Goal: Information Seeking & Learning: Check status

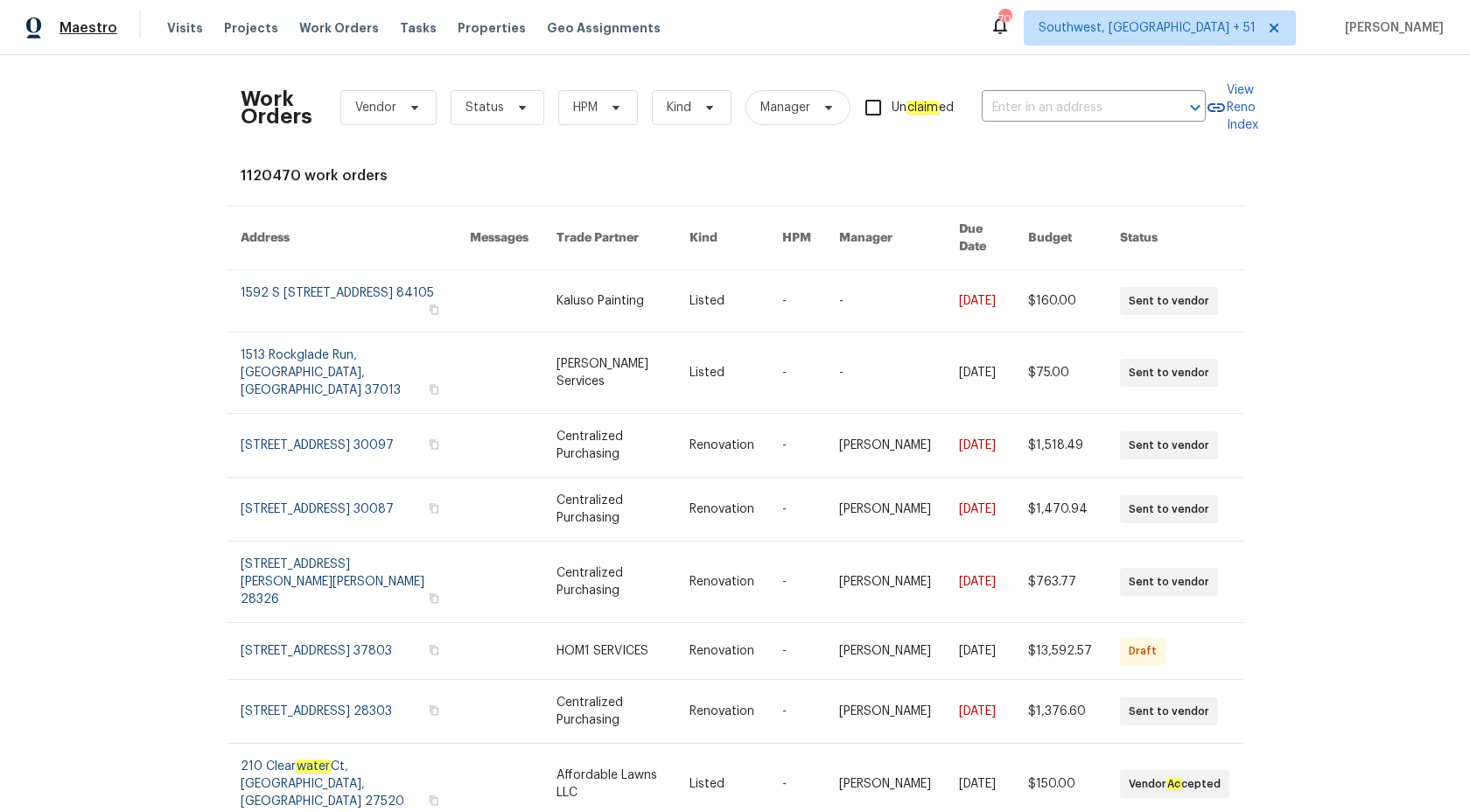
click at [87, 34] on span "Maestro" at bounding box center [89, 28] width 58 height 17
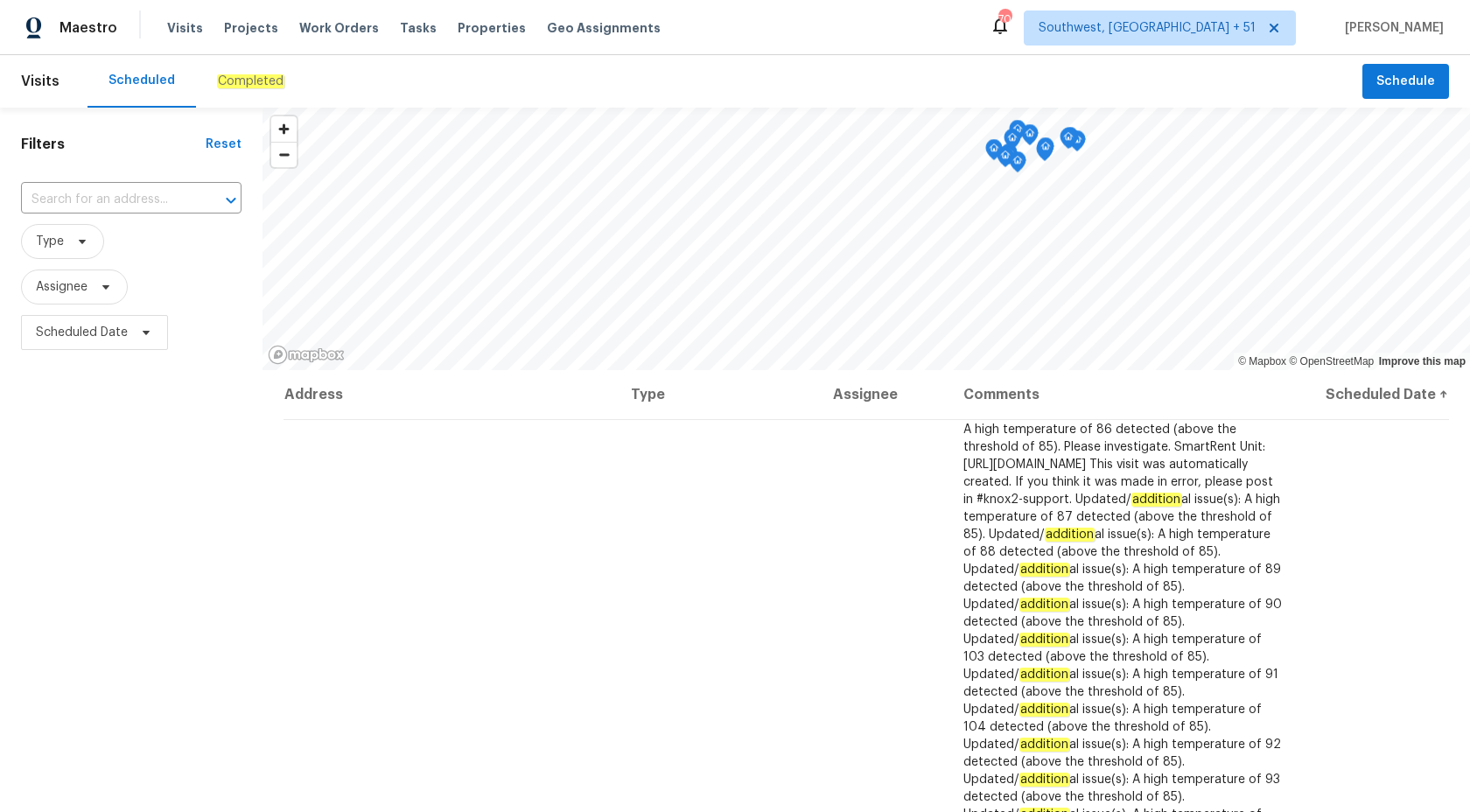
click at [241, 86] on em "Completed" at bounding box center [251, 81] width 68 height 14
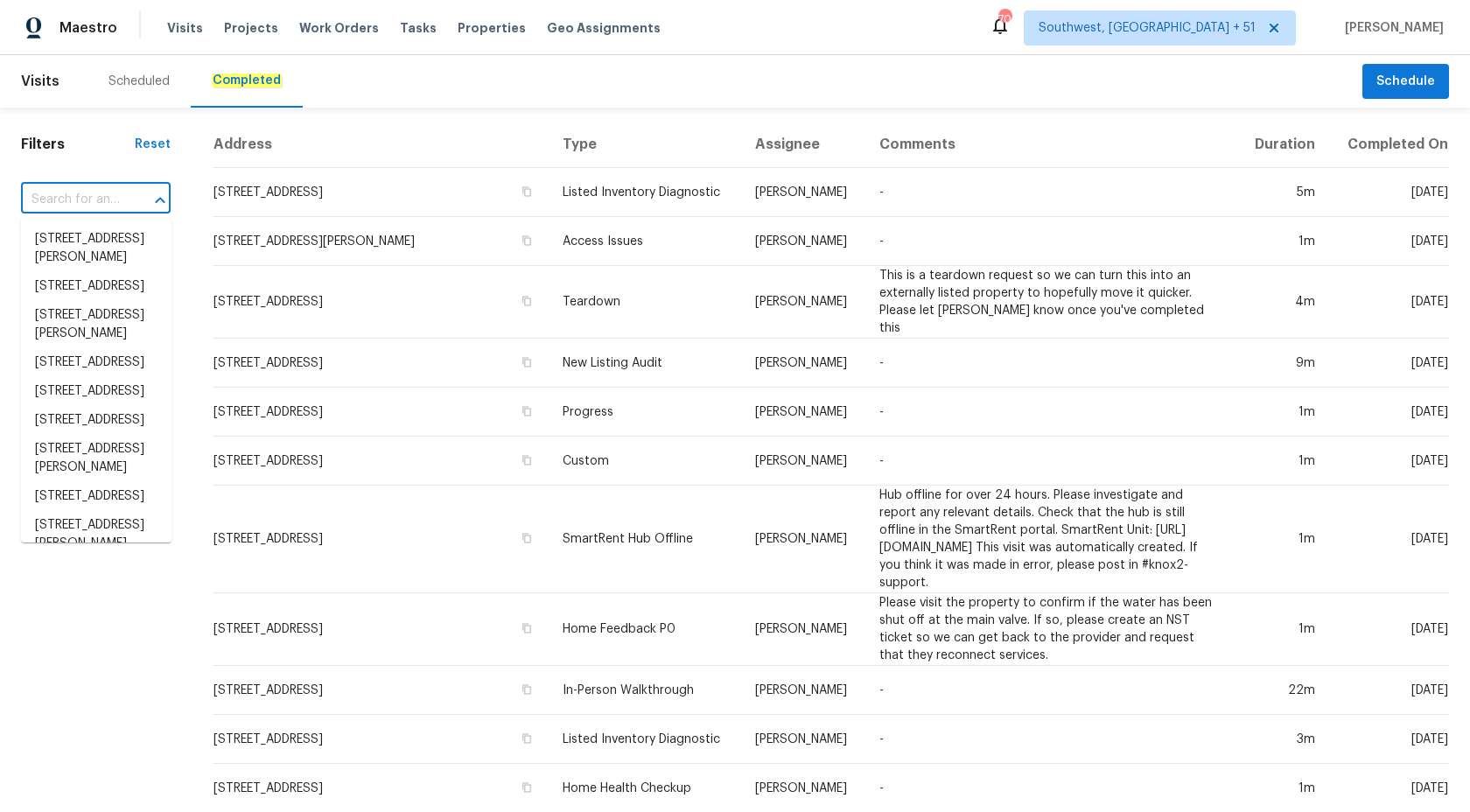
click at [88, 203] on input "text" at bounding box center [71, 200] width 100 height 27
paste input "7813 Myrtle Oak Ln, Kissimmee, FL 34747"
type input "7813 Myrtle Oak Ln, Kissimmee, FL 34747"
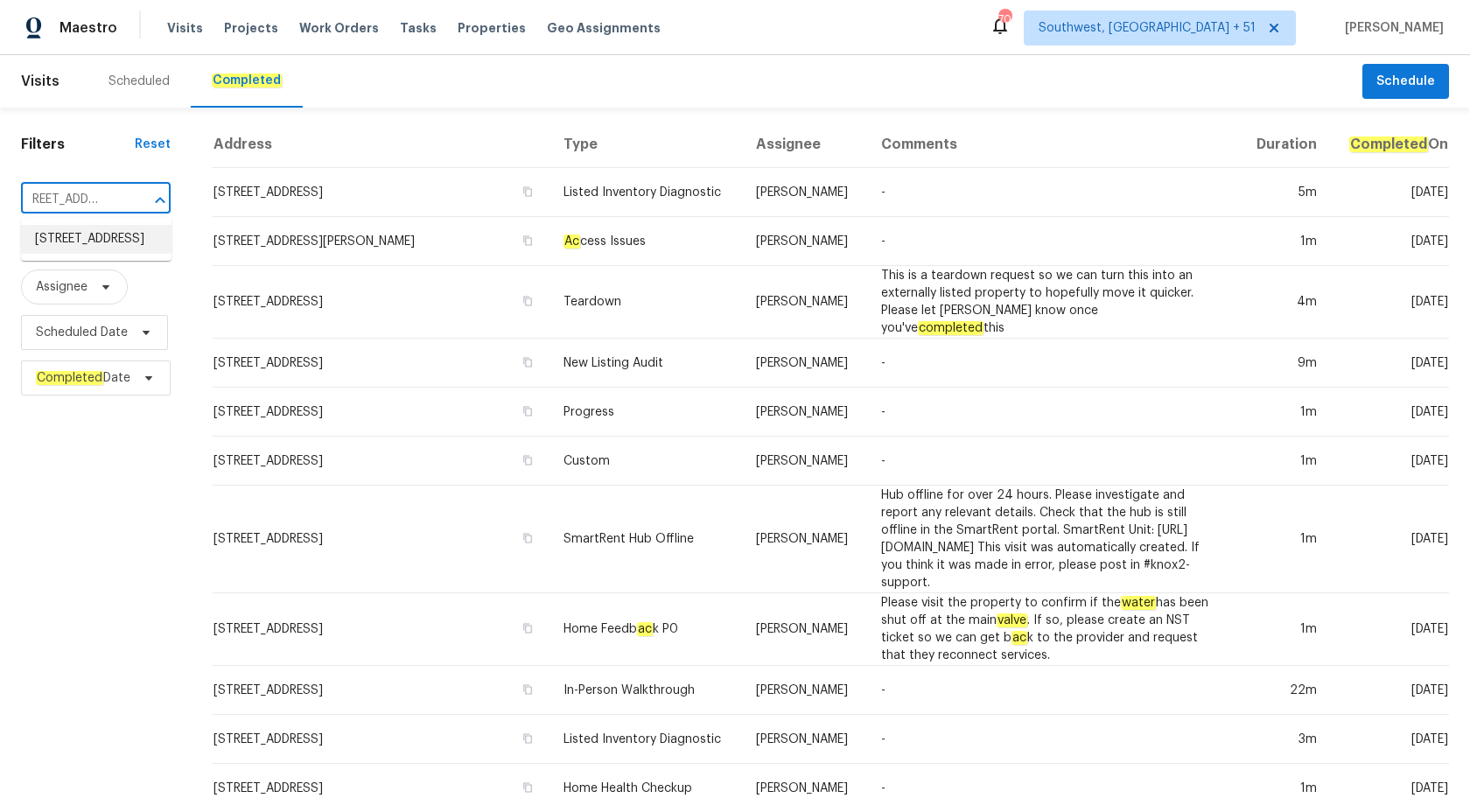
click at [93, 238] on li "7813 Myrtle Oak Ln, Kissimmee, FL 34747" at bounding box center [96, 239] width 150 height 29
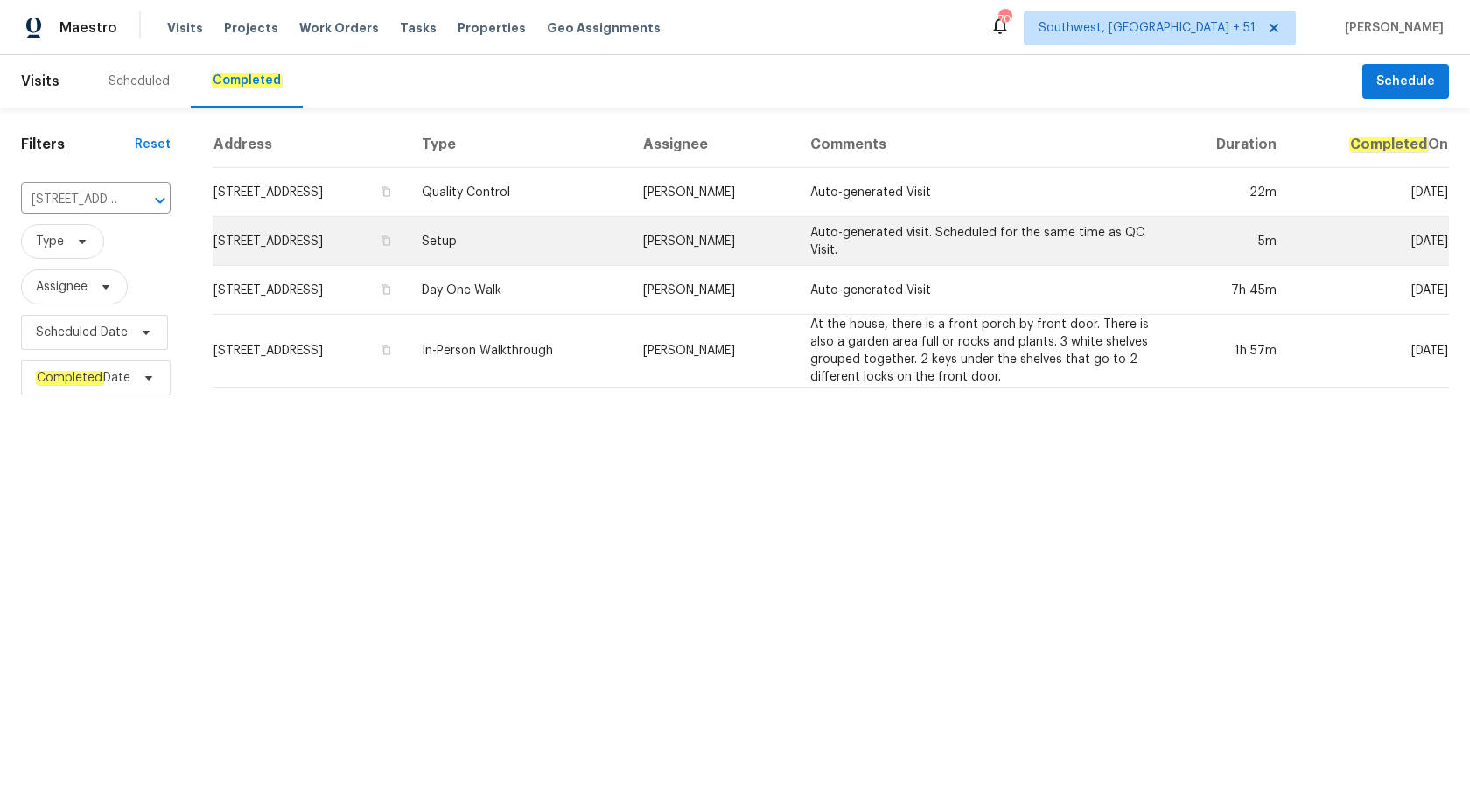
click at [630, 247] on td "Setup" at bounding box center [519, 241] width 222 height 49
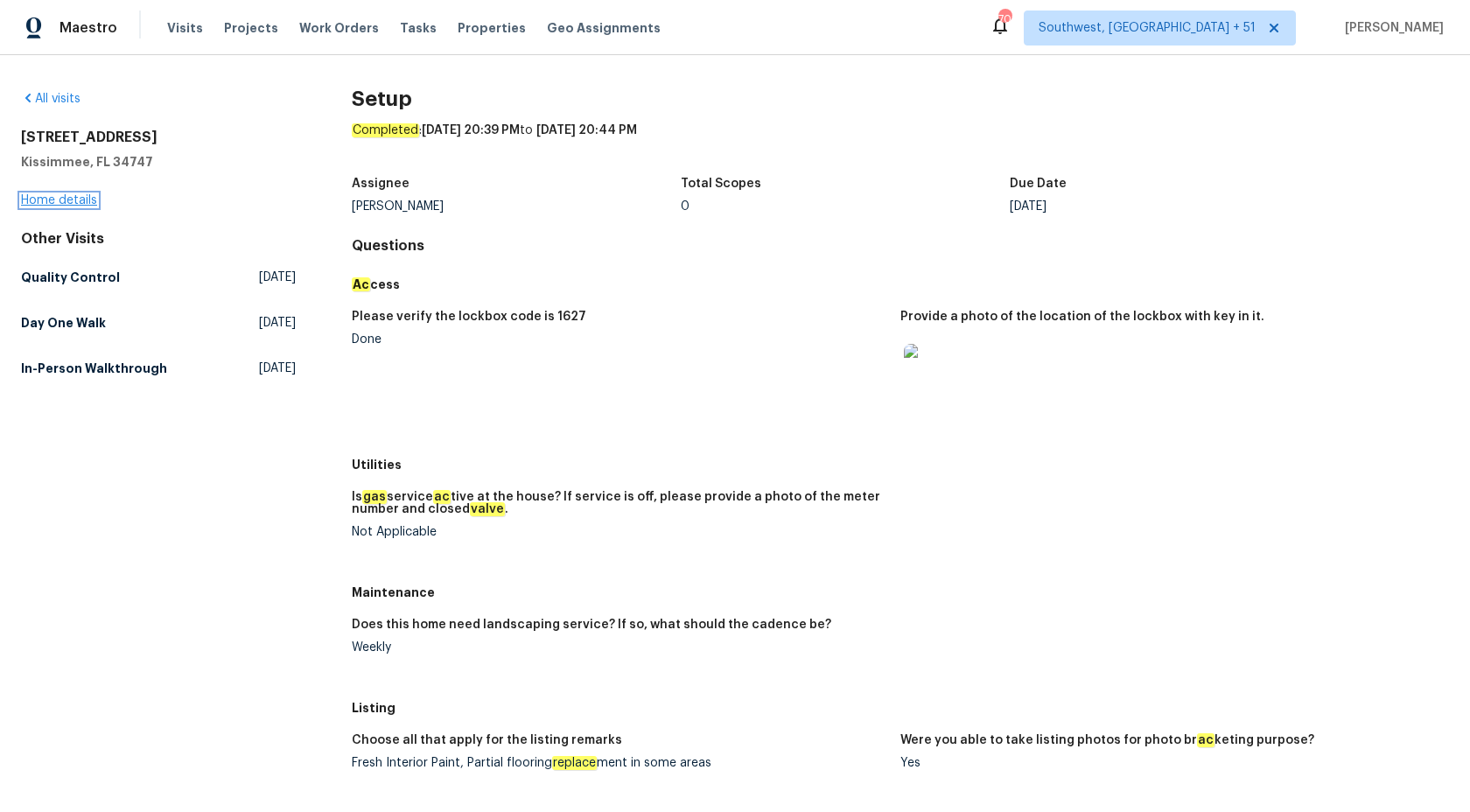
click at [38, 202] on link "Home details" at bounding box center [59, 200] width 76 height 13
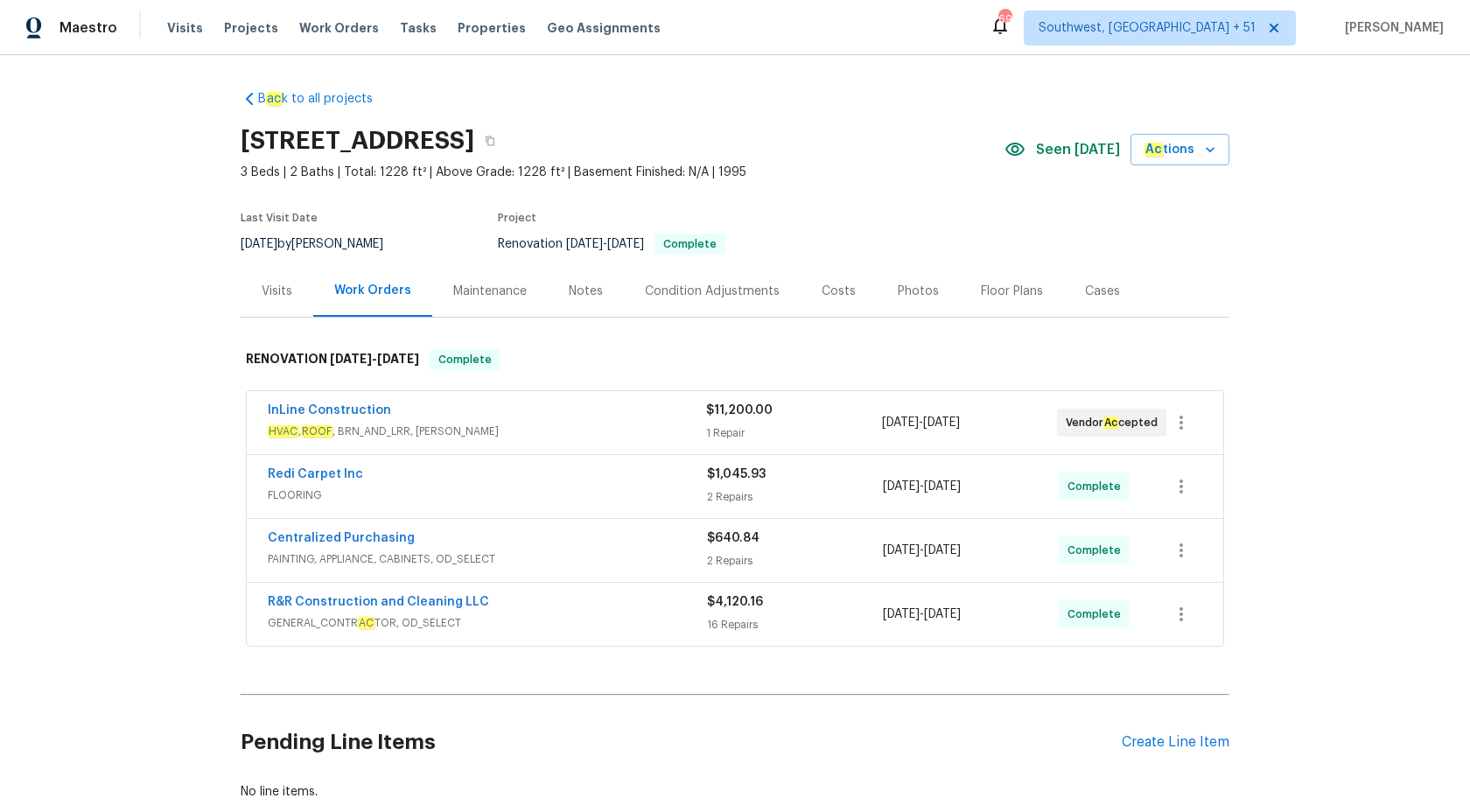
click at [280, 296] on div "Visits" at bounding box center [277, 291] width 31 height 17
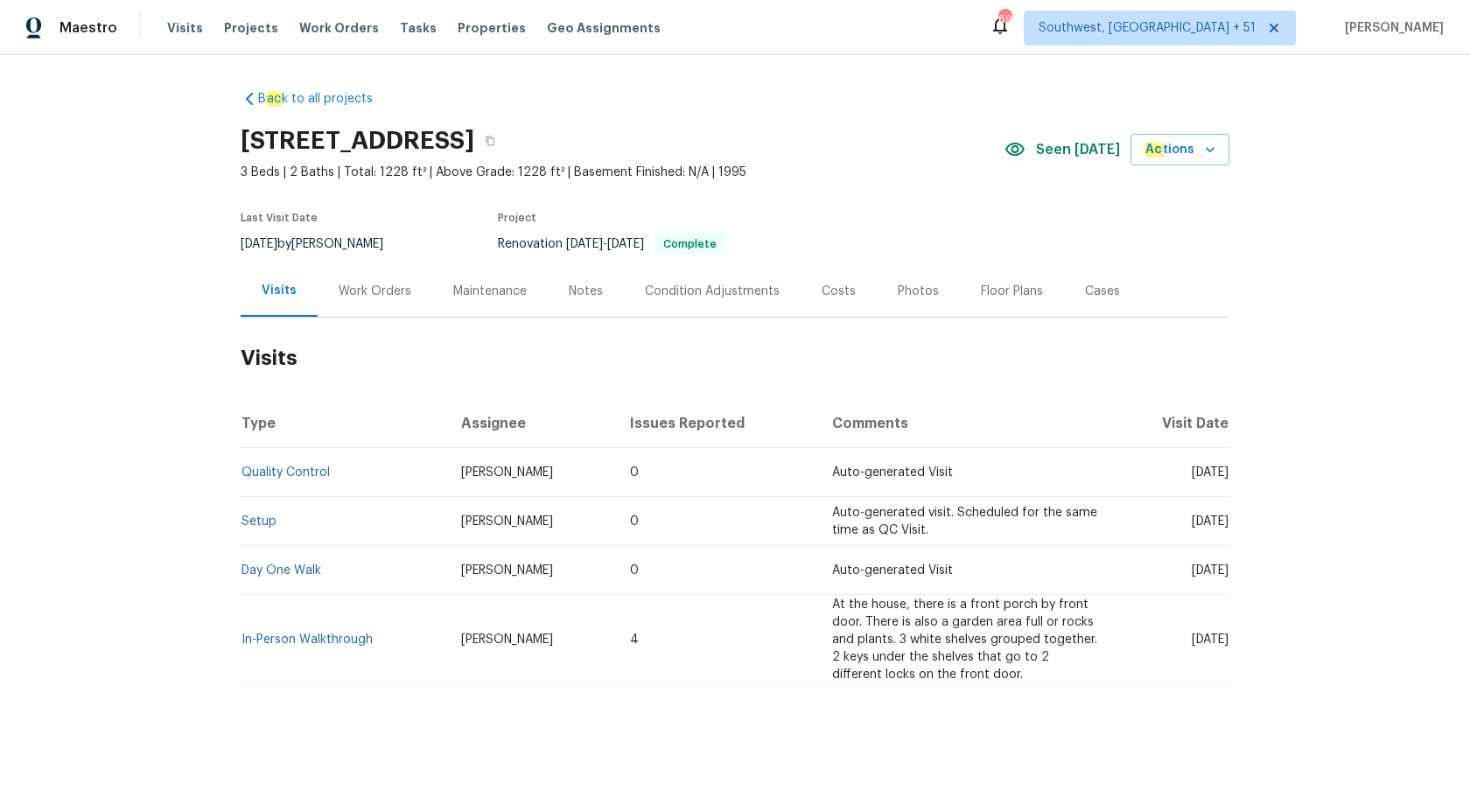
click at [283, 459] on td "Quality Control" at bounding box center [344, 473] width 206 height 49
click at [286, 474] on link "Quality Control" at bounding box center [286, 473] width 89 height 13
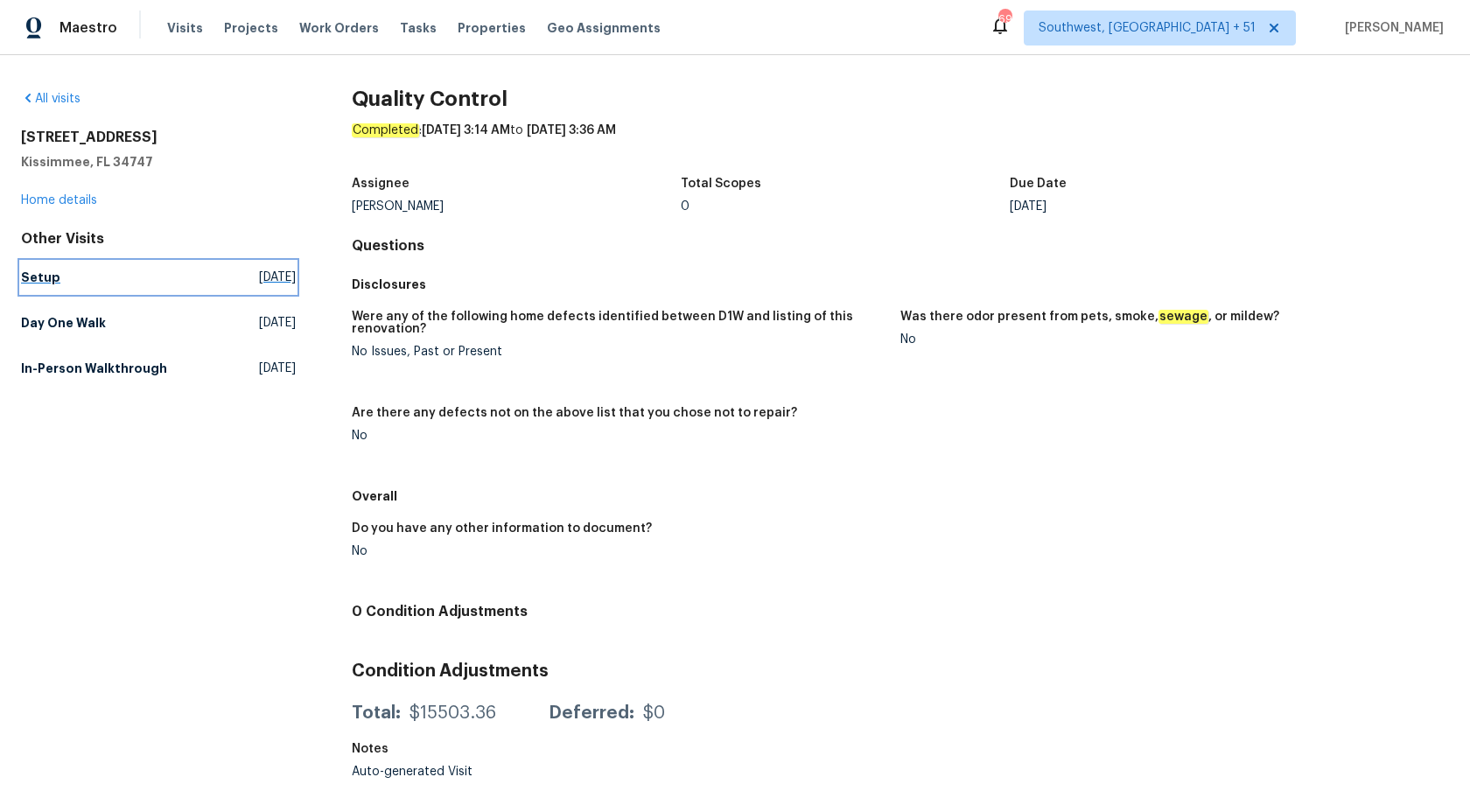
click at [49, 282] on h5 "Setup" at bounding box center [41, 278] width 40 height 17
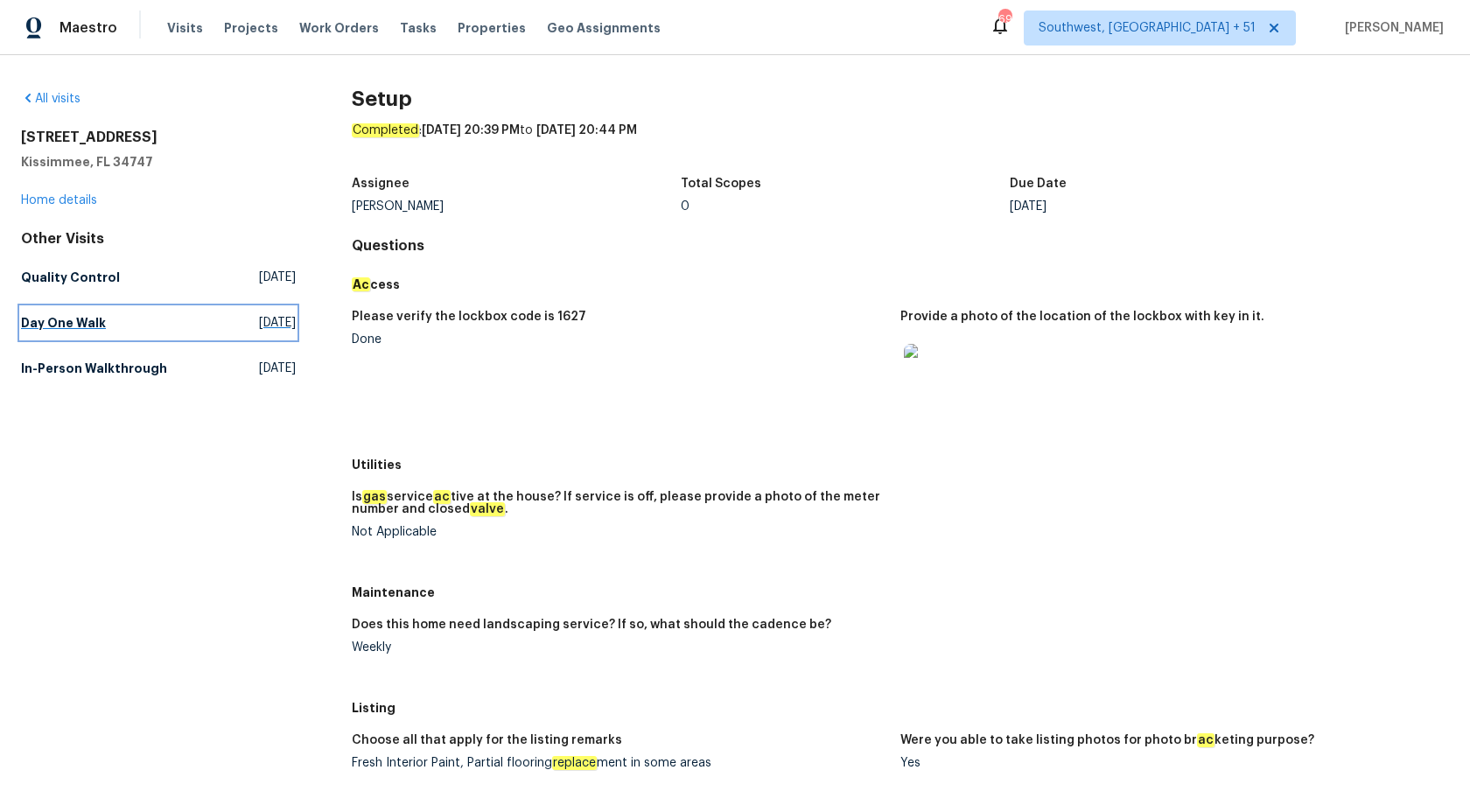
click at [41, 335] on link "Day One Walk Thu, Sep 25 2025" at bounding box center [158, 322] width 275 height 32
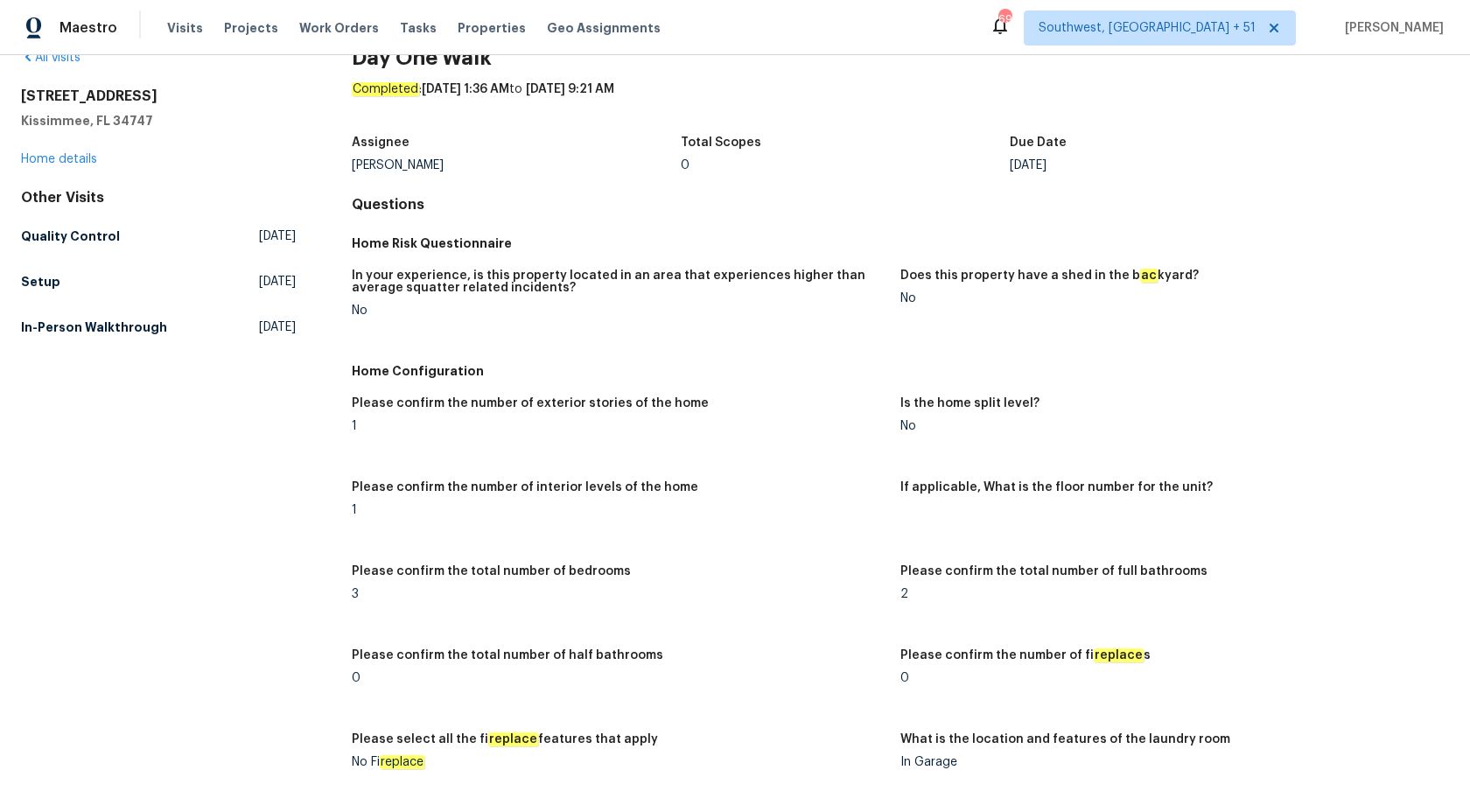
scroll to position [26, 0]
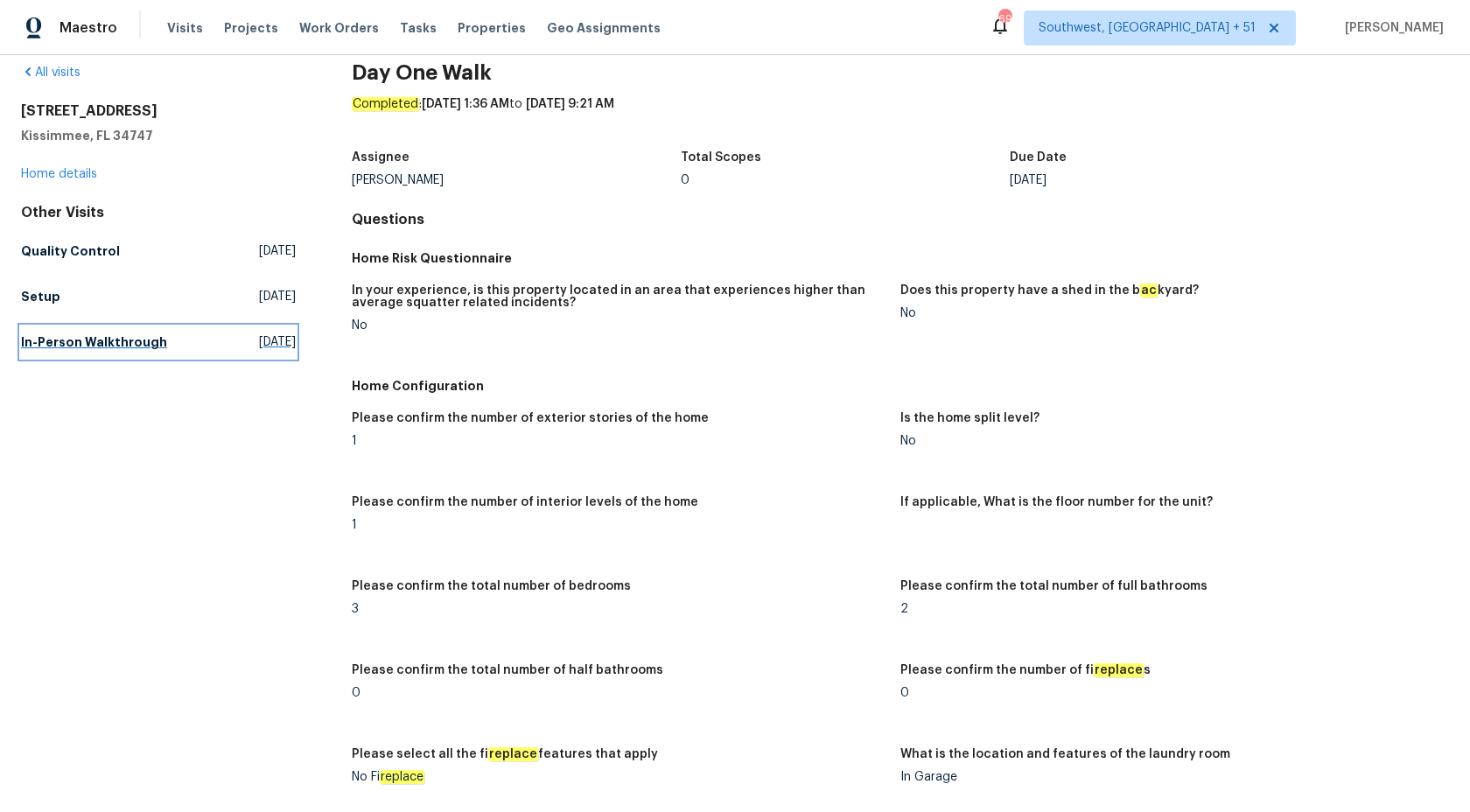
click at [70, 340] on h5 "In-Person Walkthrough" at bounding box center [95, 342] width 147 height 17
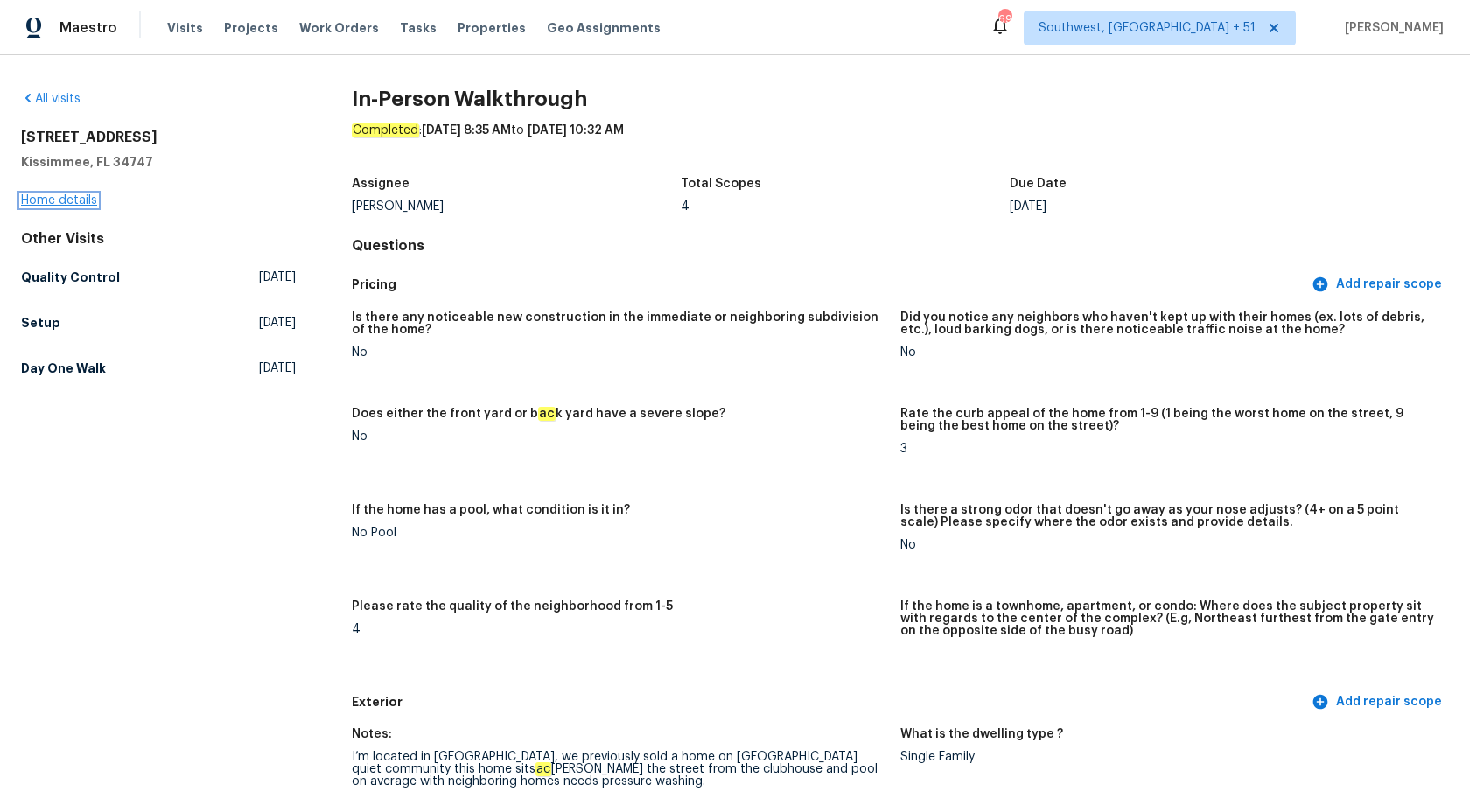
click at [70, 201] on link "Home details" at bounding box center [59, 200] width 76 height 13
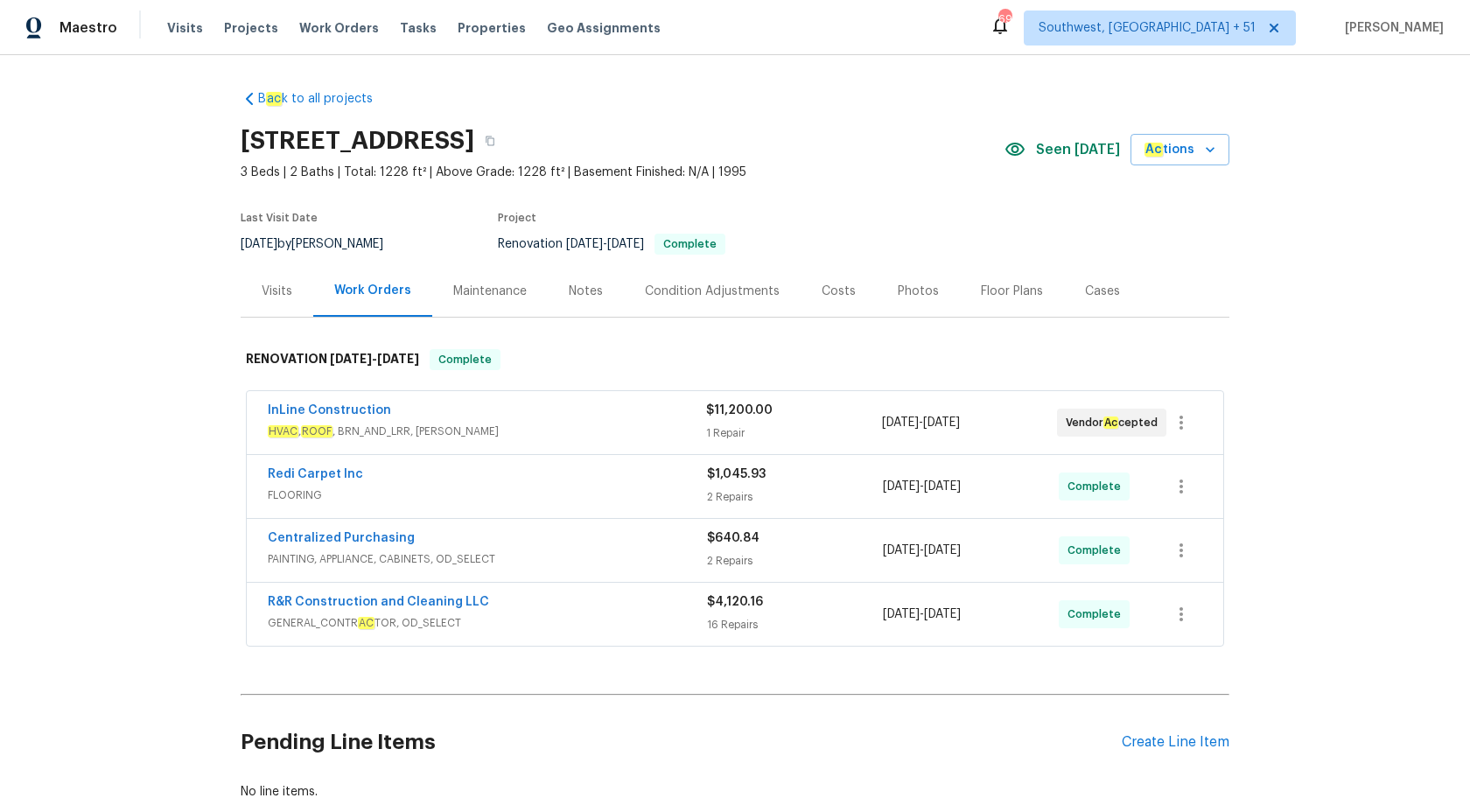
click at [472, 630] on span "GENERAL_CONTR AC TOR, OD_SELECT" at bounding box center [488, 623] width 440 height 17
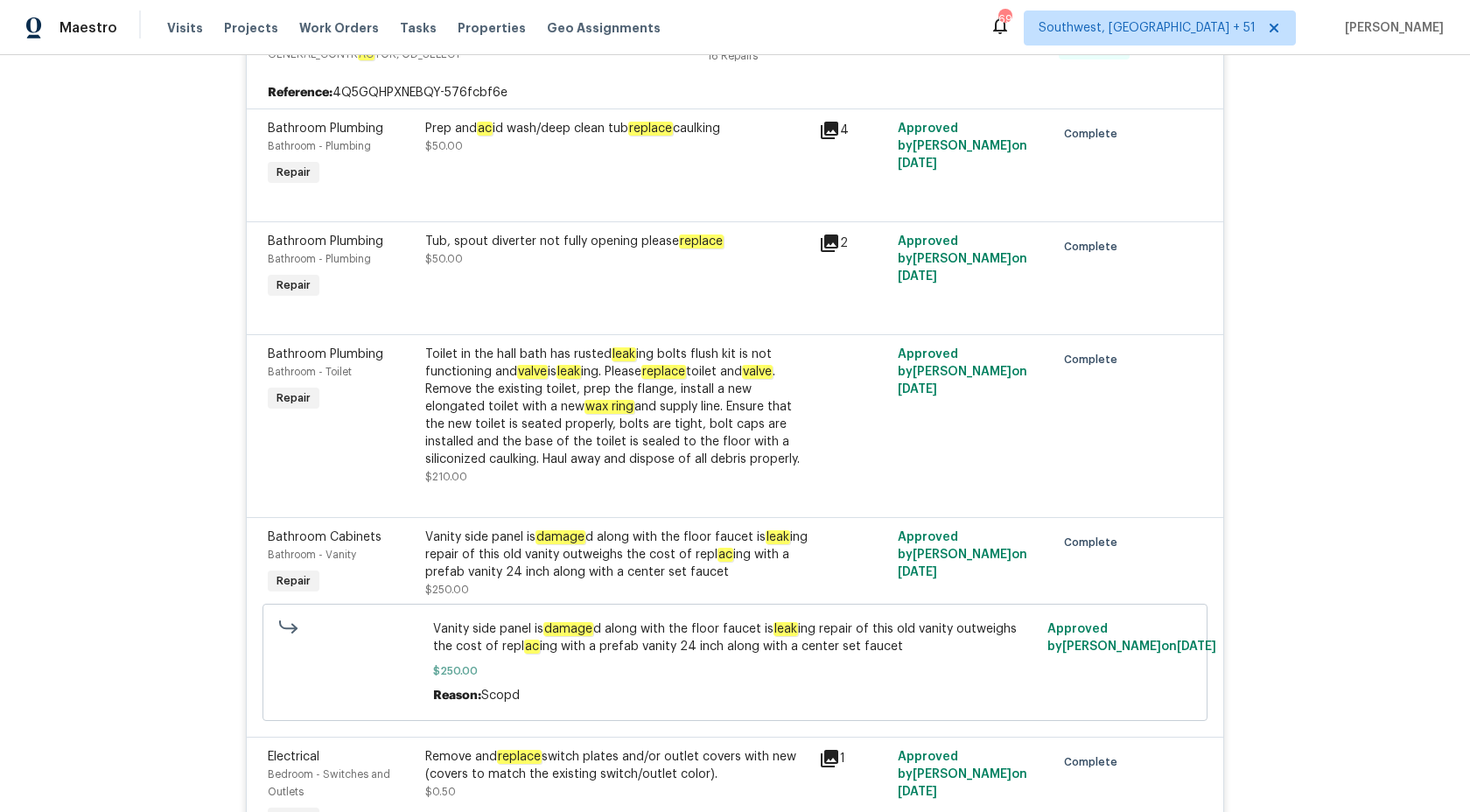
scroll to position [582, 0]
click at [574, 423] on div "Toilet in the hall bath has rusted leak ing bolts flush kit is not functioning …" at bounding box center [616, 406] width 383 height 122
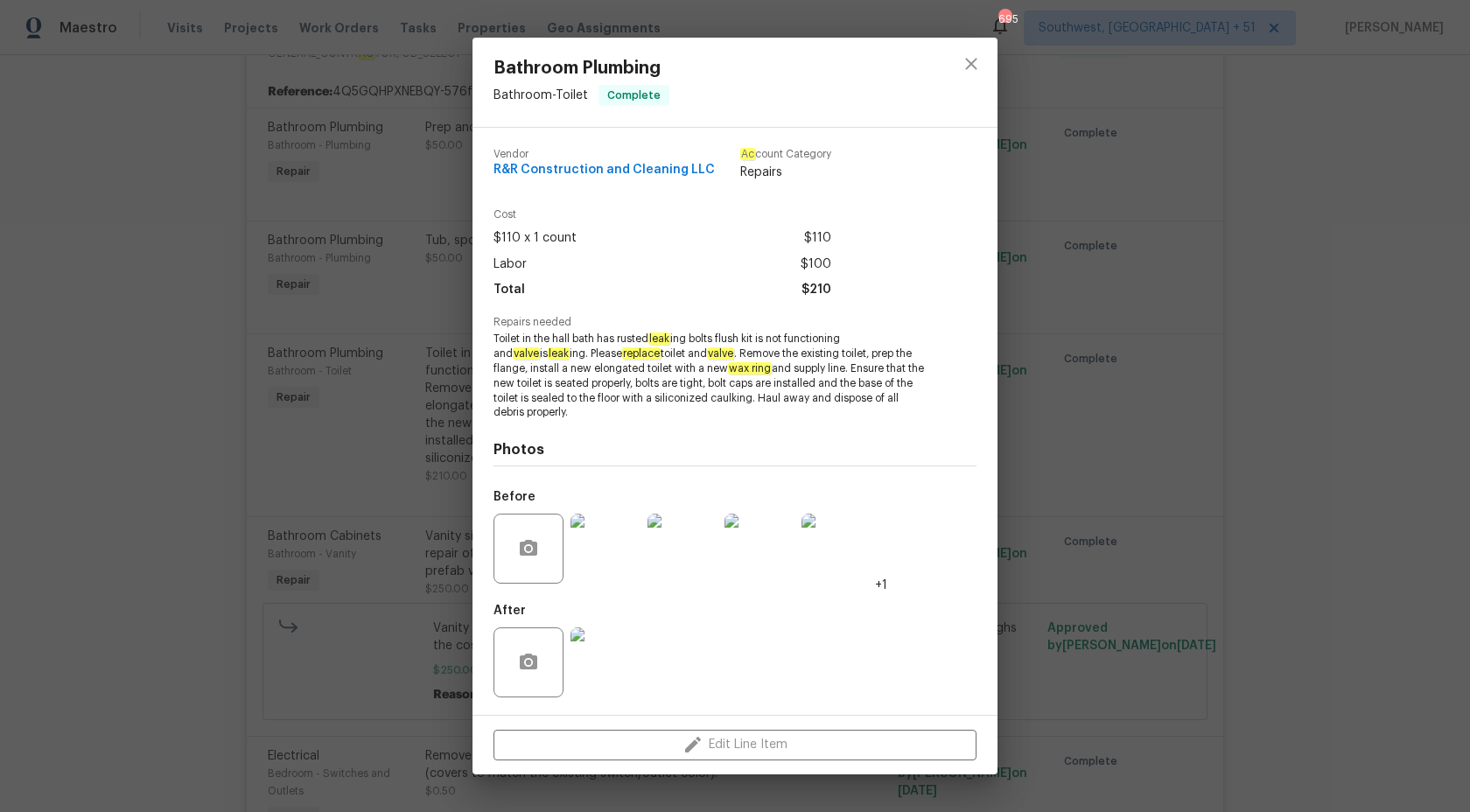
click at [778, 366] on span "Toilet in the hall bath has rusted leak ing bolts flush kit is not functioning …" at bounding box center [711, 376] width 435 height 89
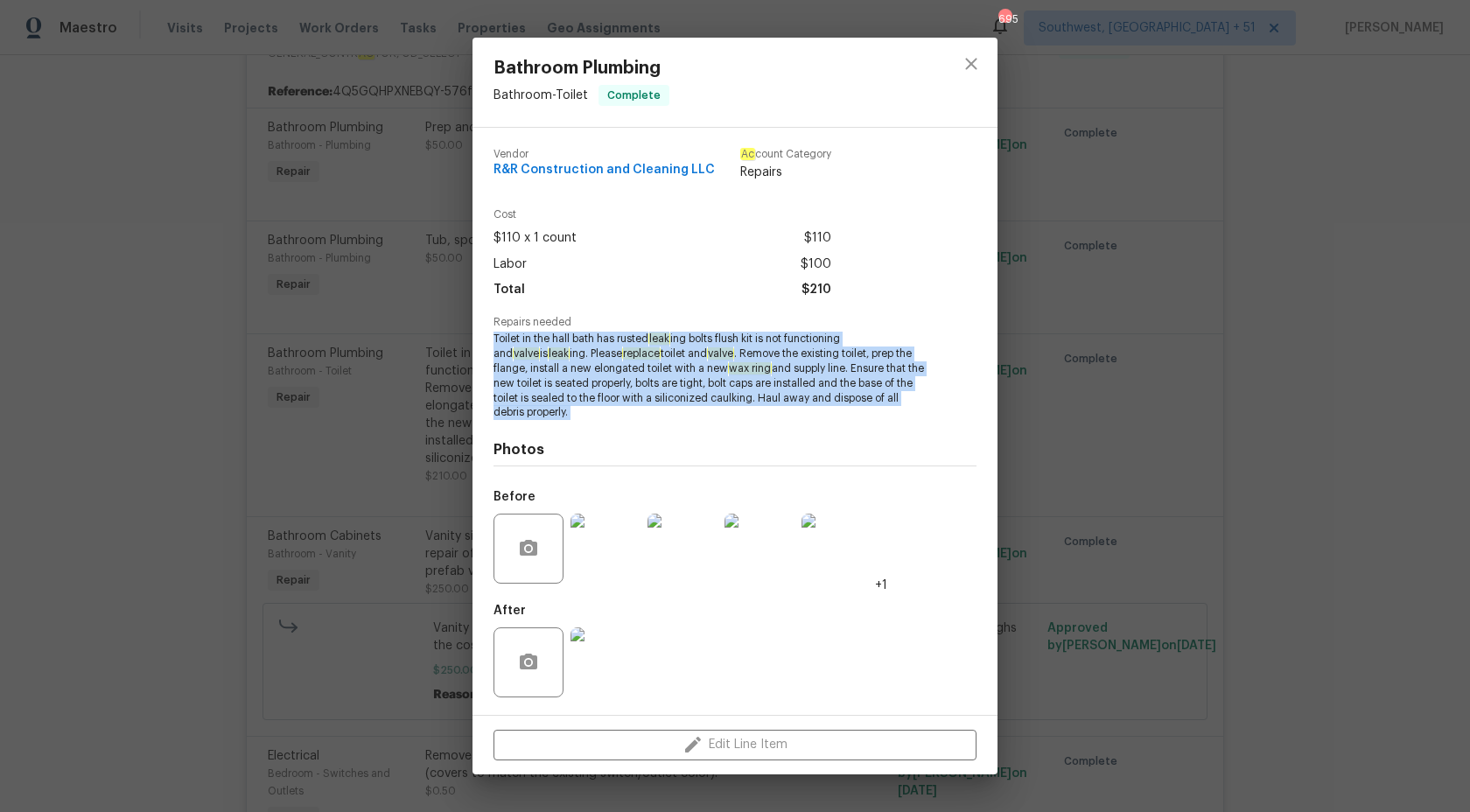
click at [778, 366] on span "Toilet in the hall bath has rusted leak ing bolts flush kit is not functioning …" at bounding box center [711, 376] width 435 height 89
copy span "Toilet in the hall bath has rusted leak ing bolts flush kit is not functioning …"
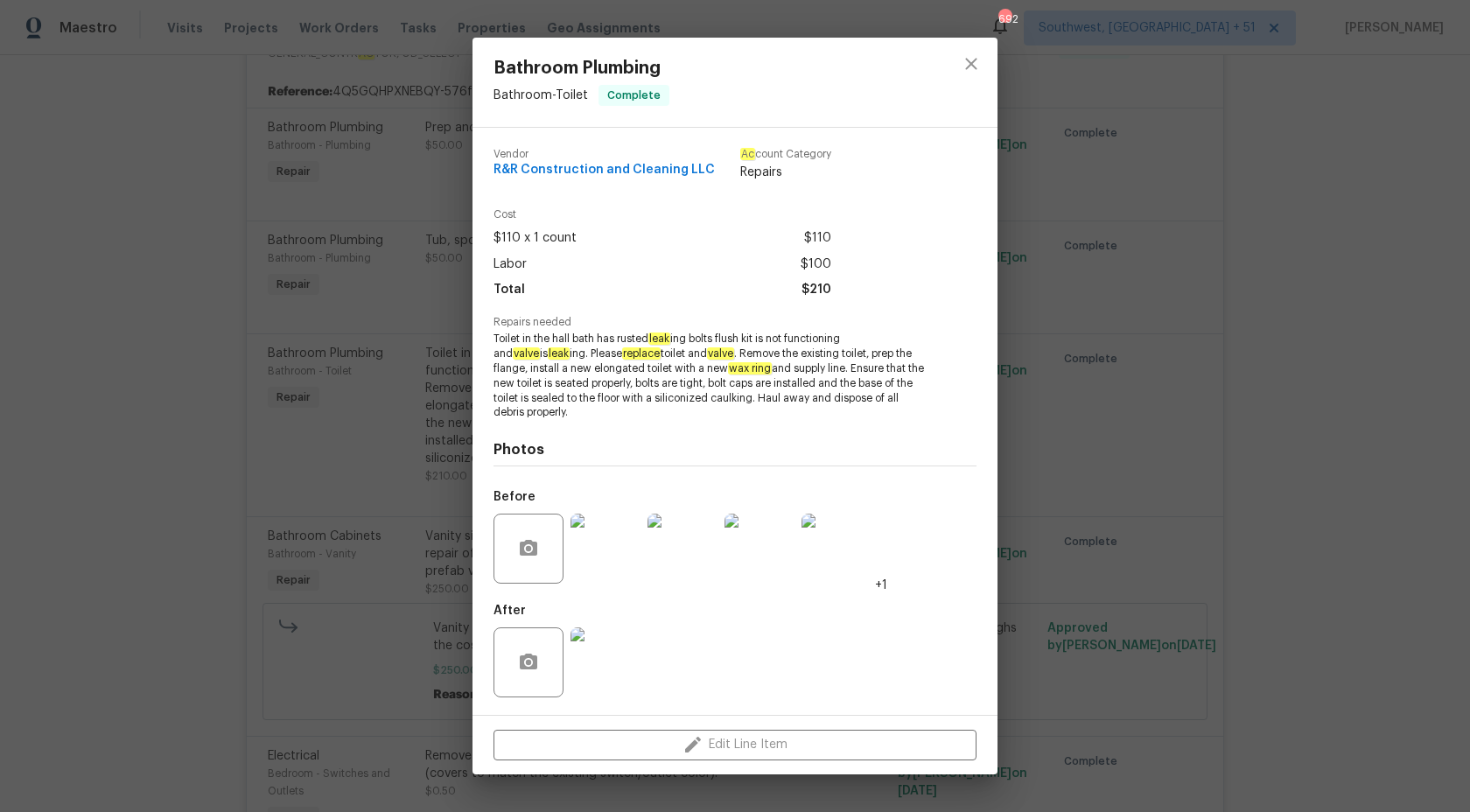
click at [223, 298] on div "Bathroom Plumbing Bathroom - Toilet Complete Vendor R&R Construction and Cleani…" at bounding box center [735, 406] width 1470 height 812
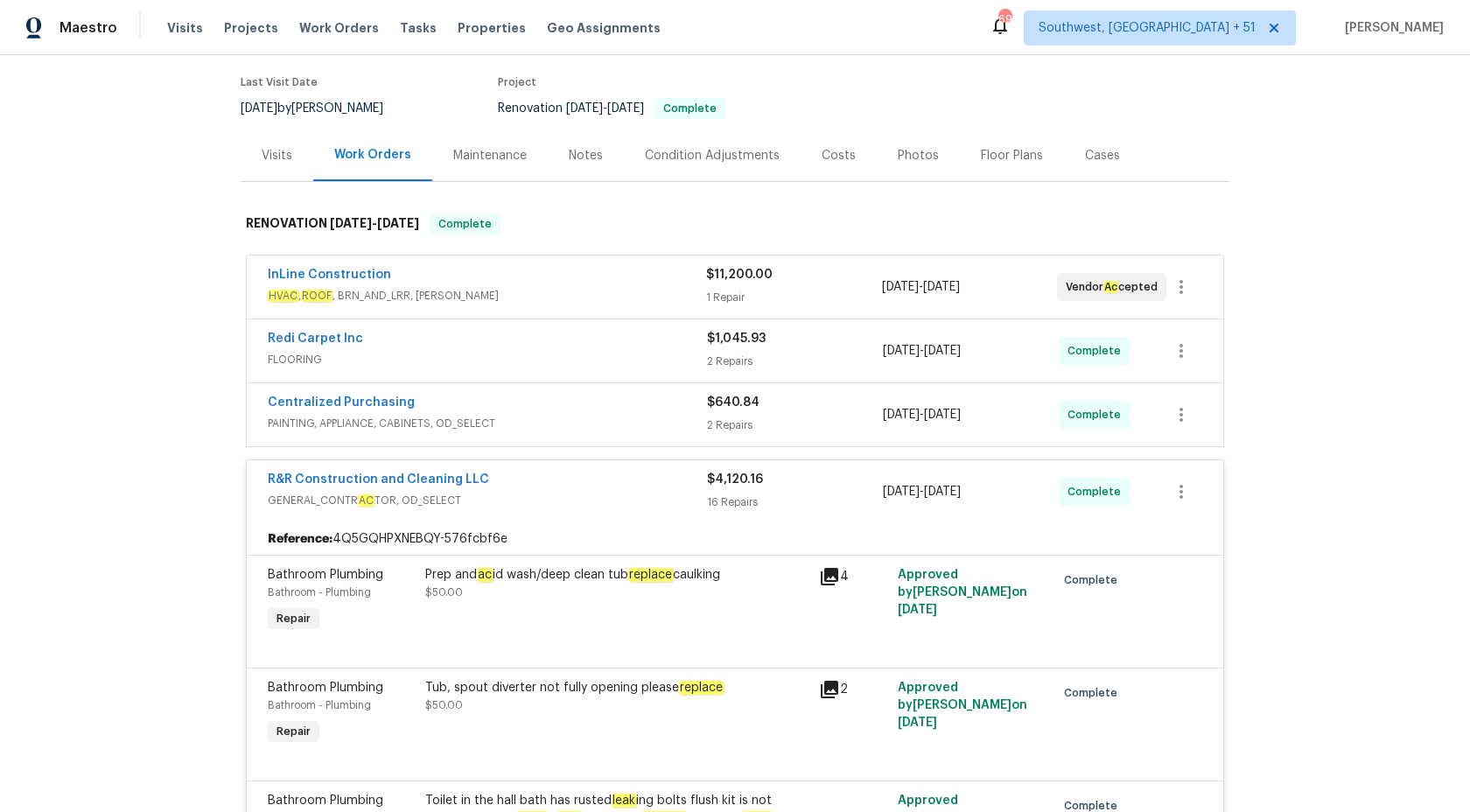
scroll to position [109, 0]
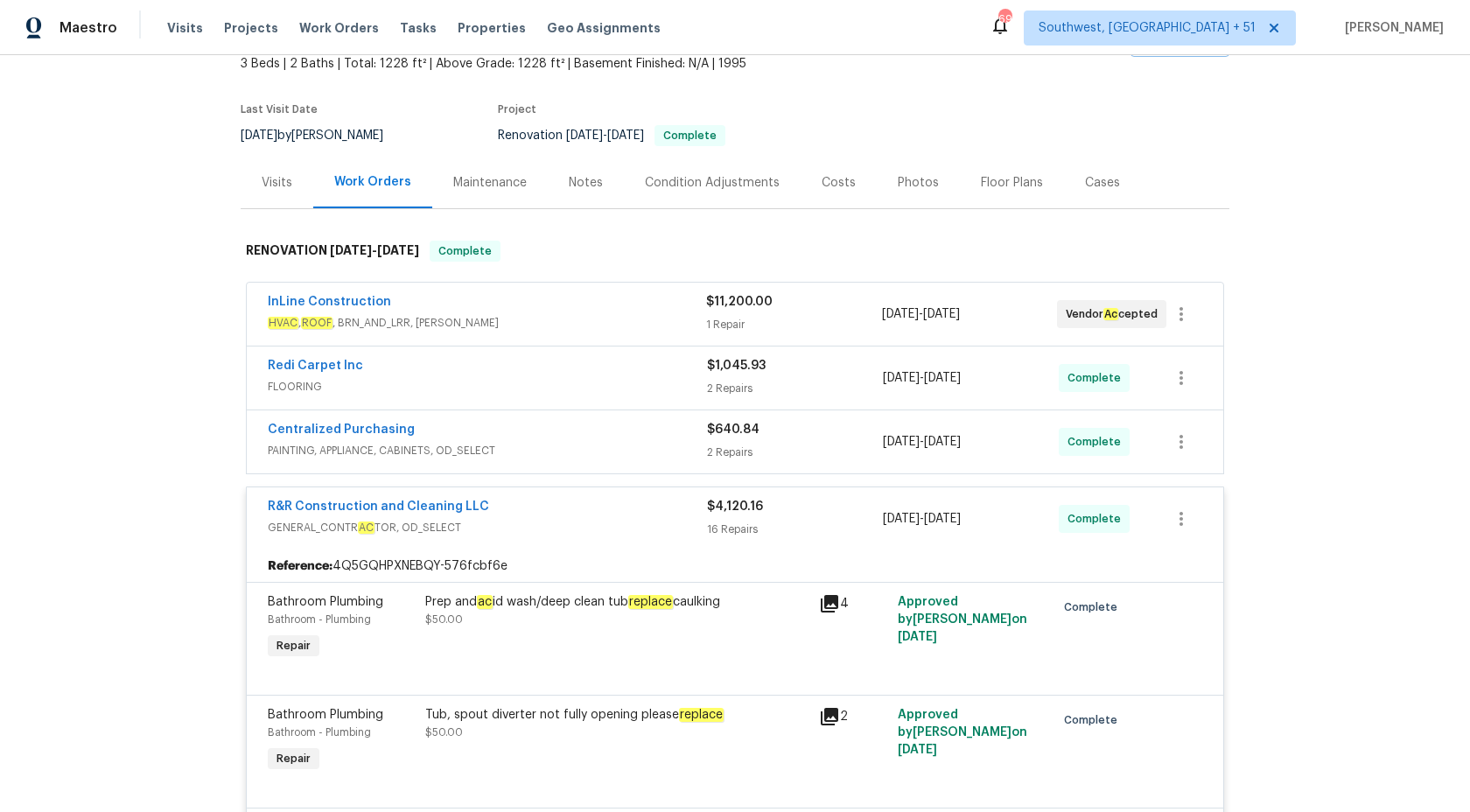
click at [695, 502] on div "R&R Construction and Cleaning LLC" at bounding box center [488, 508] width 440 height 21
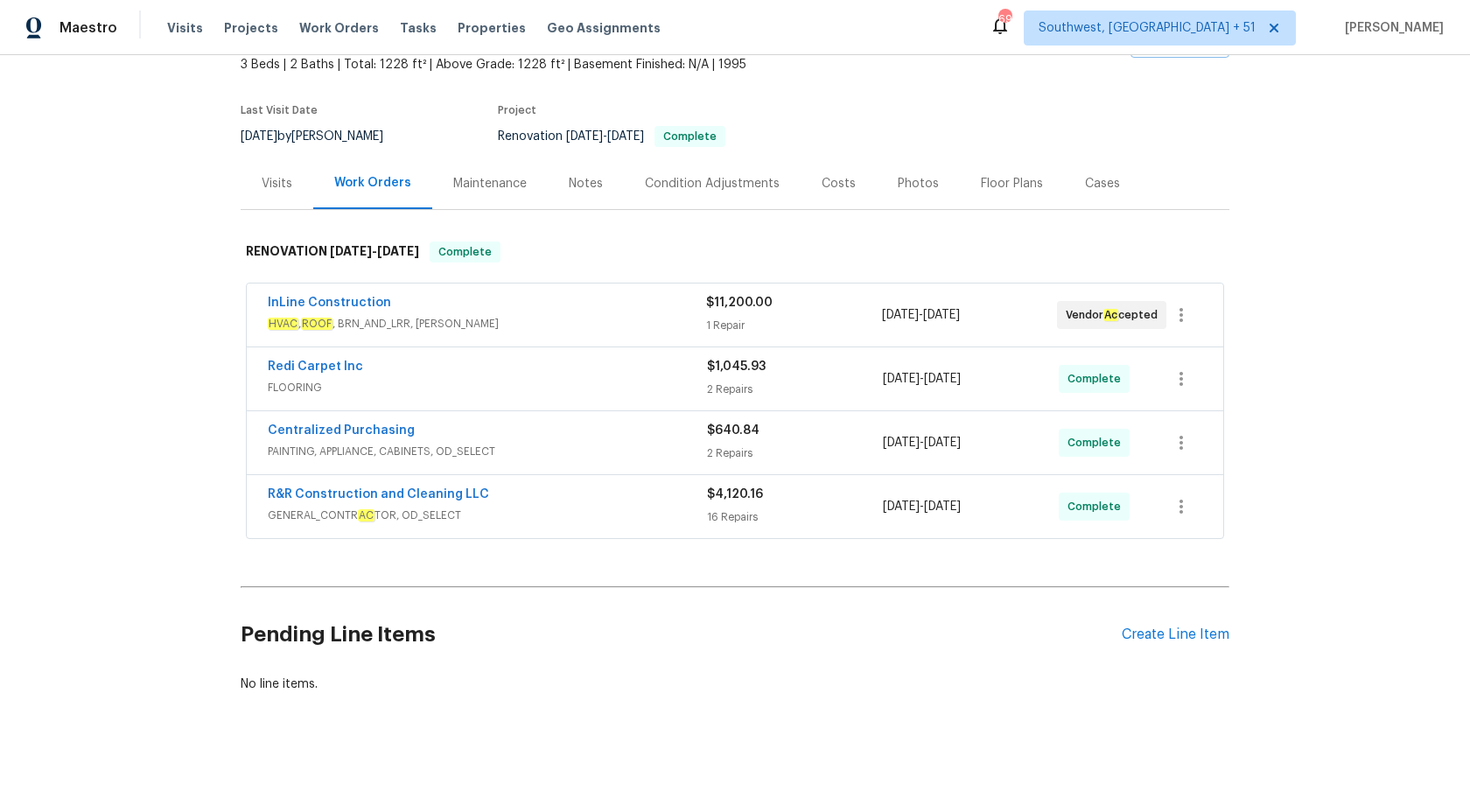
click at [642, 383] on span "FLOORING" at bounding box center [488, 388] width 440 height 17
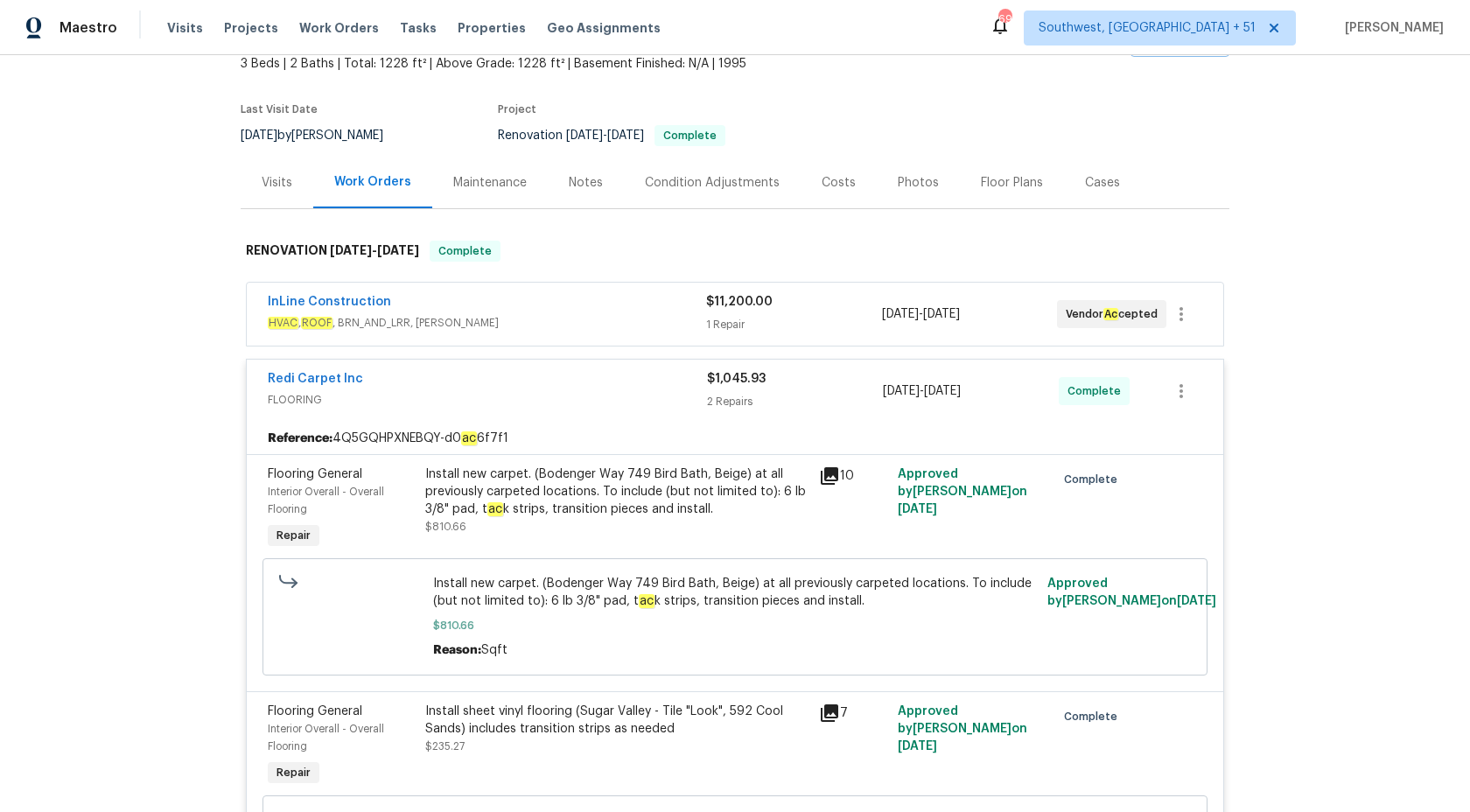
scroll to position [235, 0]
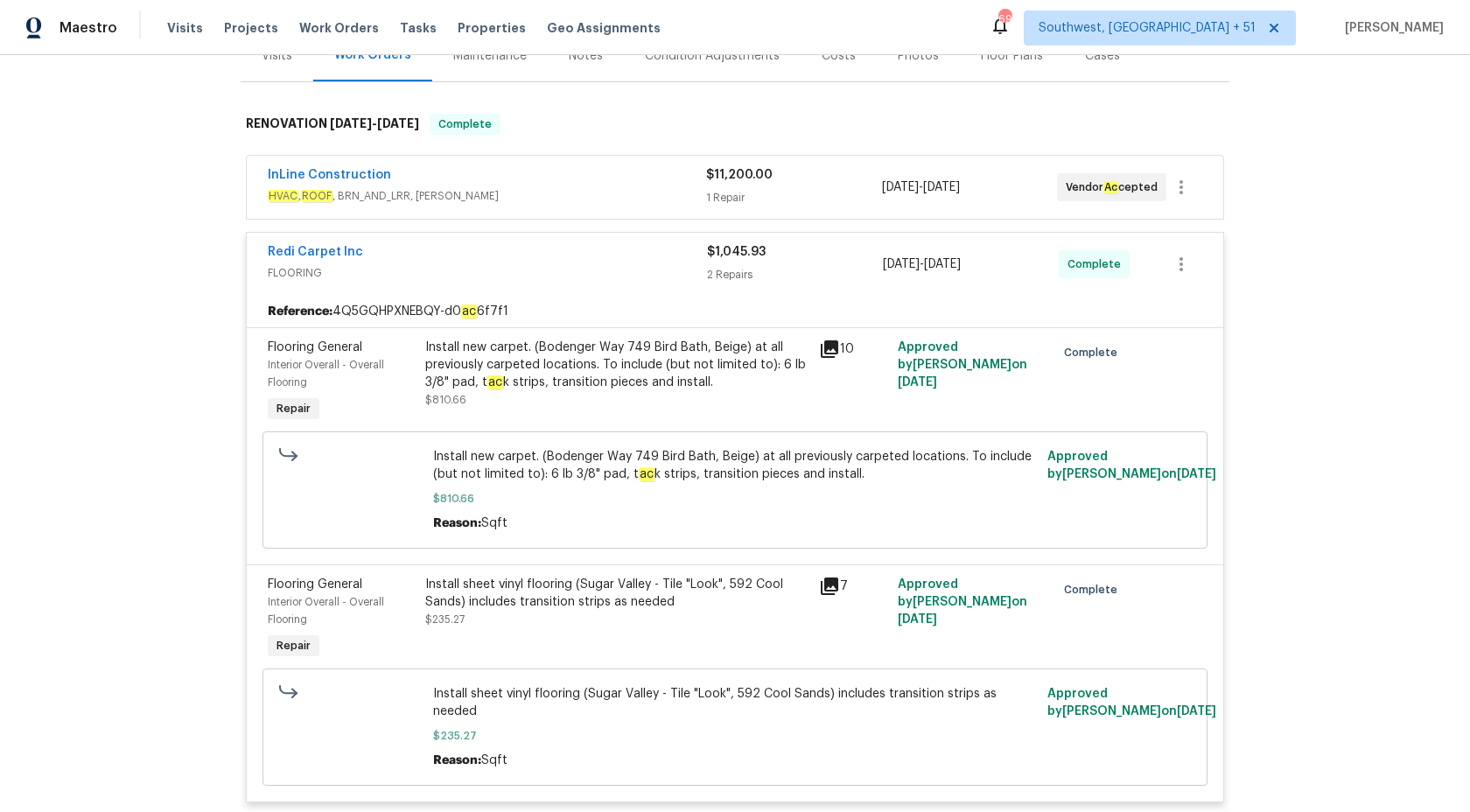
click at [476, 605] on div "Install sheet vinyl flooring (Sugar Valley - Tile "Look", 592 Cool Sands) inclu…" at bounding box center [616, 593] width 383 height 35
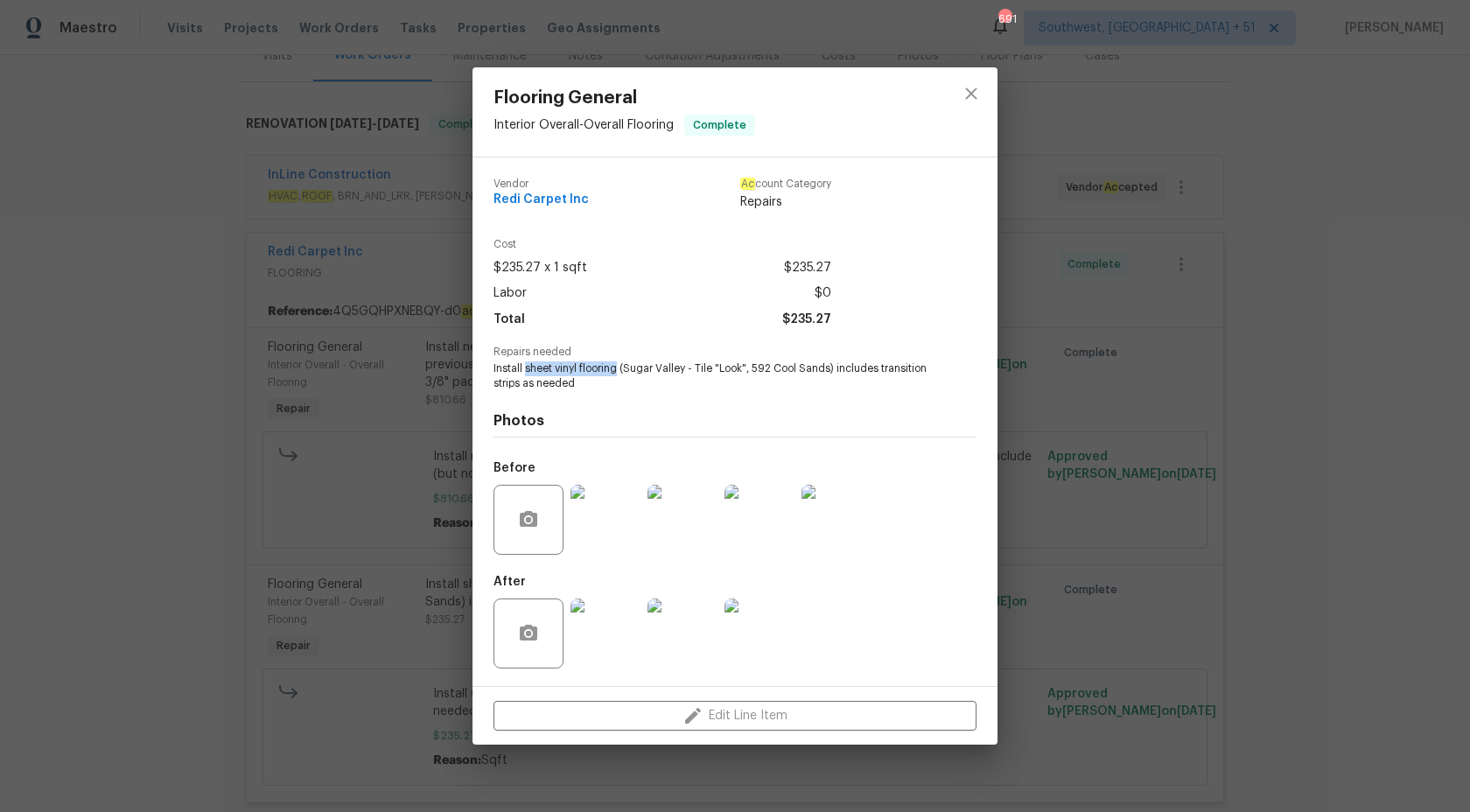
copy span "sheet vinyl flooring"
drag, startPoint x: 527, startPoint y: 371, endPoint x: 619, endPoint y: 371, distance: 92.0
click at [619, 371] on span "Install sheet vinyl flooring (Sugar Valley - Tile "Look", 592 Cool Sands) inclu…" at bounding box center [711, 376] width 435 height 30
click at [1456, 368] on div "Flooring General Interior Overall - Overall Flooring Complete Vendor Redi Carpe…" at bounding box center [735, 406] width 1470 height 812
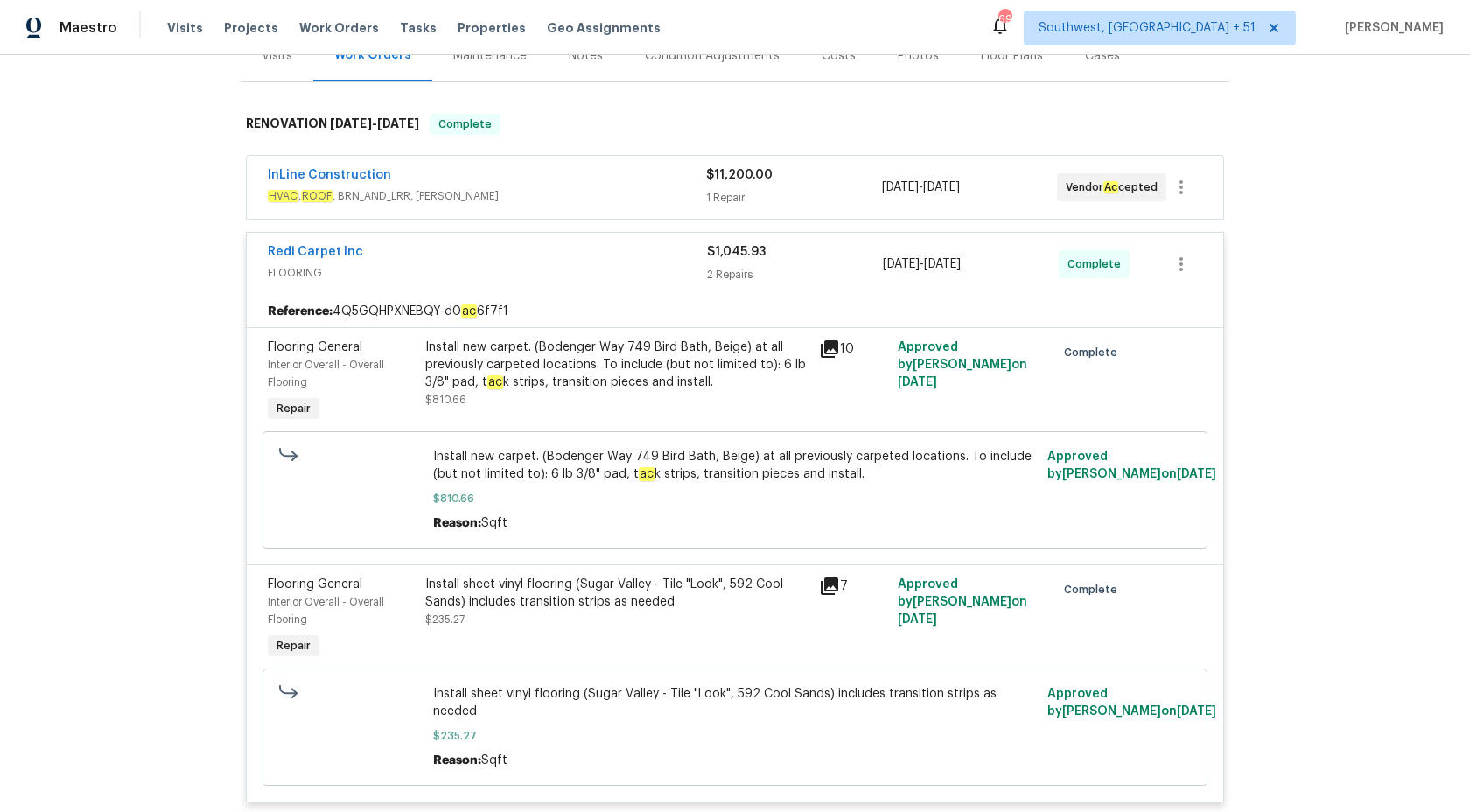
click at [730, 266] on div "2 Repairs" at bounding box center [795, 275] width 176 height 17
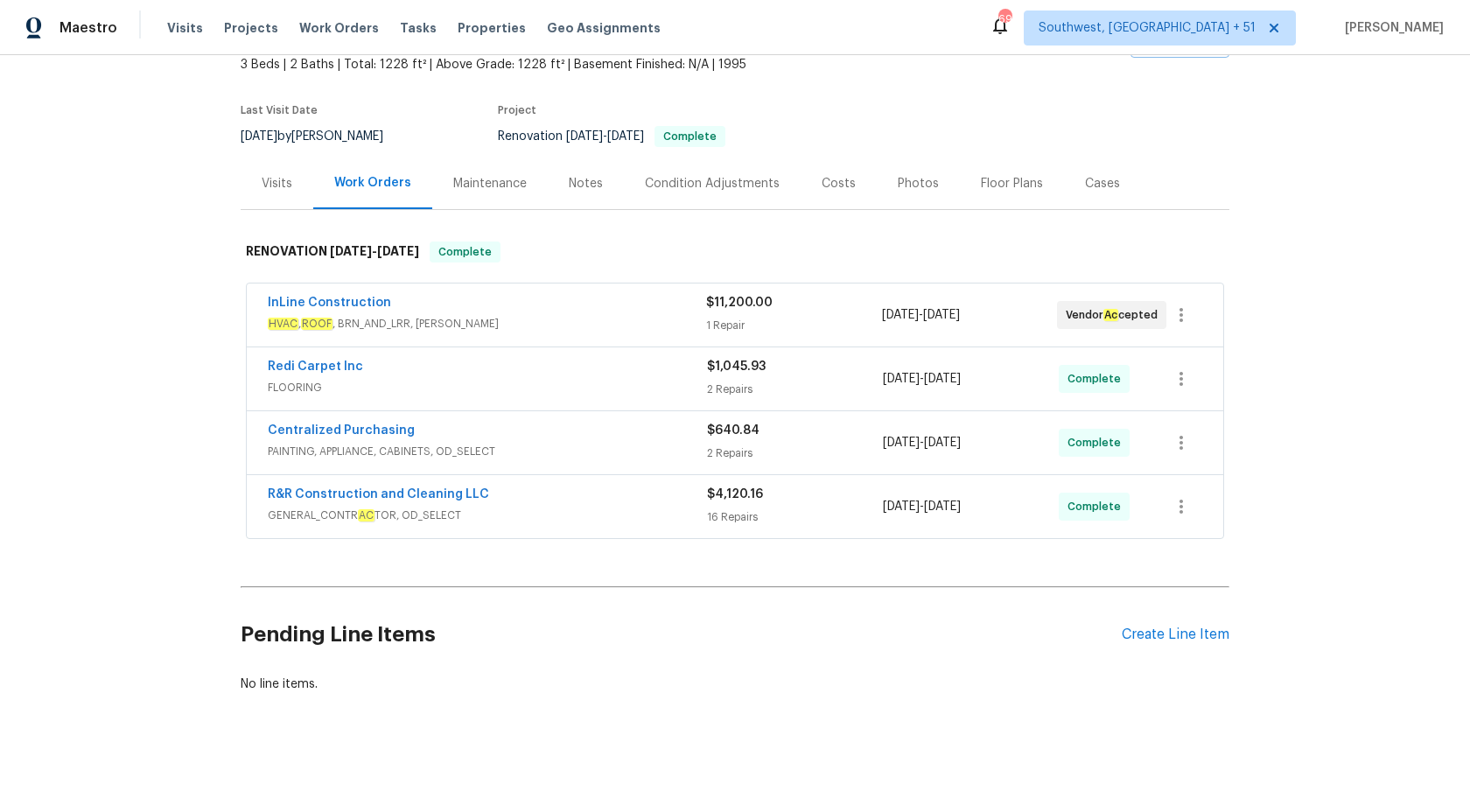
click at [634, 315] on span "HVAC , ROOF , BRN_AND_LRR, WELLS" at bounding box center [487, 324] width 439 height 17
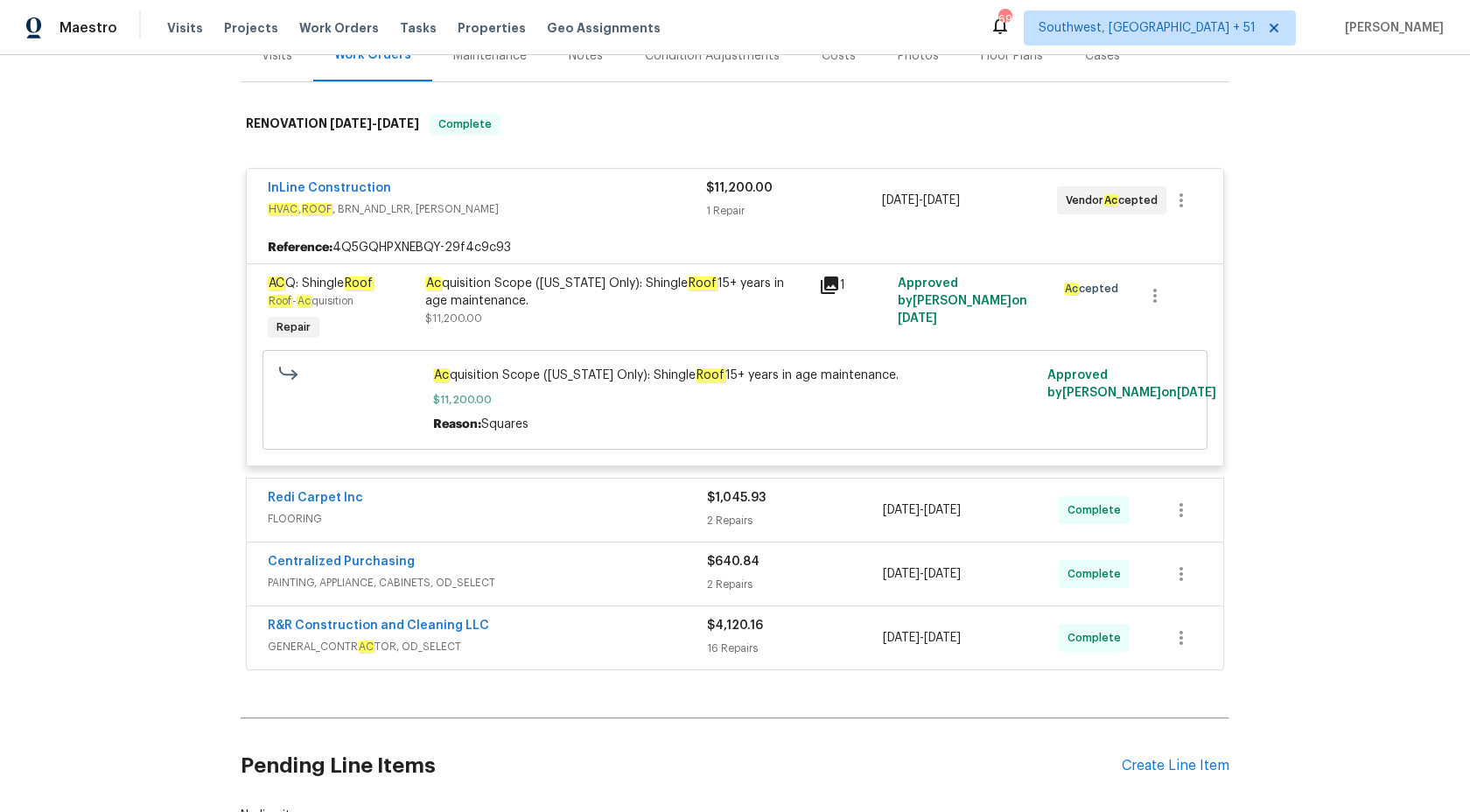
click at [709, 208] on div "1 Repair" at bounding box center [793, 211] width 175 height 17
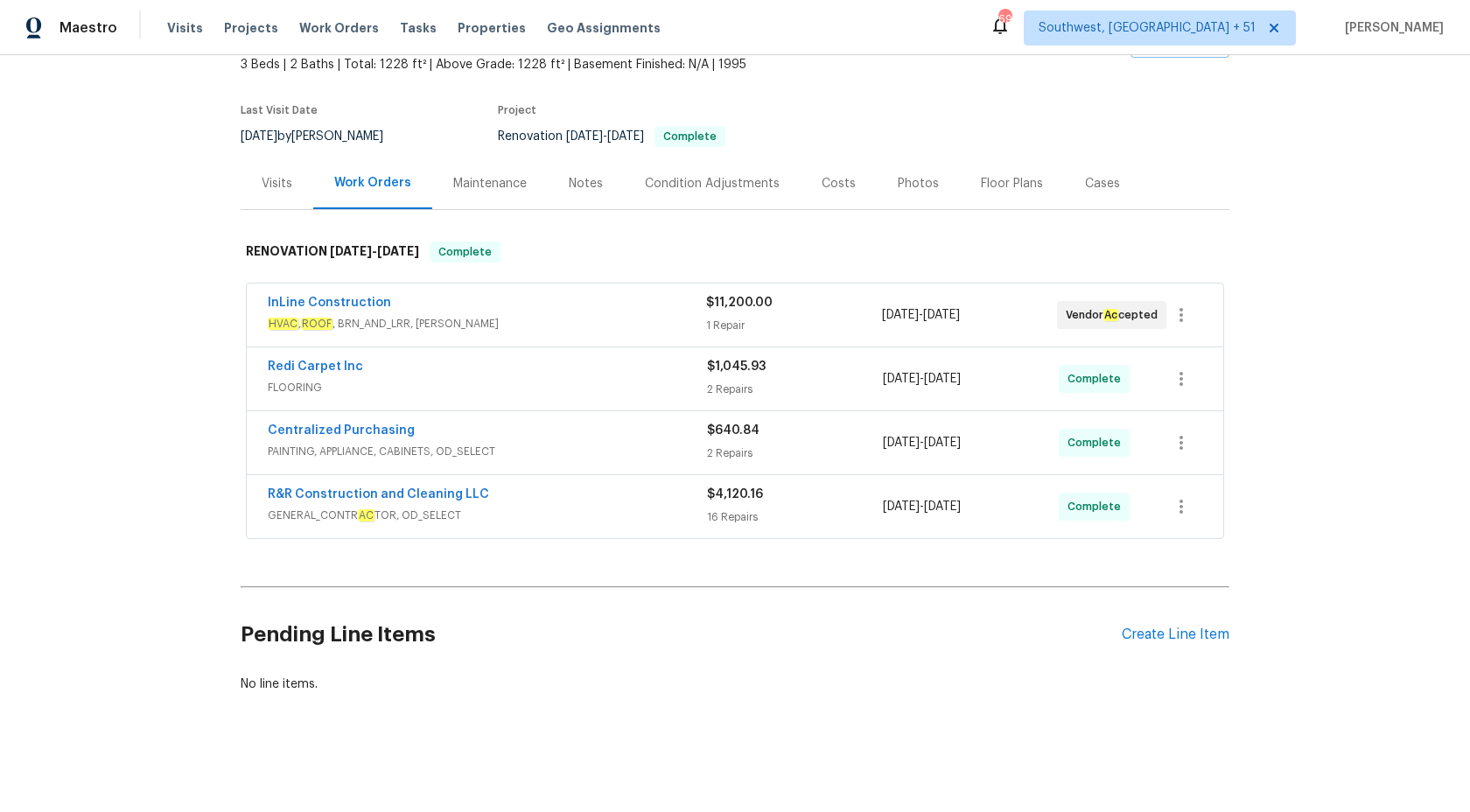
scroll to position [108, 0]
click at [97, 14] on div "Maestro" at bounding box center [59, 28] width 118 height 35
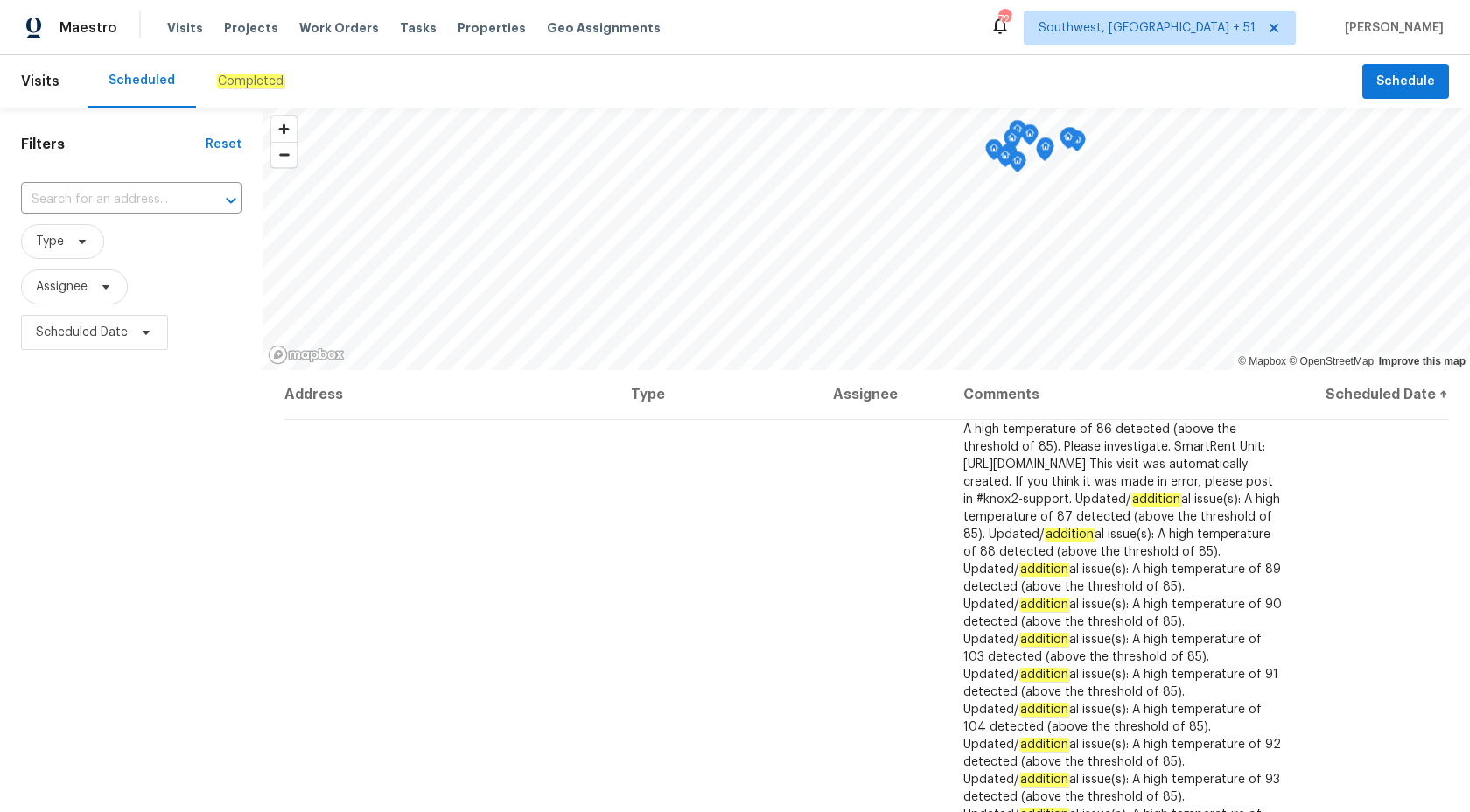
click at [222, 78] on em "Completed" at bounding box center [251, 81] width 68 height 14
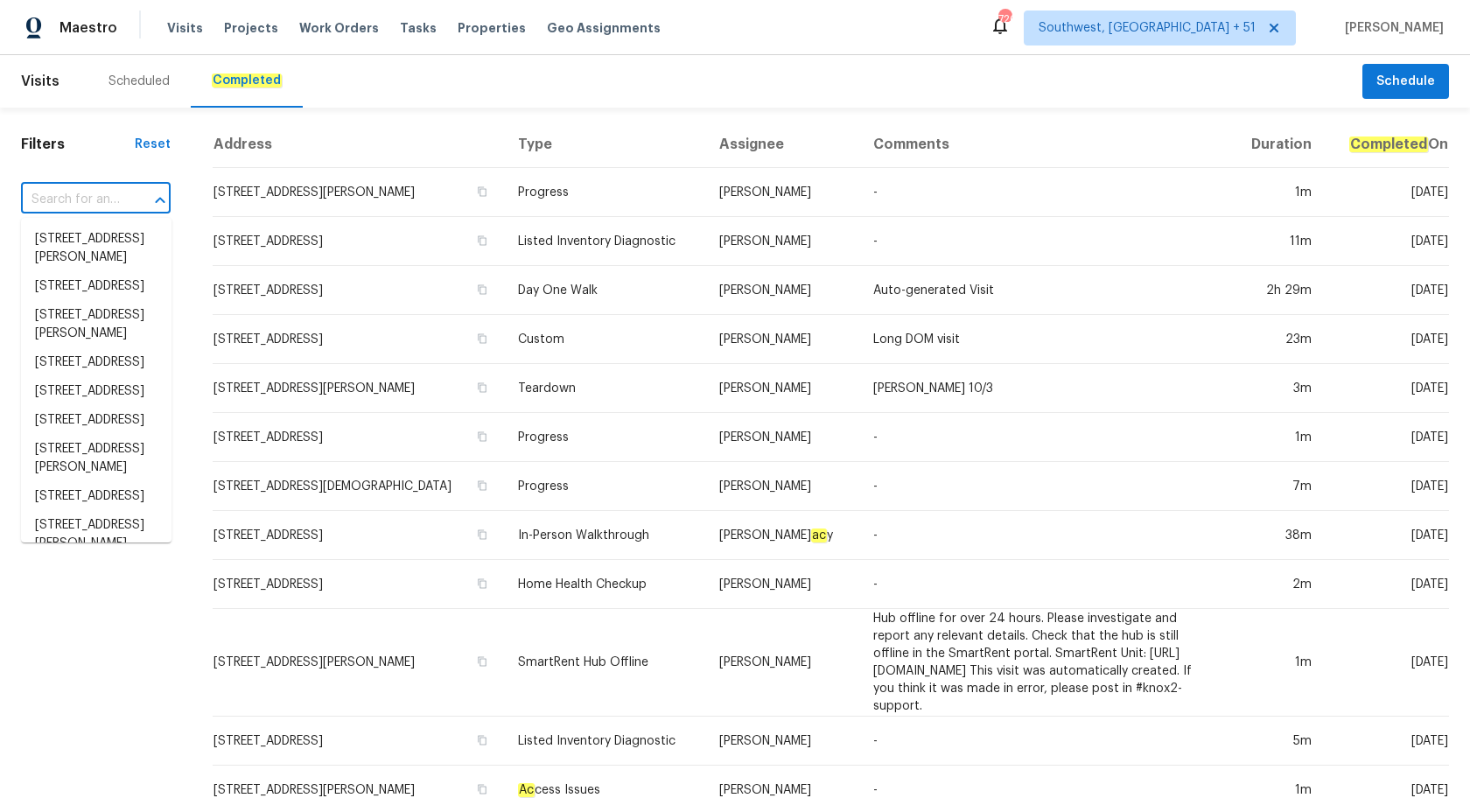
click at [107, 186] on input "text" at bounding box center [71, 200] width 100 height 27
paste input "[STREET_ADDRESS][PERSON_NAME]"
type input "[STREET_ADDRESS][PERSON_NAME]"
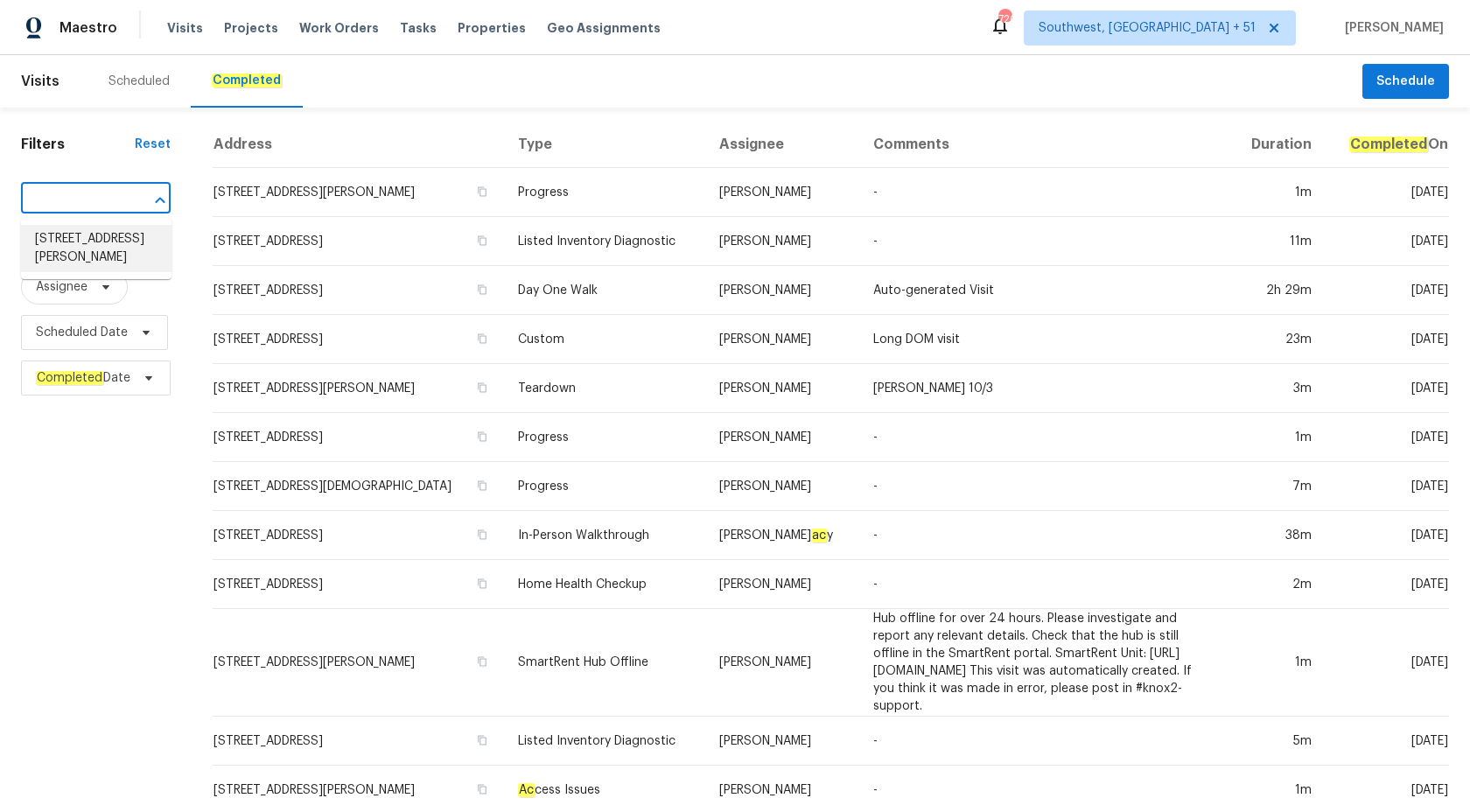
click at [105, 240] on li "[STREET_ADDRESS][PERSON_NAME]" at bounding box center [96, 248] width 150 height 47
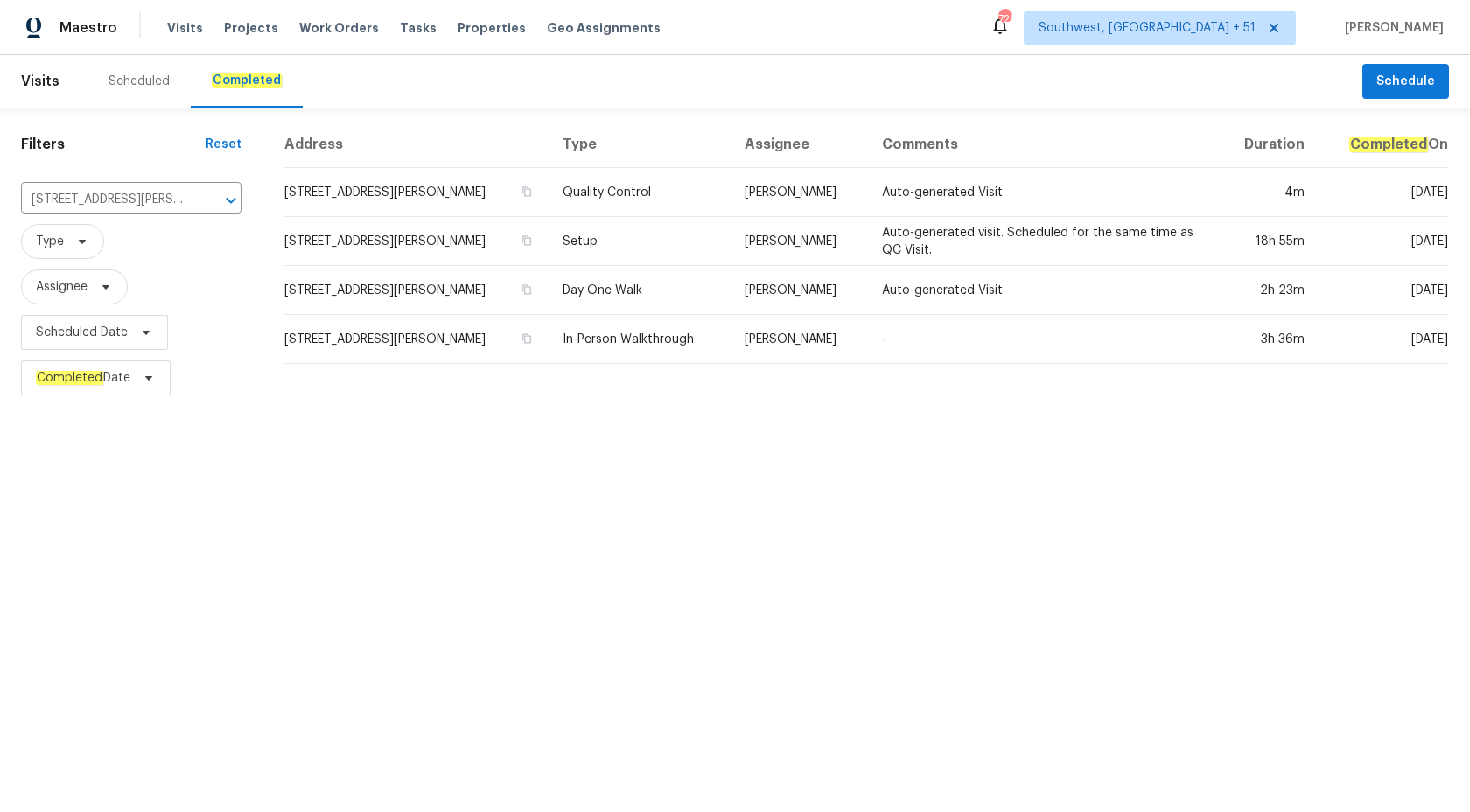
click at [761, 287] on td "[PERSON_NAME]" at bounding box center [800, 290] width 137 height 49
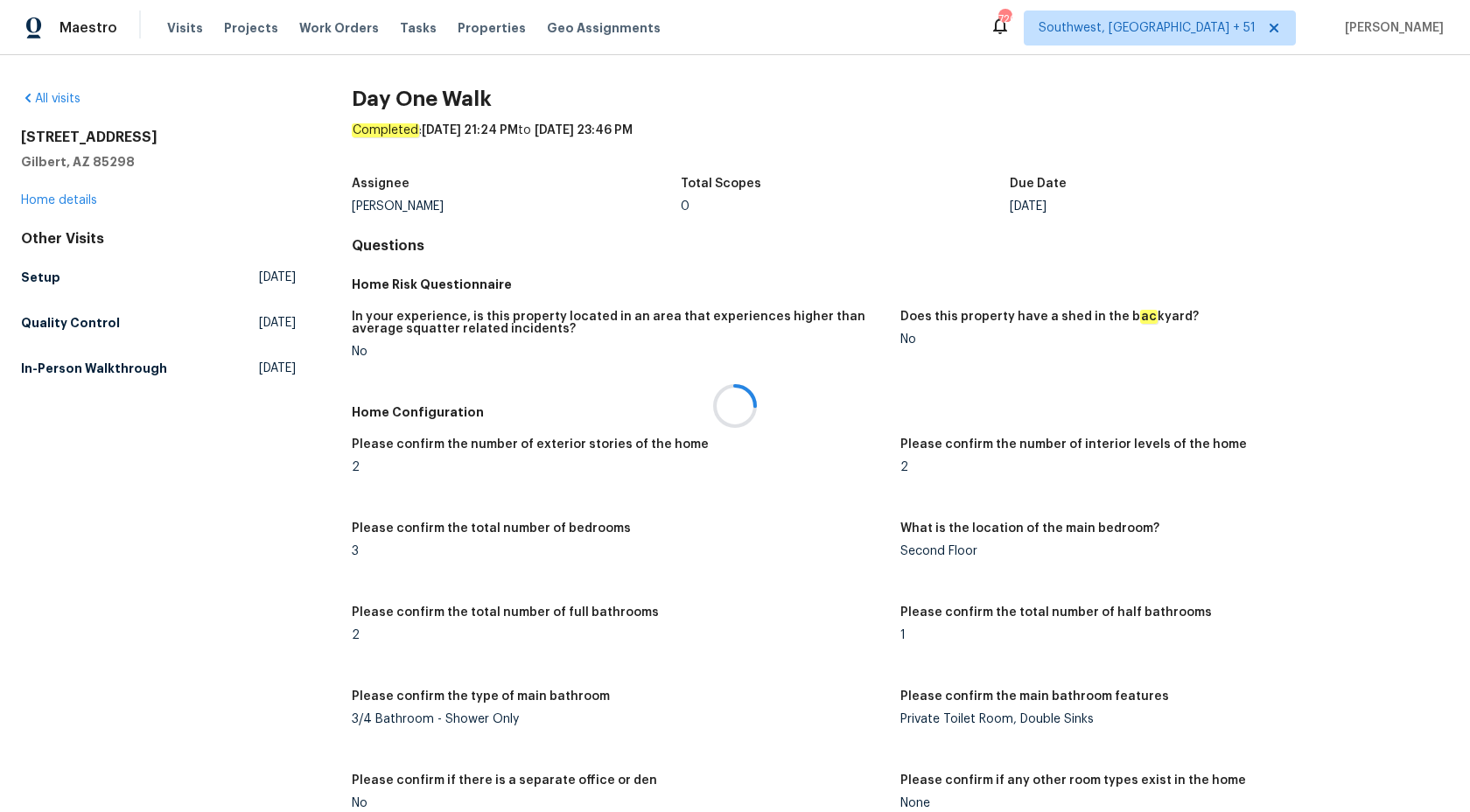
click at [62, 194] on div at bounding box center [735, 406] width 1470 height 812
click at [61, 203] on link "Home details" at bounding box center [59, 200] width 76 height 13
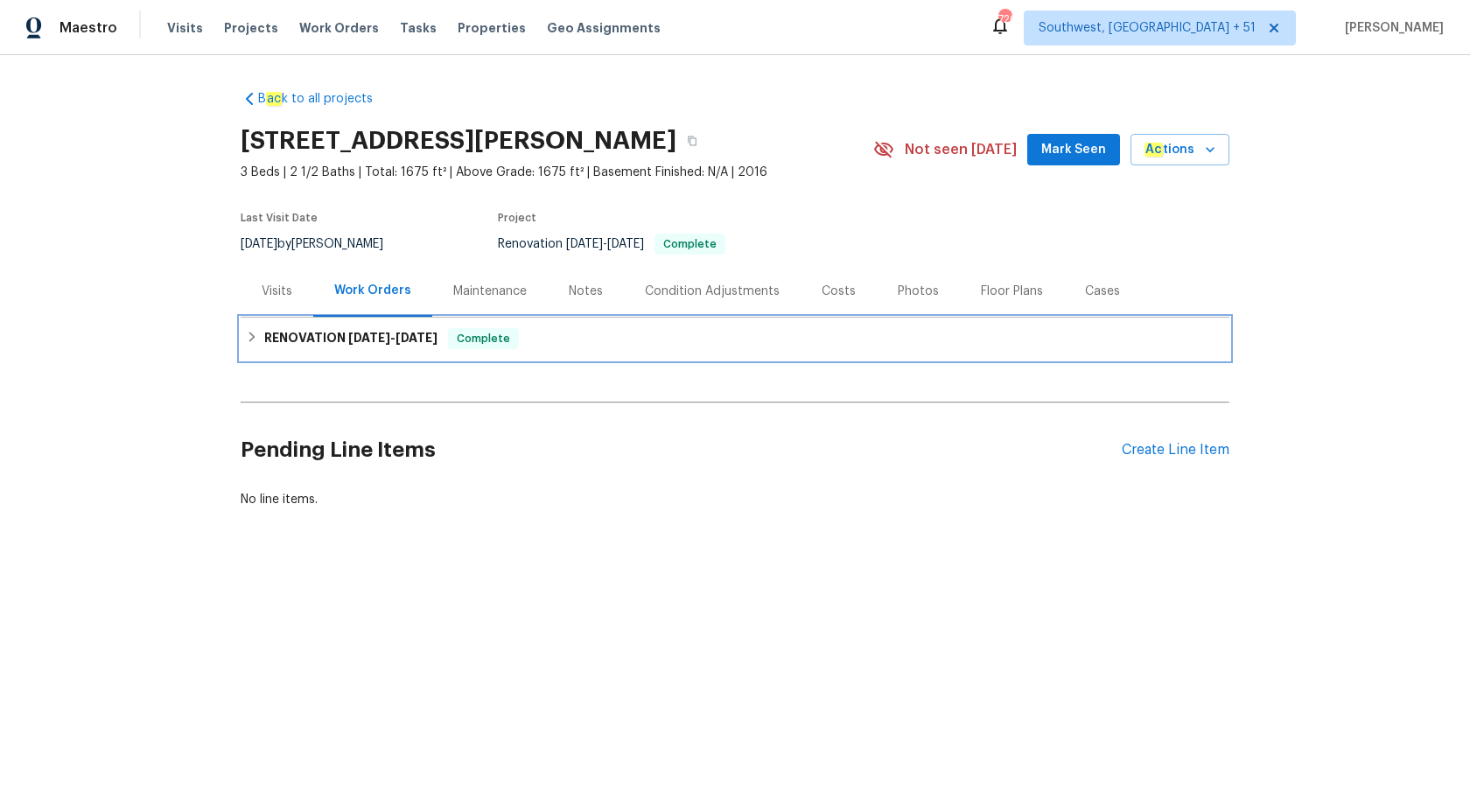
click at [455, 347] on div "RENOVATION [DATE] - [DATE] Complete" at bounding box center [735, 338] width 978 height 21
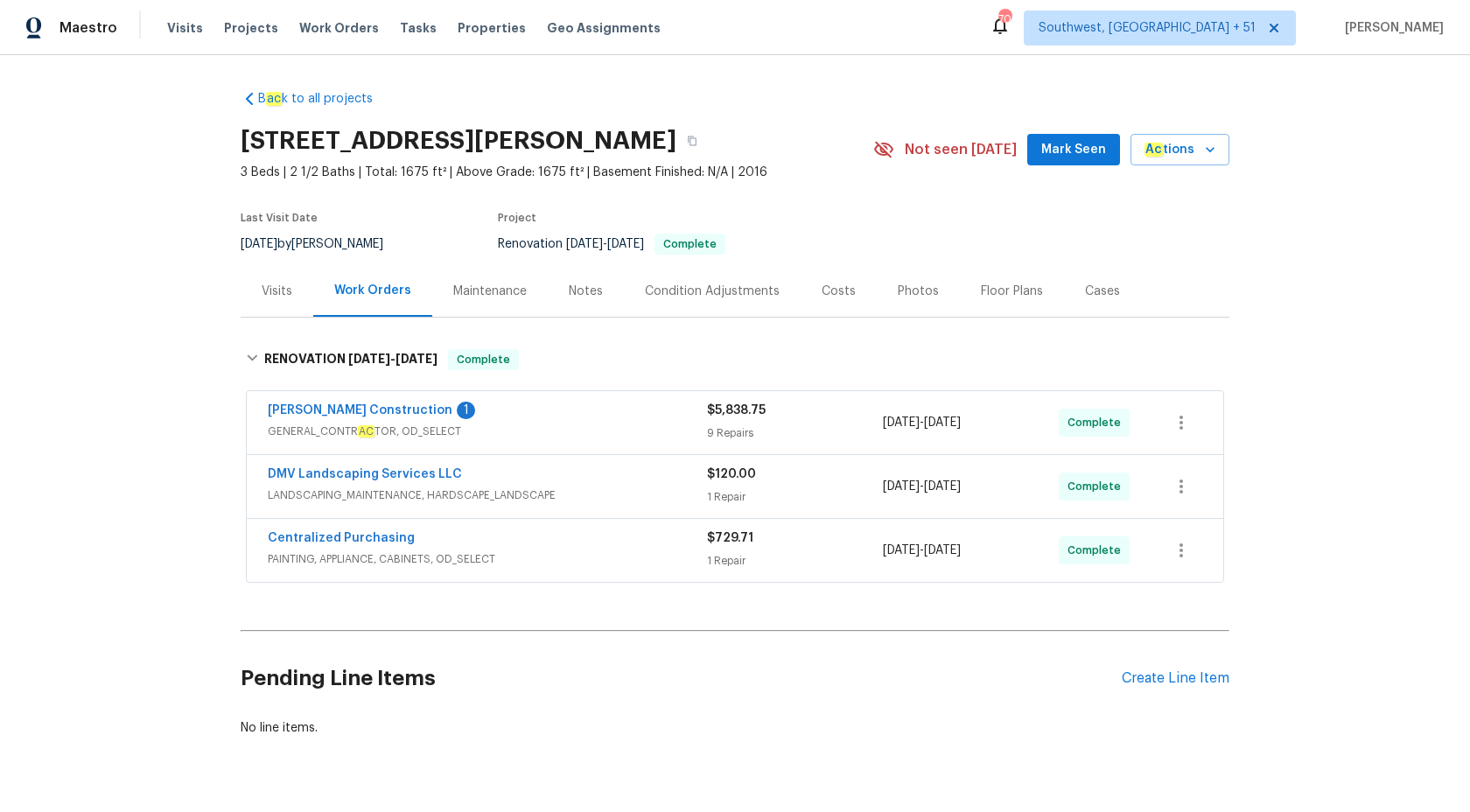
click at [279, 283] on div "Visits" at bounding box center [277, 291] width 31 height 17
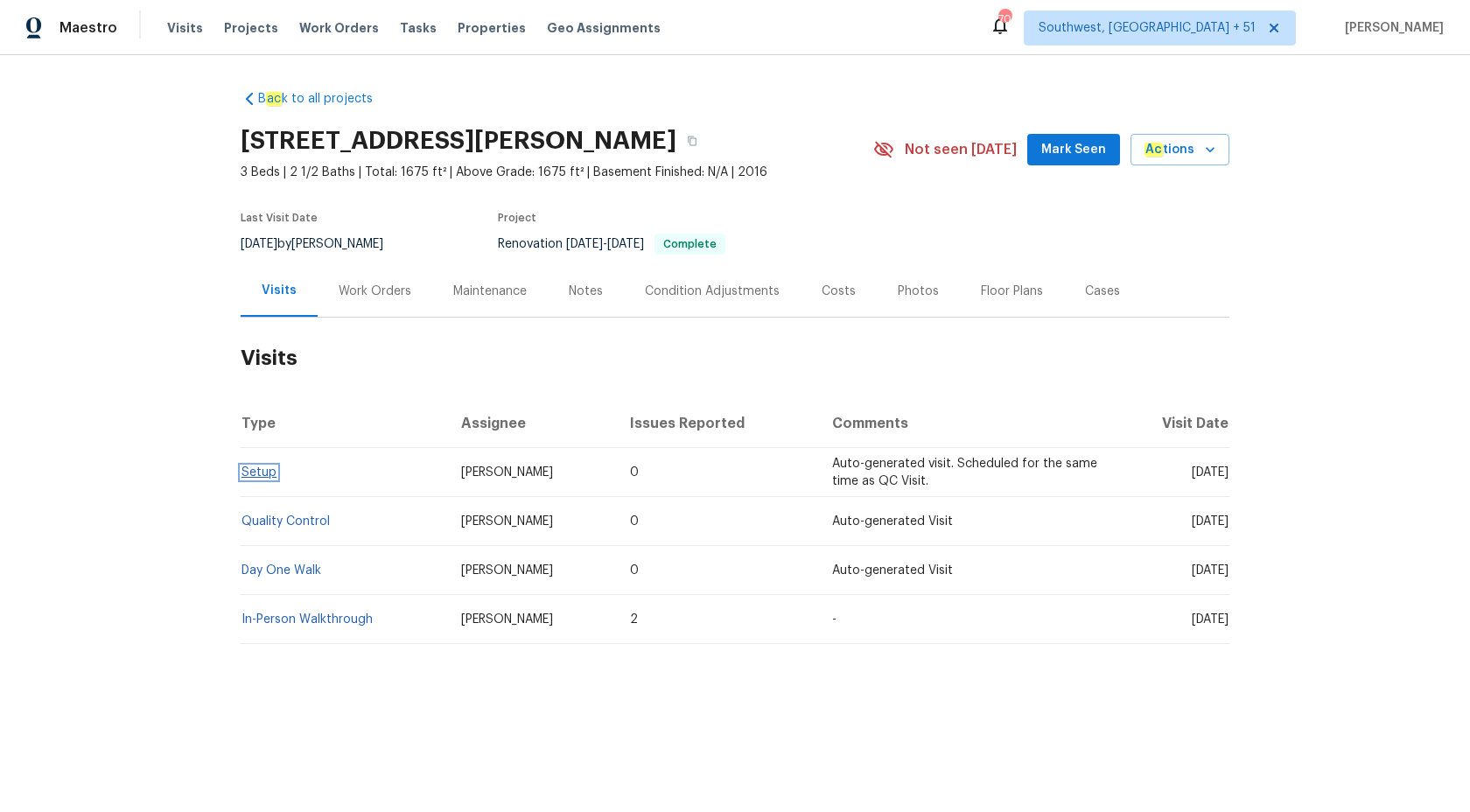
click at [258, 477] on link "Setup" at bounding box center [259, 473] width 35 height 13
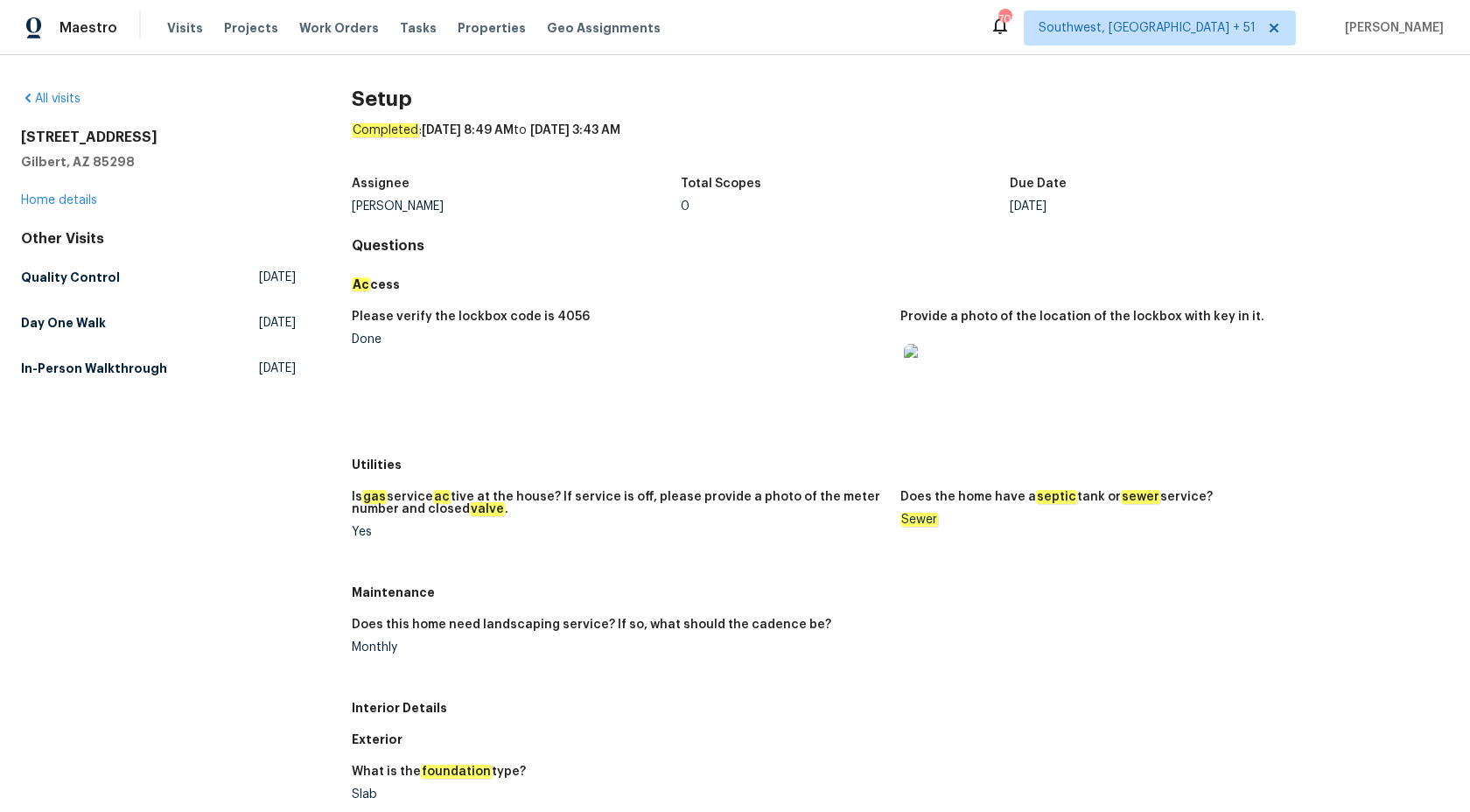
click at [717, 366] on figure "Please verify the lockbox code is 4056 Done" at bounding box center [626, 374] width 549 height 127
click at [45, 284] on h5 "Quality Control" at bounding box center [70, 278] width 99 height 17
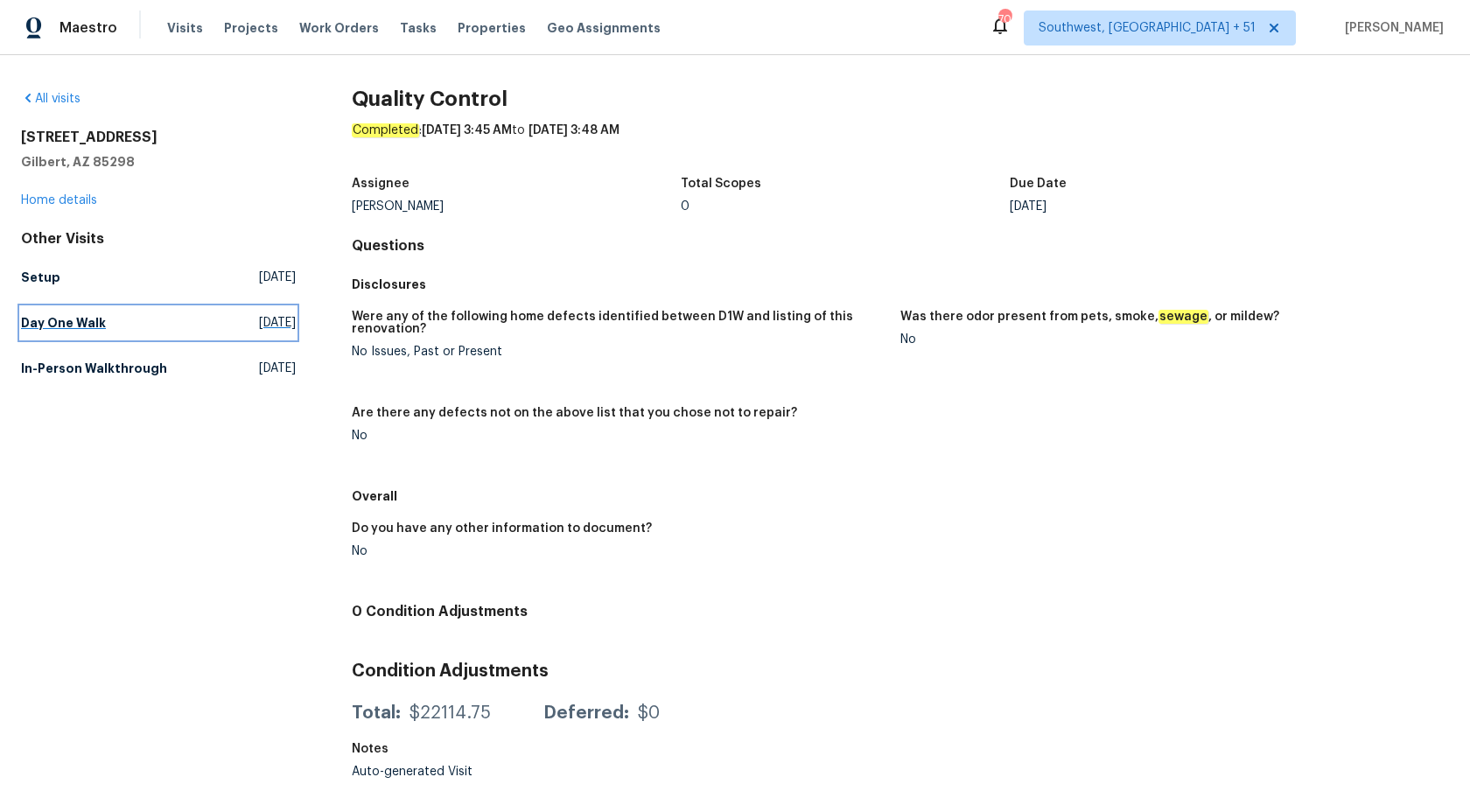
click at [77, 320] on h5 "Day One Walk" at bounding box center [64, 323] width 85 height 17
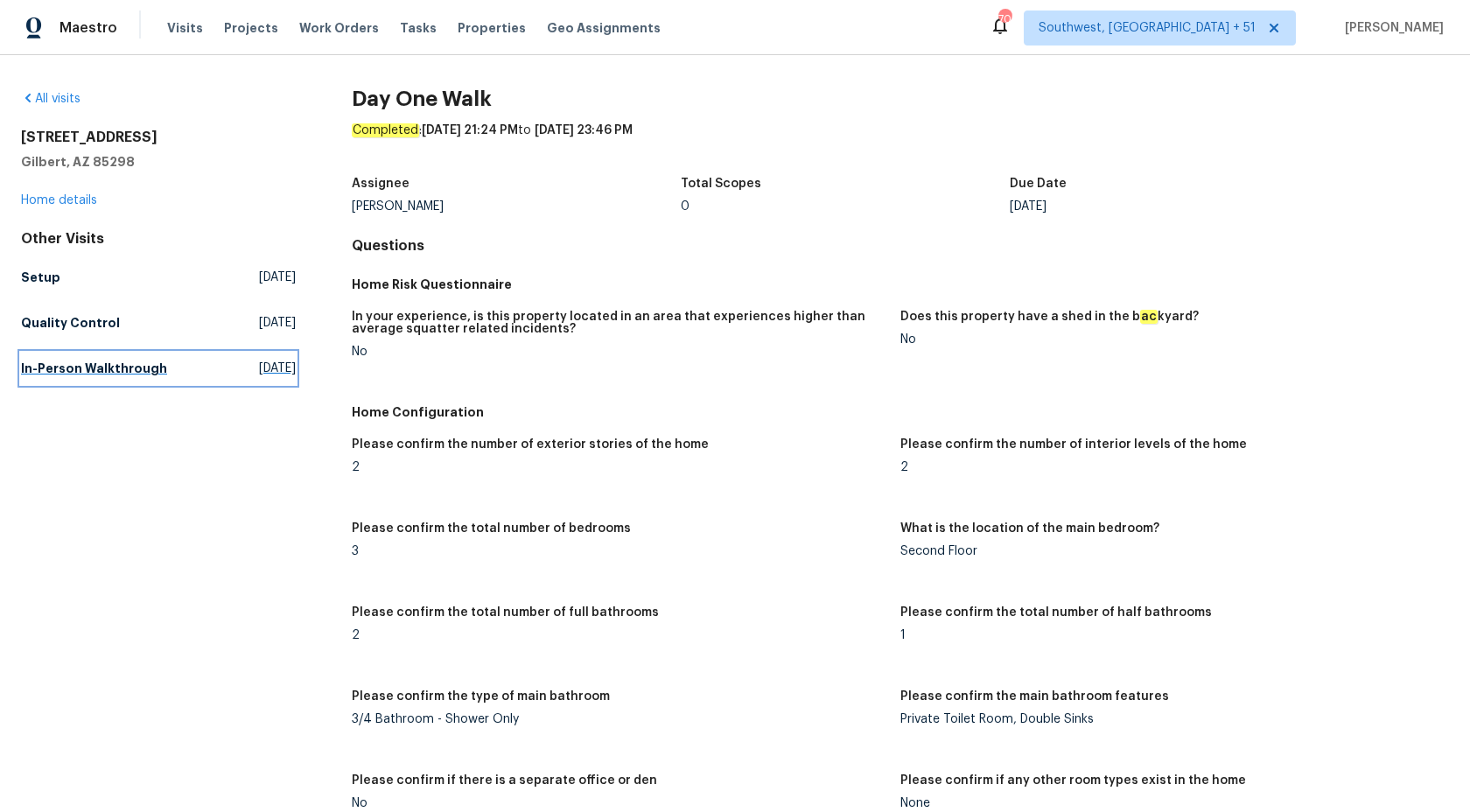
click at [90, 358] on link "In-Person Walkthrough [DATE]" at bounding box center [158, 368] width 275 height 32
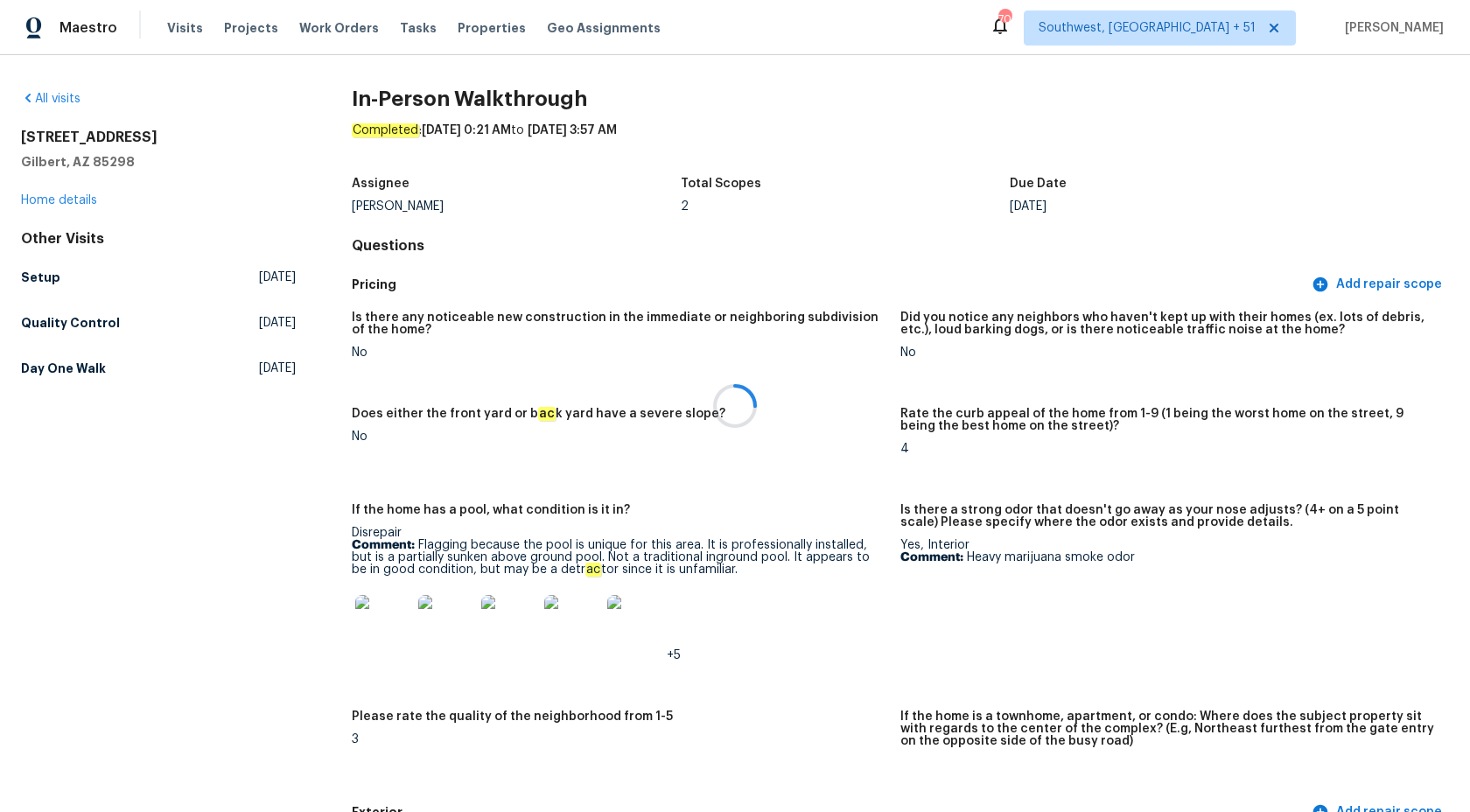
click at [1008, 291] on h5 "Pricing" at bounding box center [830, 284] width 957 height 18
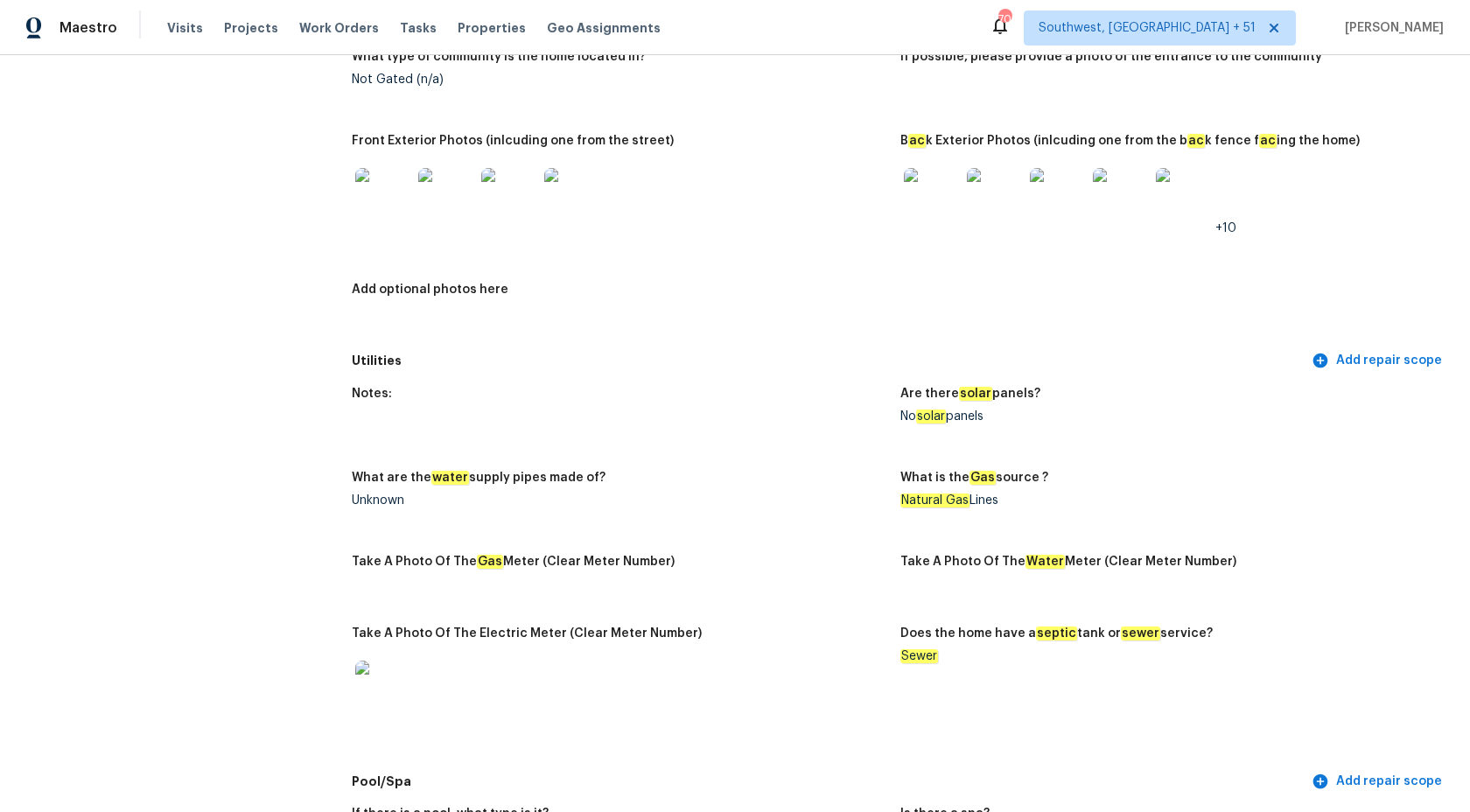
scroll to position [870, 0]
click at [953, 203] on img at bounding box center [932, 198] width 56 height 56
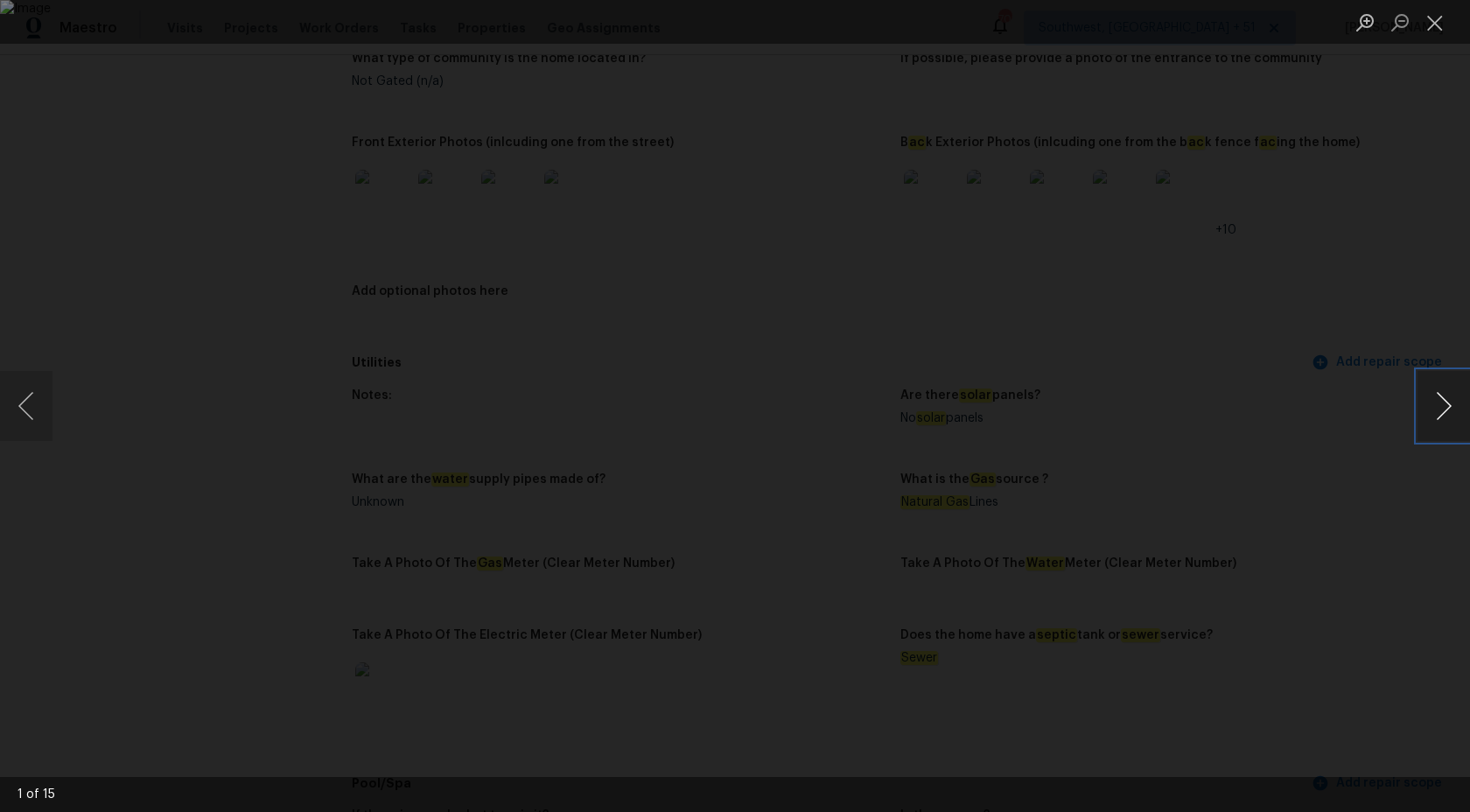
click at [1437, 415] on button "Next image" at bounding box center [1444, 406] width 52 height 70
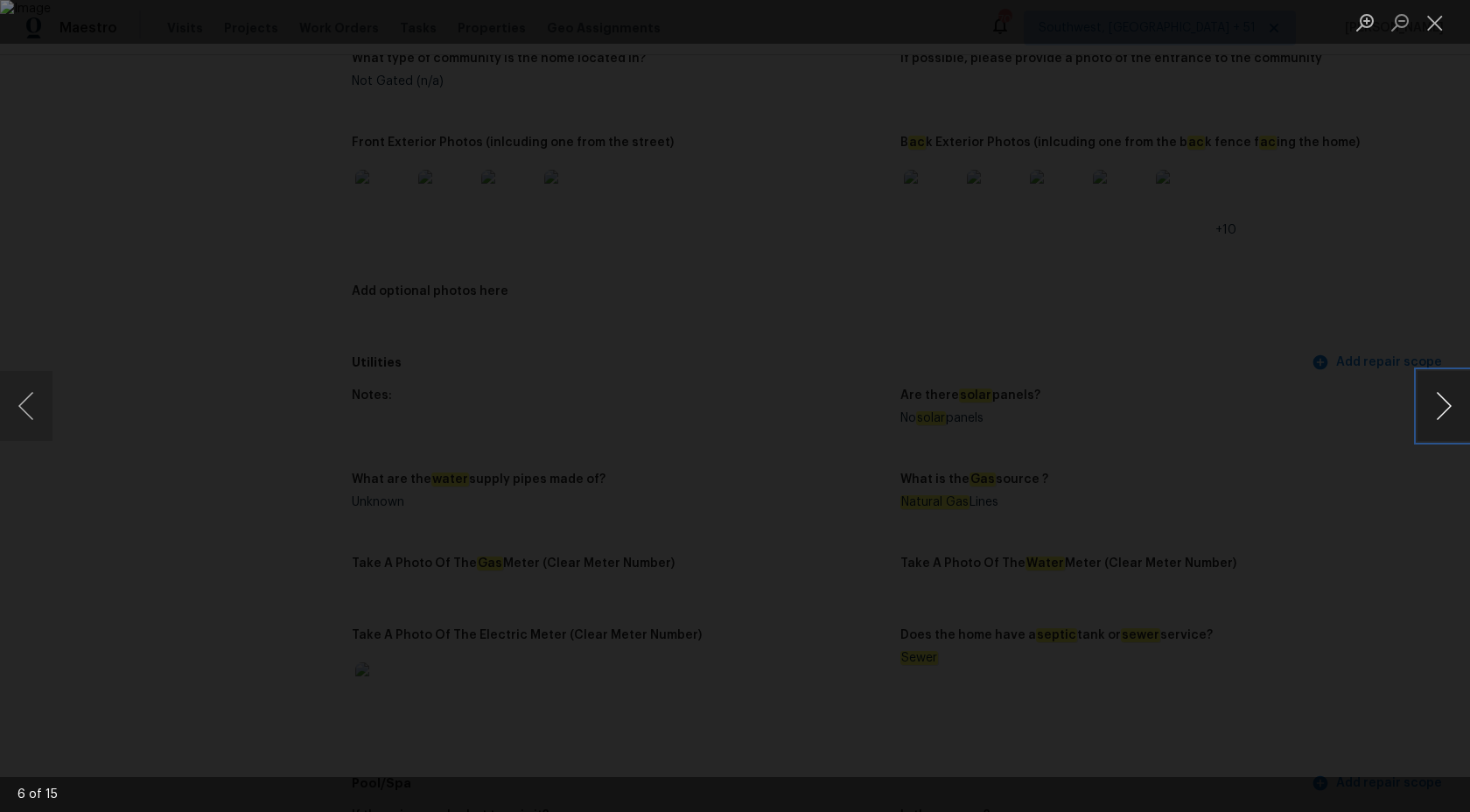
click at [1437, 415] on button "Next image" at bounding box center [1444, 406] width 52 height 70
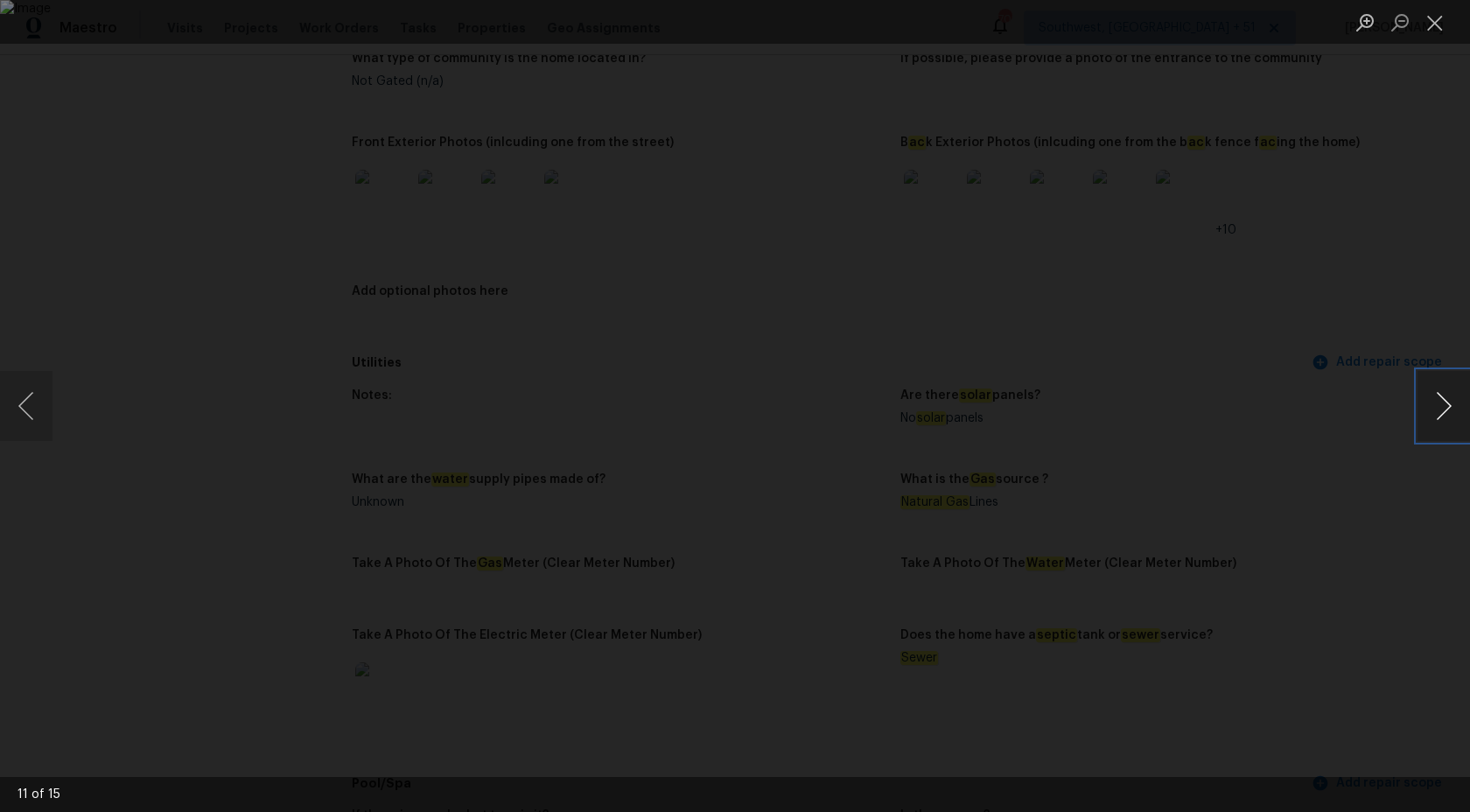
click at [1437, 415] on button "Next image" at bounding box center [1444, 406] width 52 height 70
click at [1366, 254] on div "Lightbox" at bounding box center [735, 406] width 1470 height 812
click at [1438, 31] on button "Close lightbox" at bounding box center [1435, 22] width 35 height 31
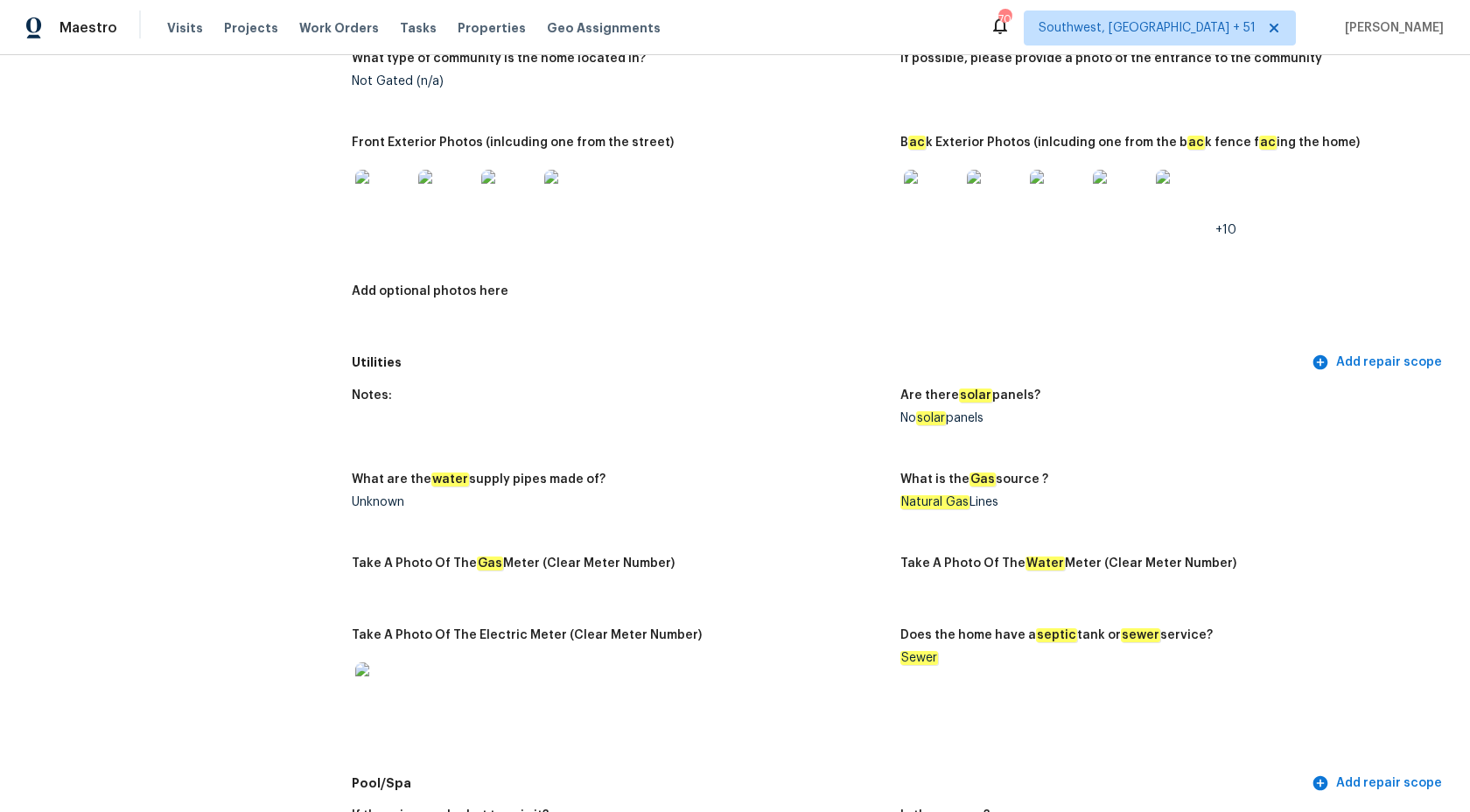
click at [584, 187] on img at bounding box center [572, 198] width 56 height 56
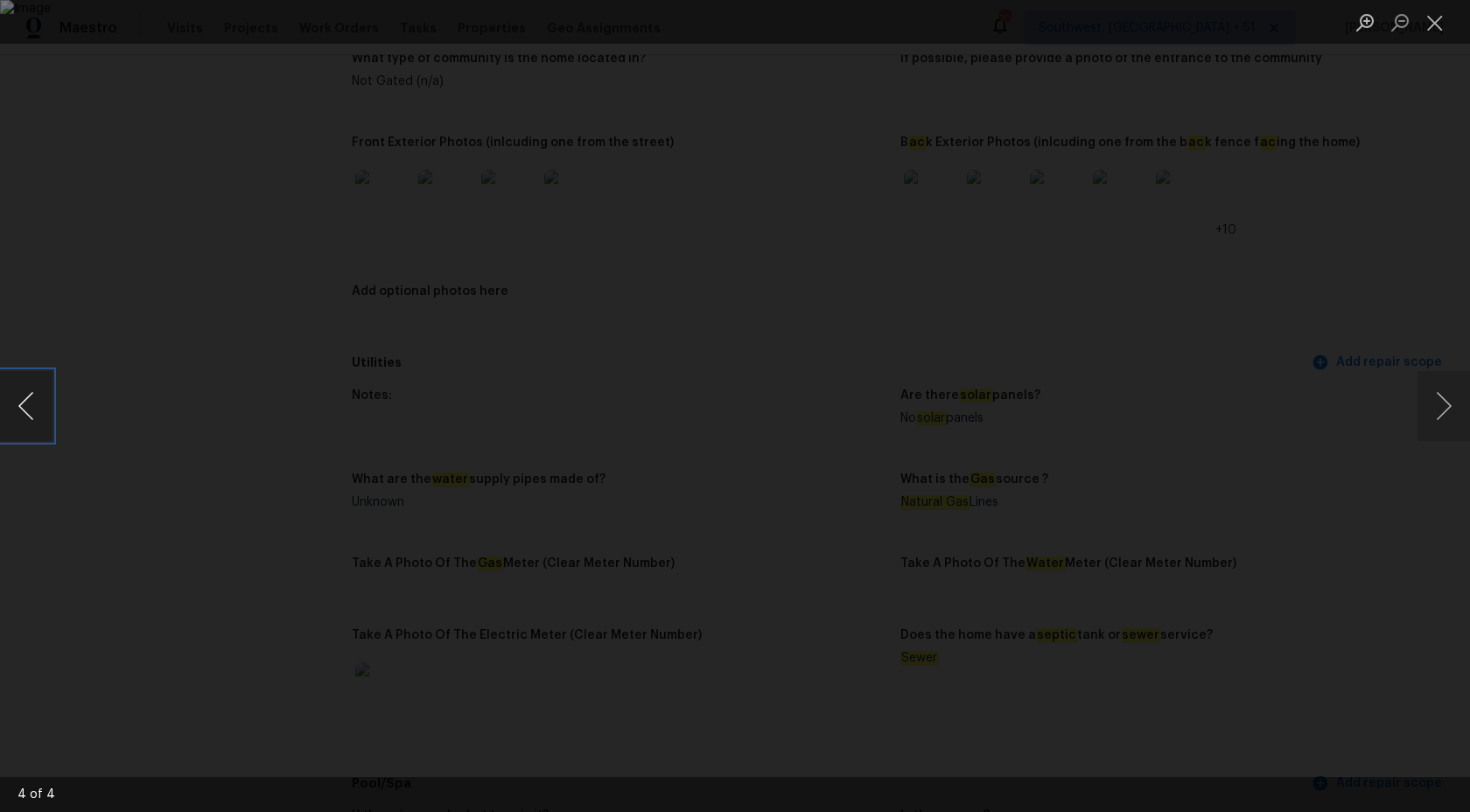
click at [19, 415] on button "Previous image" at bounding box center [26, 406] width 52 height 70
click at [1448, 154] on div "Lightbox" at bounding box center [735, 406] width 1470 height 812
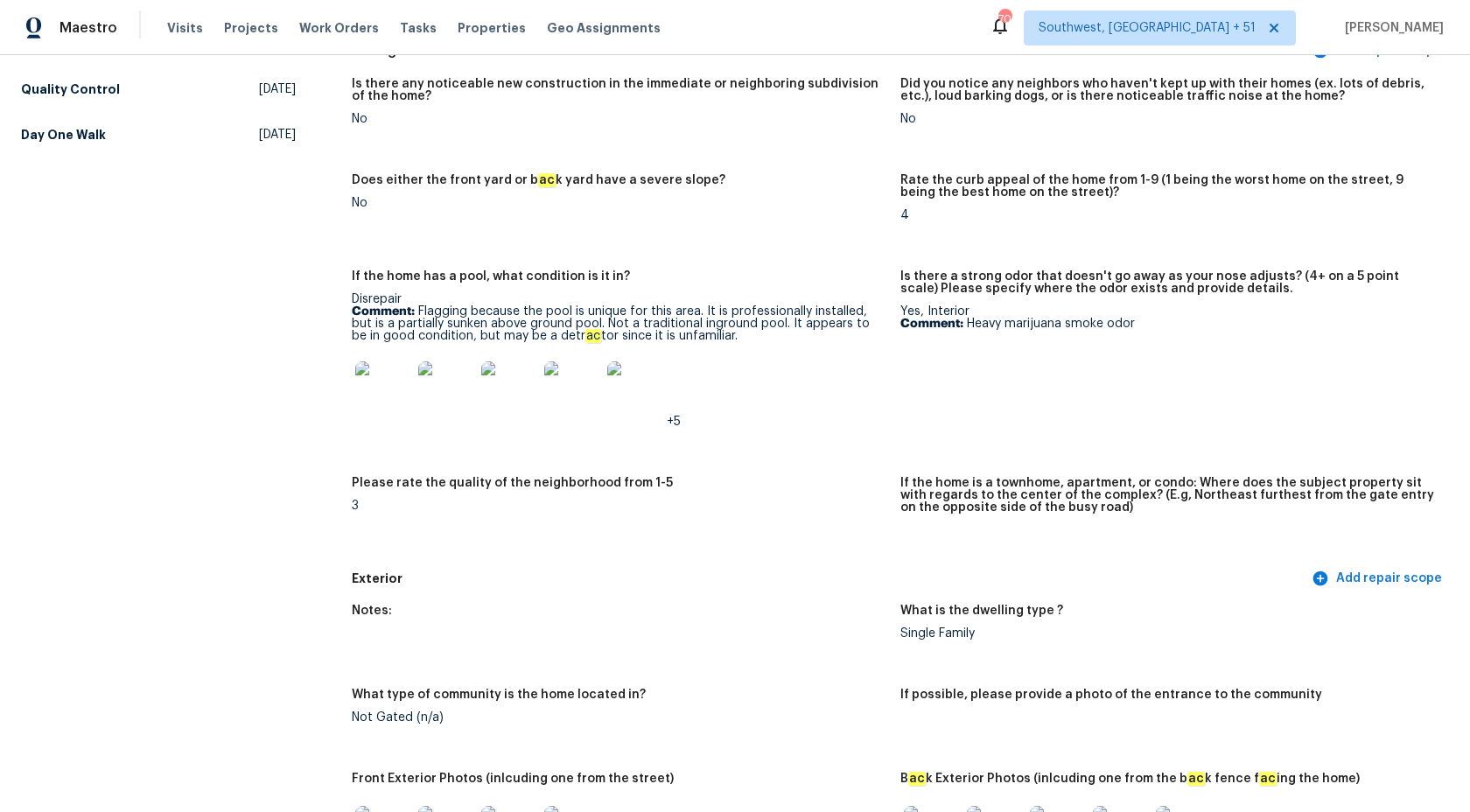
scroll to position [42, 0]
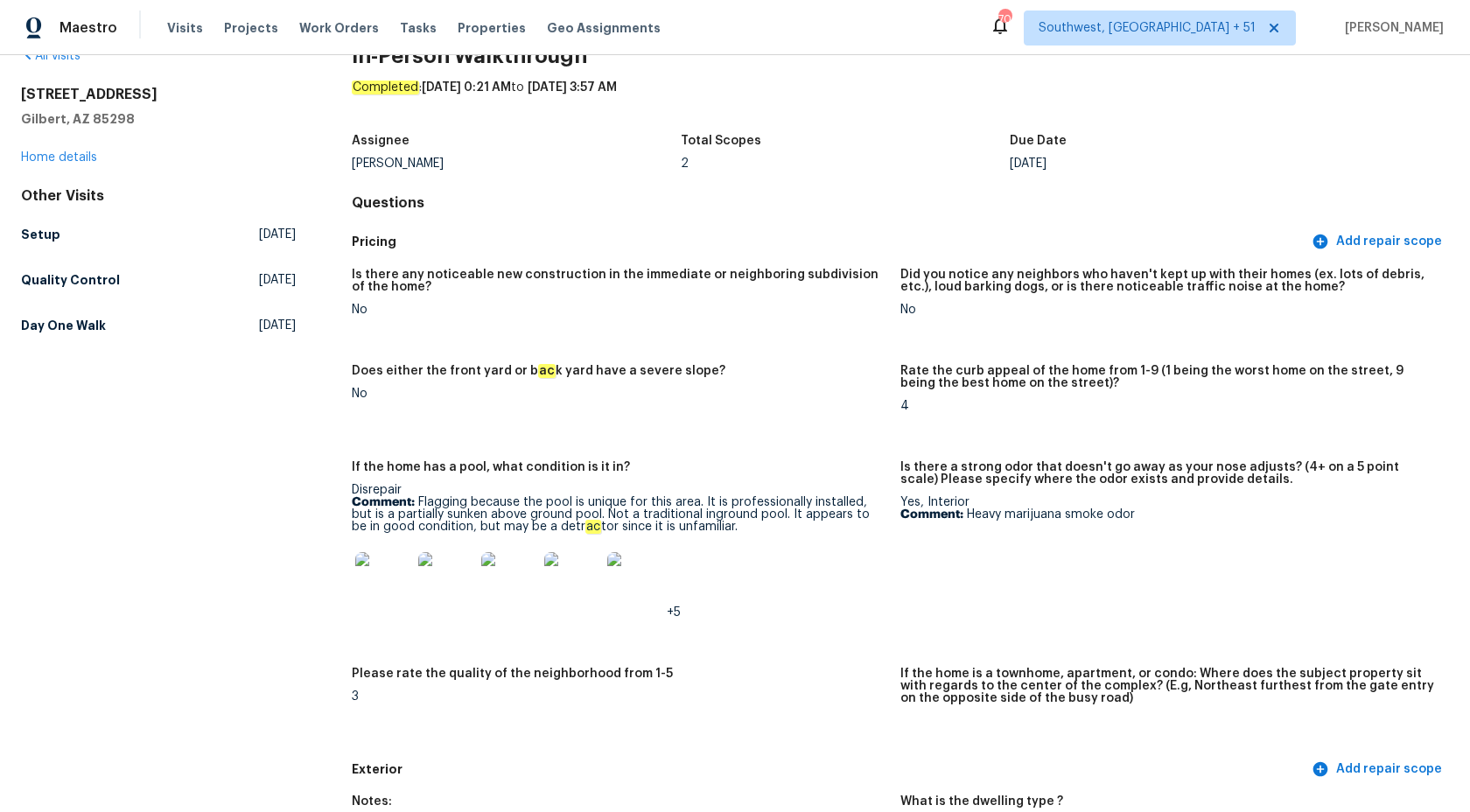
click at [742, 403] on figure "Does either the front yard or b ac k yard have a severe slope? No" at bounding box center [626, 402] width 549 height 75
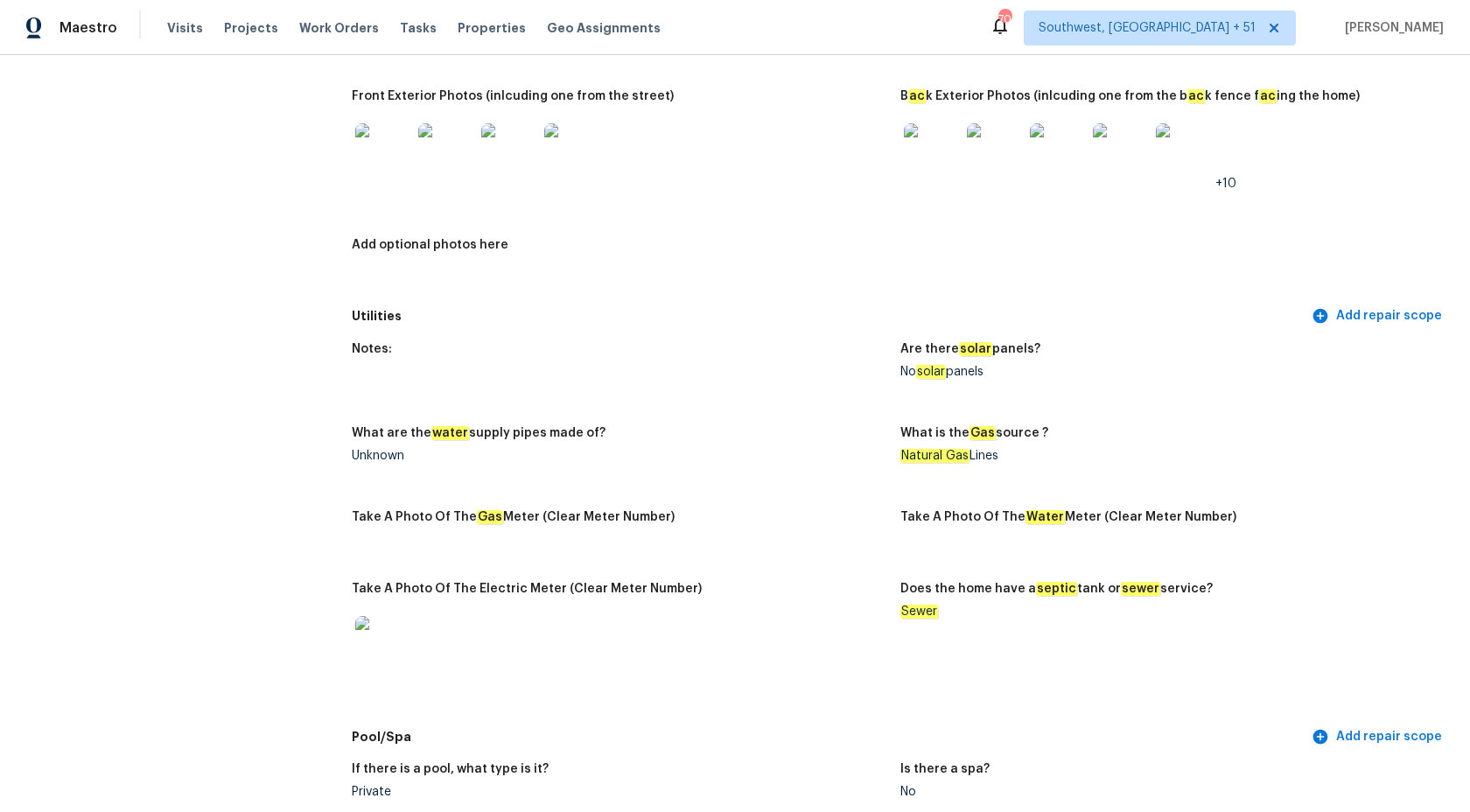
click at [827, 365] on div "Notes:" at bounding box center [619, 355] width 534 height 23
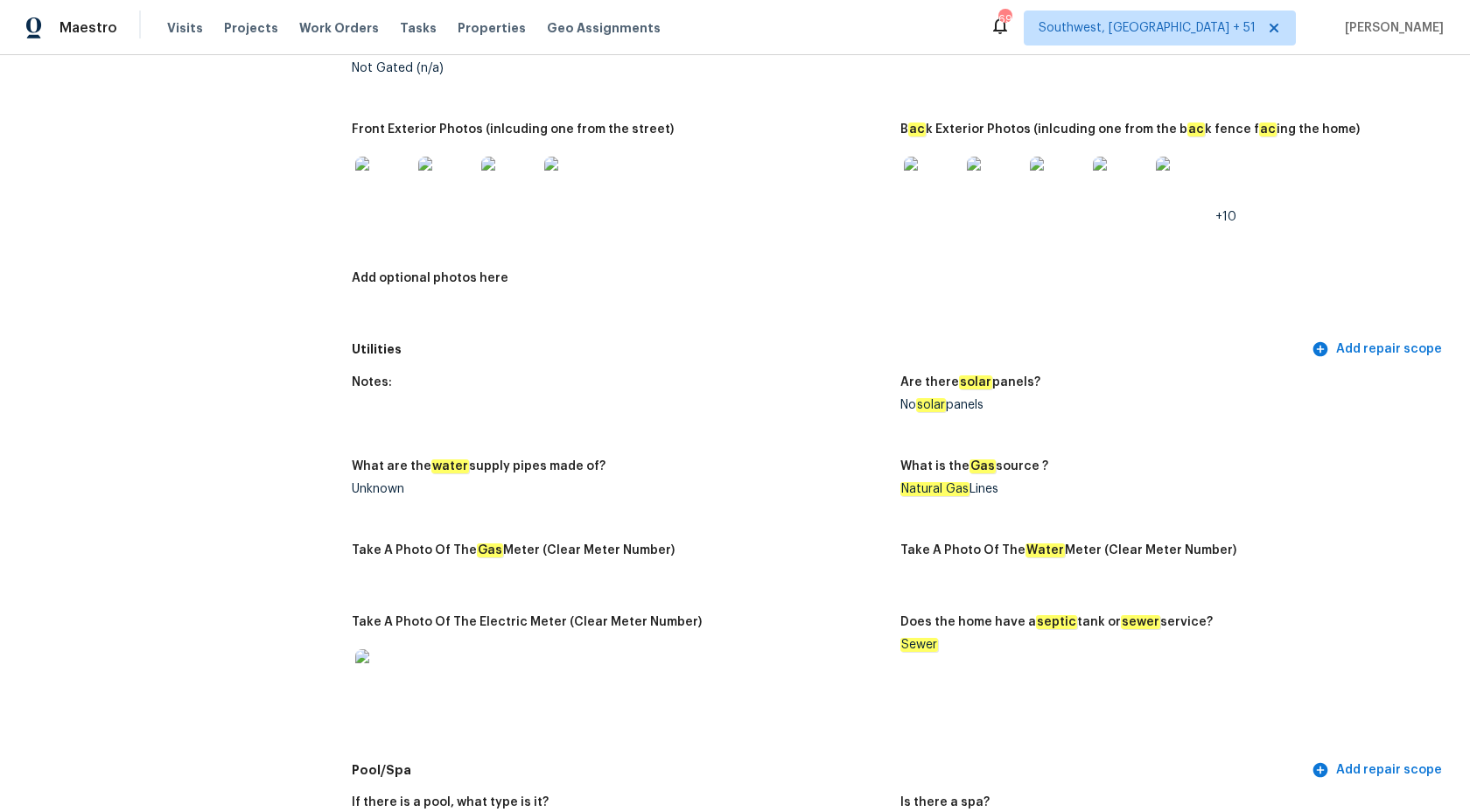
scroll to position [0, 0]
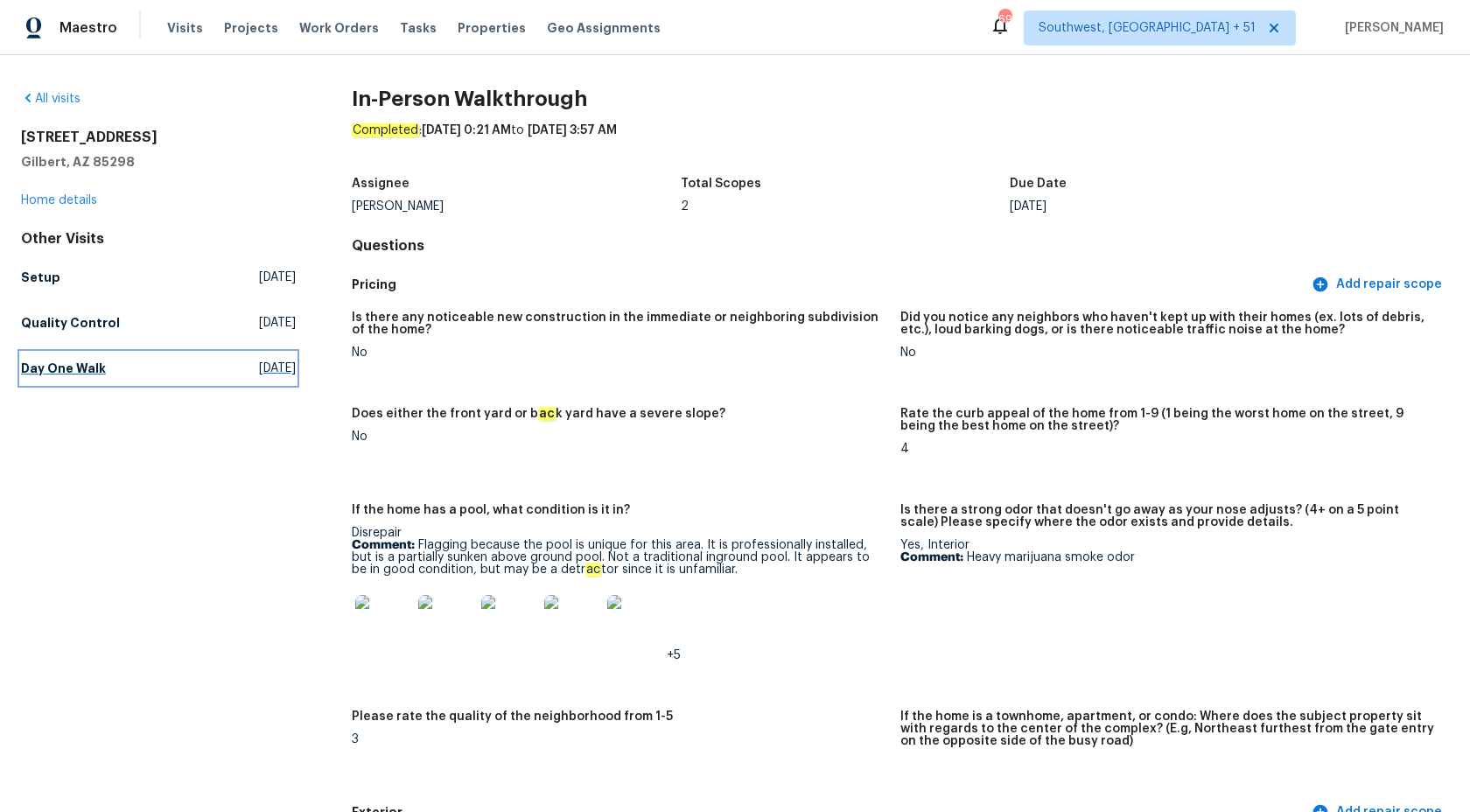
click at [60, 364] on h5 "Day One Walk" at bounding box center [64, 368] width 85 height 17
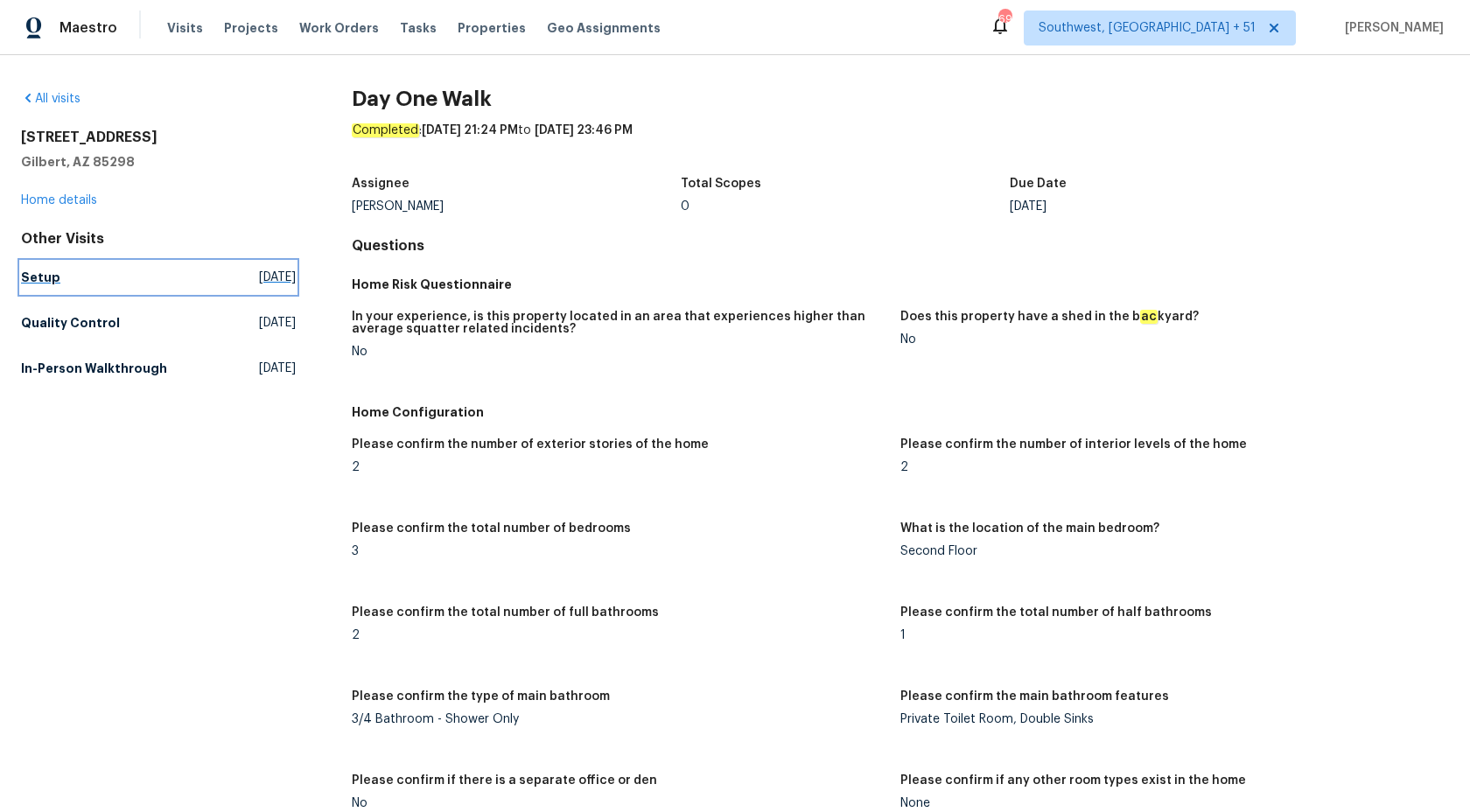
click at [39, 277] on h5 "Setup" at bounding box center [41, 278] width 40 height 17
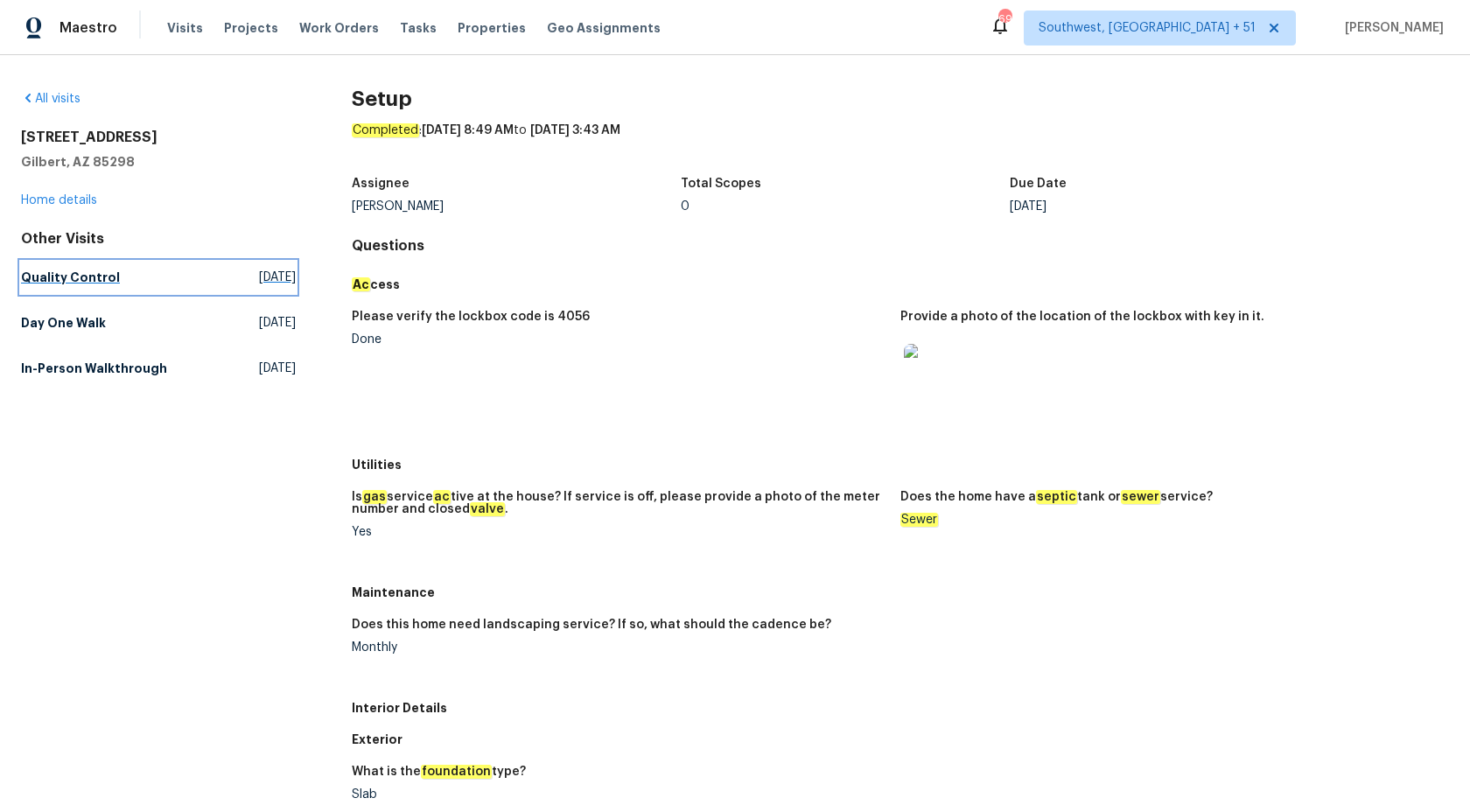
click at [63, 271] on h5 "Quality Control" at bounding box center [70, 278] width 99 height 17
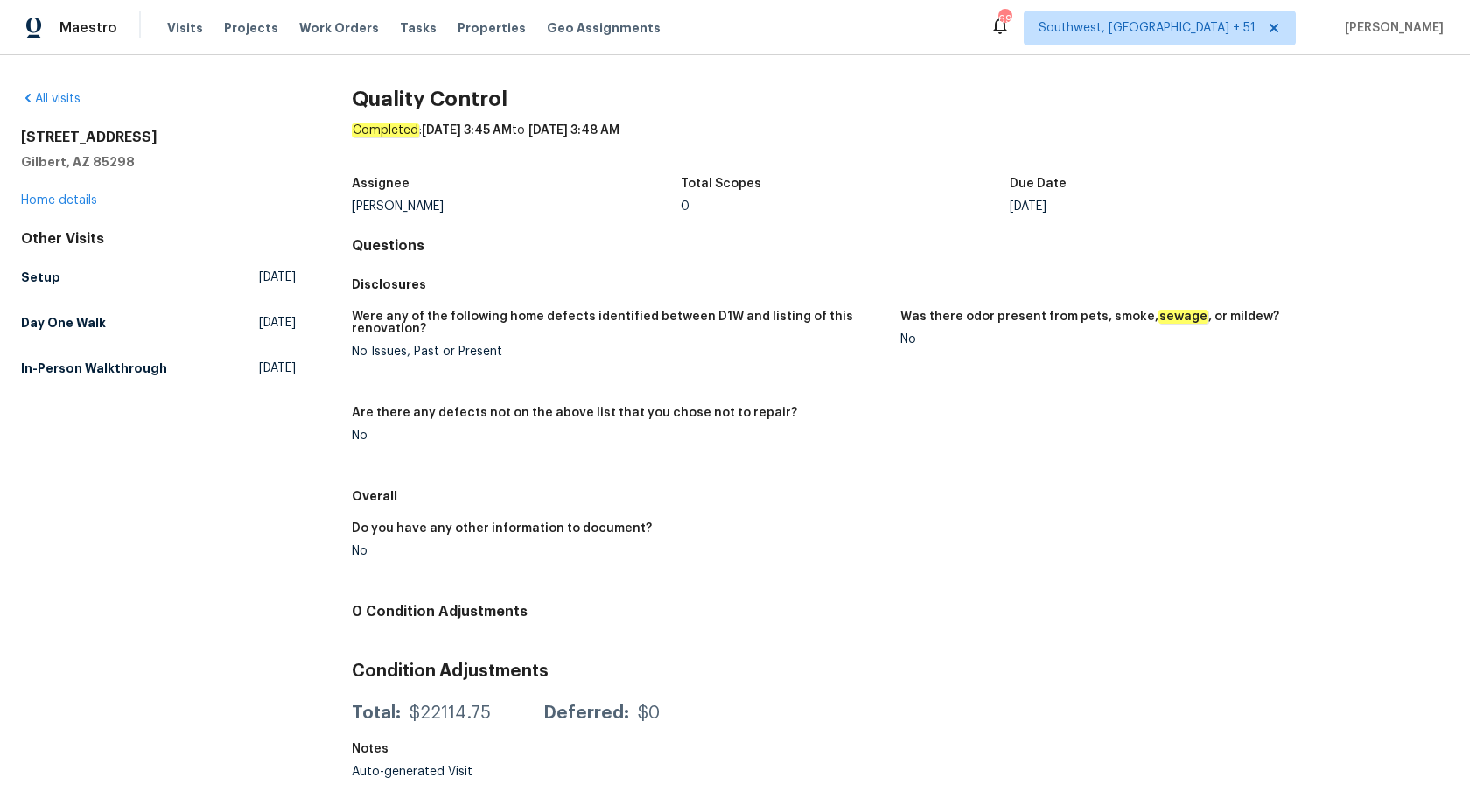
click at [84, 303] on div "Other Visits Setup [DATE] Day One Walk [DATE] In-Person Walkthrough [DATE]" at bounding box center [158, 308] width 275 height 154
click at [83, 323] on h5 "Day One Walk" at bounding box center [64, 323] width 85 height 17
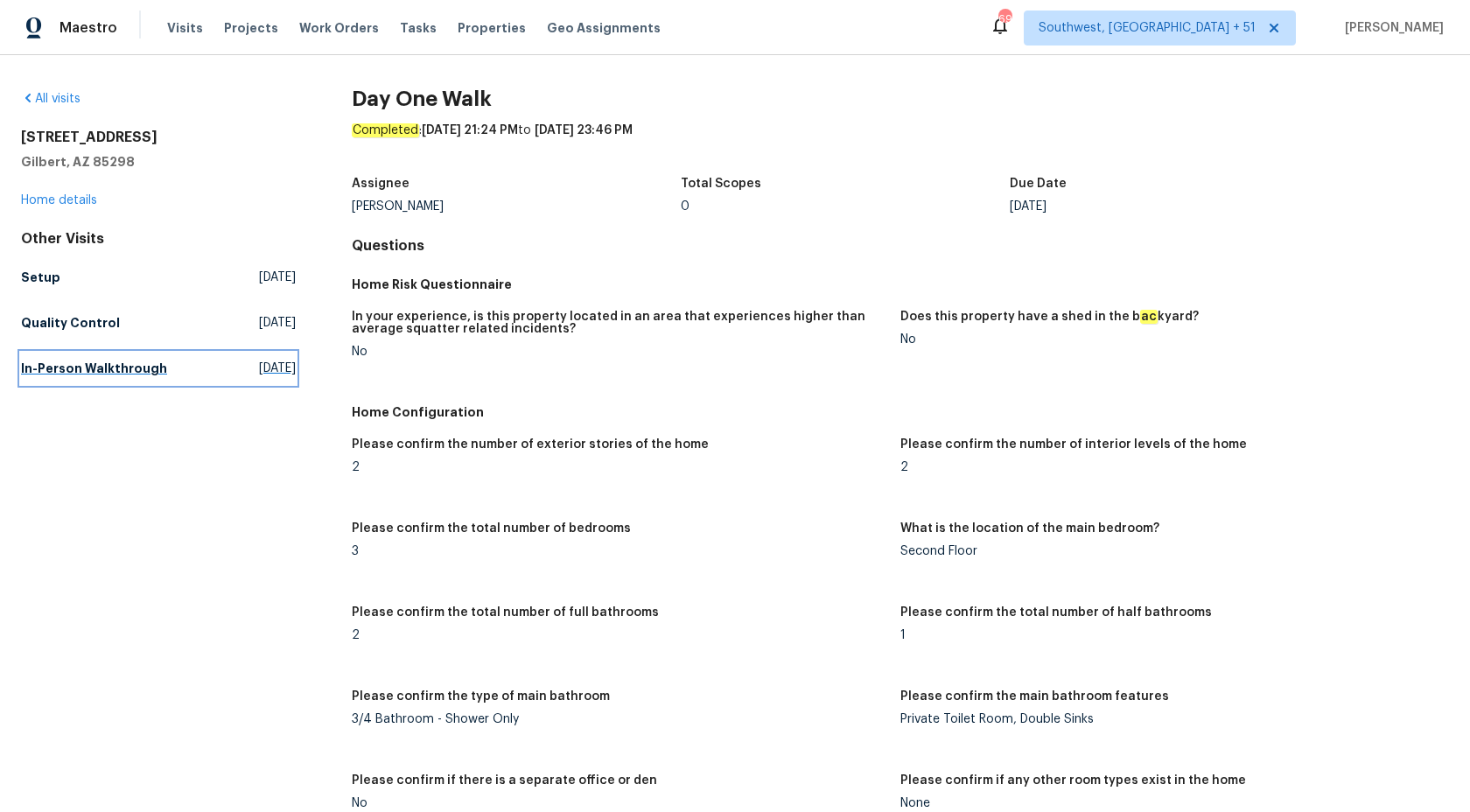
click at [66, 371] on h5 "In-Person Walkthrough" at bounding box center [95, 368] width 147 height 17
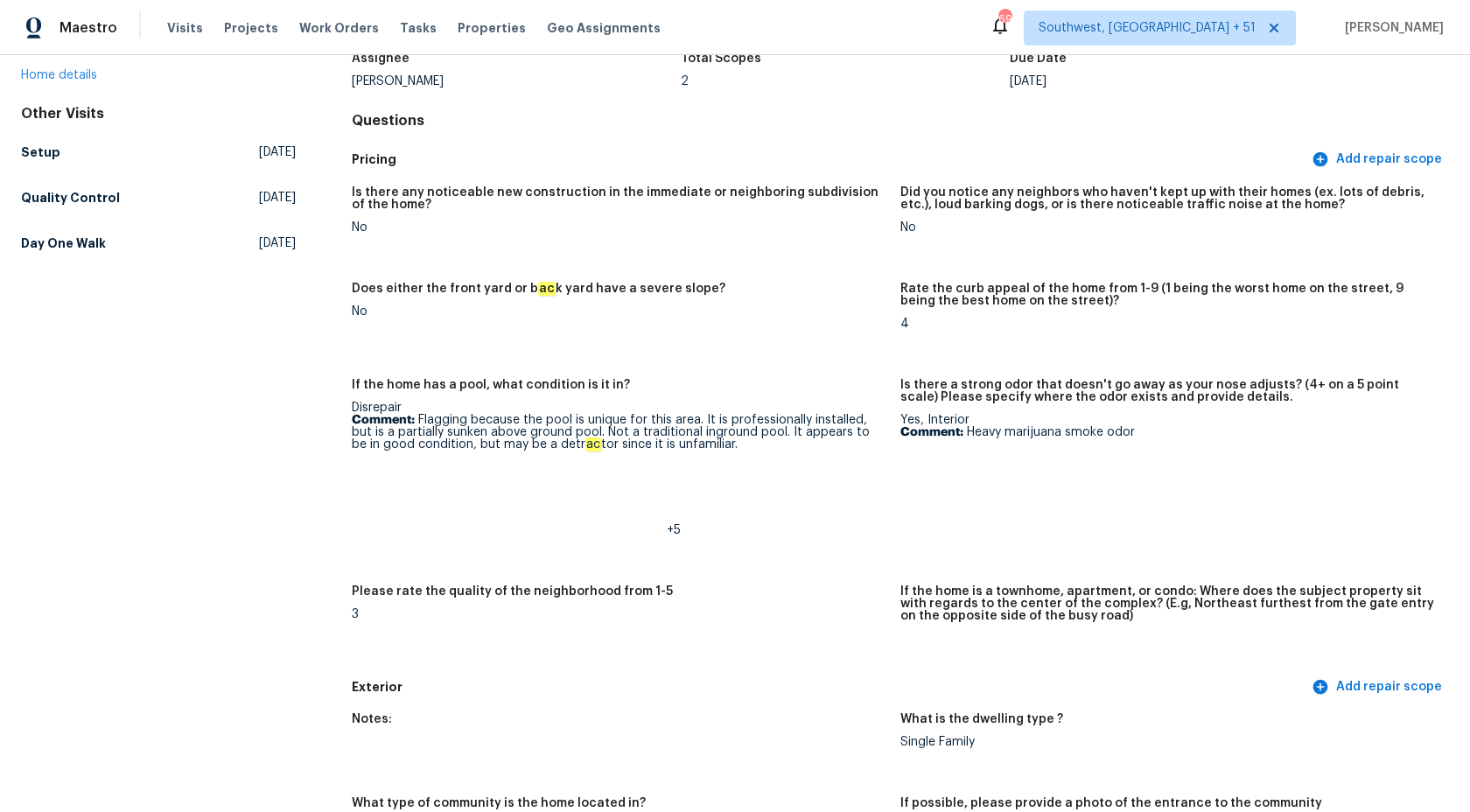
scroll to position [123, 0]
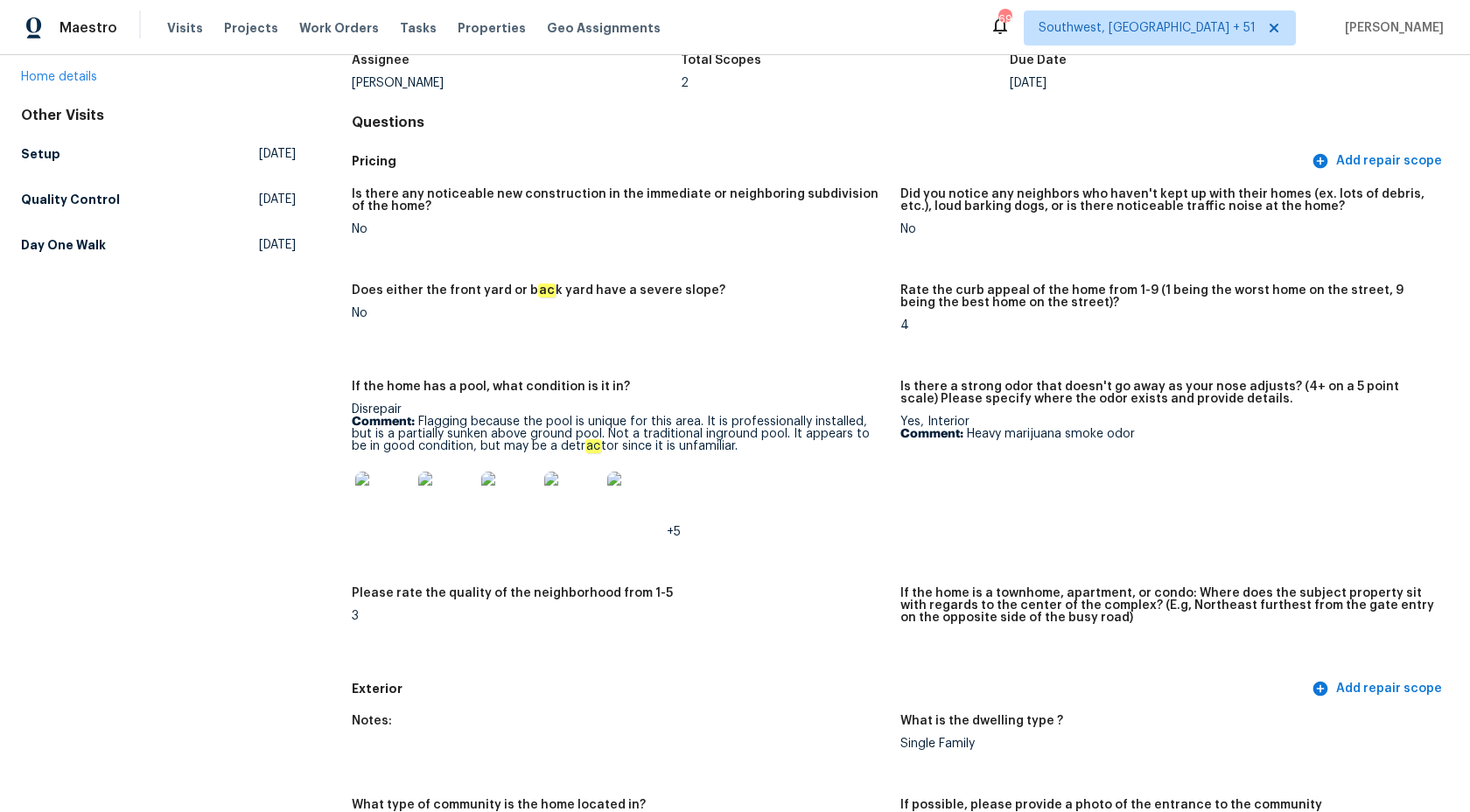
click at [394, 490] on img at bounding box center [383, 500] width 56 height 56
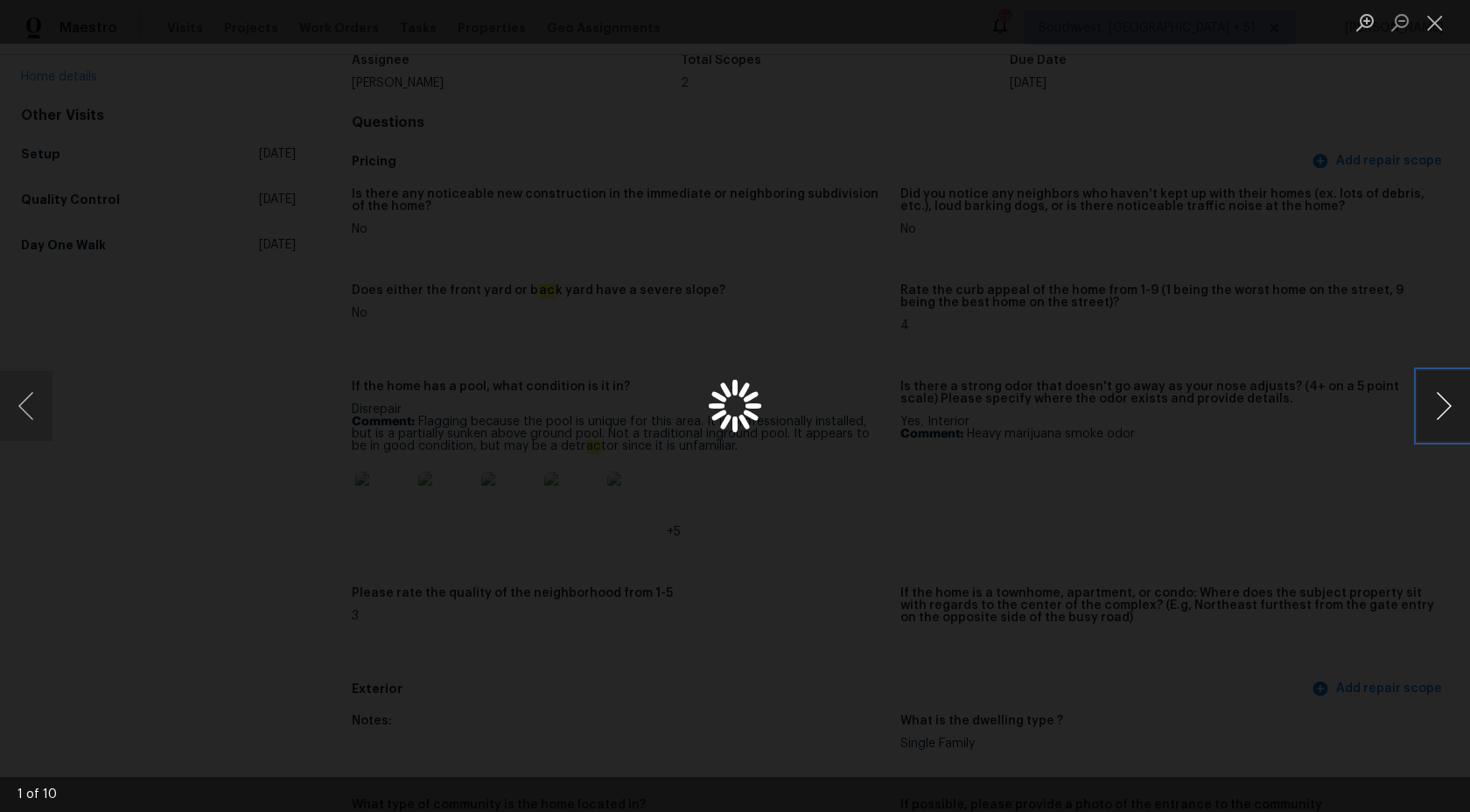
click at [1432, 400] on button "Next image" at bounding box center [1444, 406] width 52 height 70
click at [1442, 411] on button "Next image" at bounding box center [1444, 406] width 52 height 70
click at [1442, 412] on button "Next image" at bounding box center [1444, 406] width 52 height 70
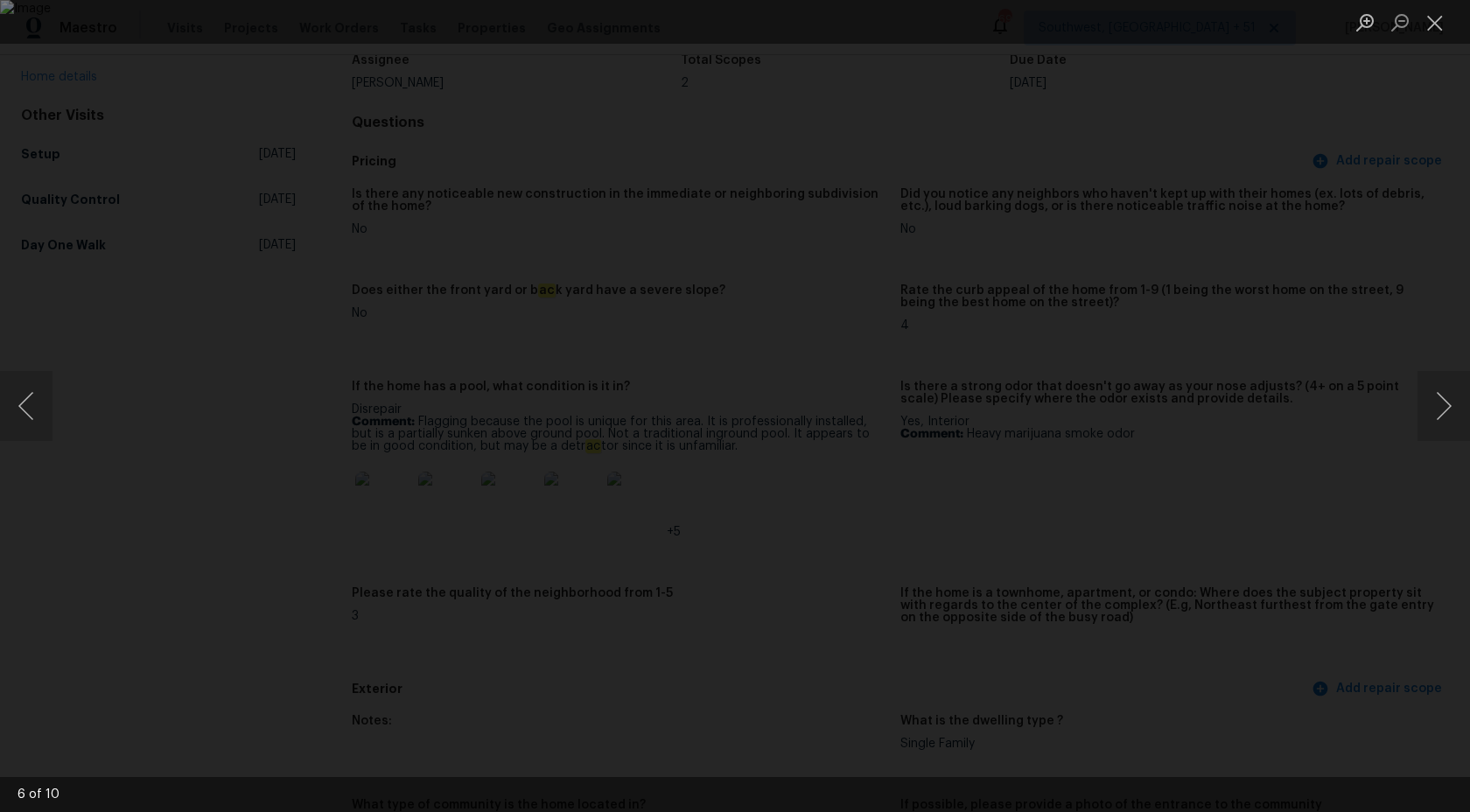
click at [52, 407] on div "Lightbox" at bounding box center [735, 406] width 1470 height 812
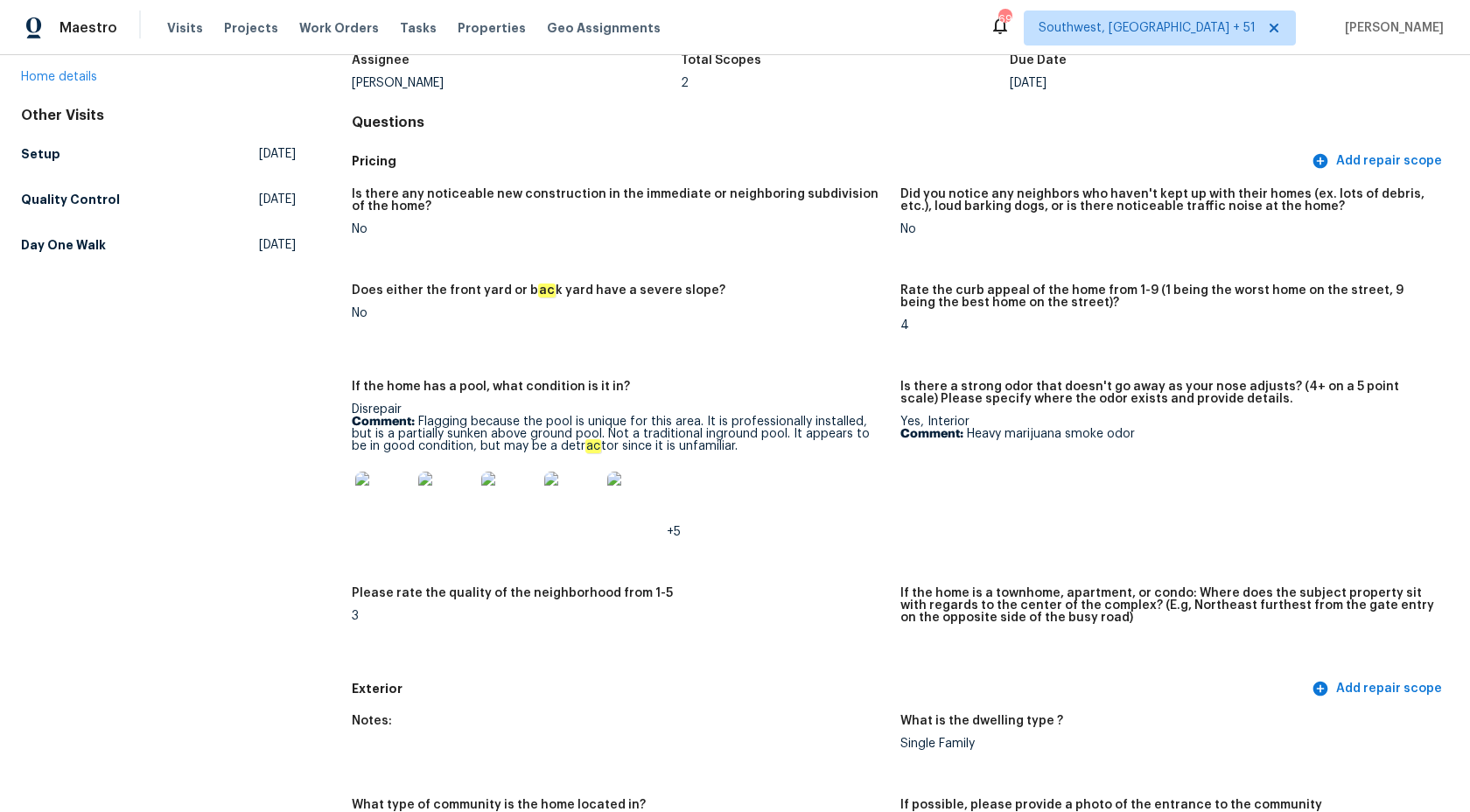
click at [636, 507] on img at bounding box center [636, 500] width 56 height 56
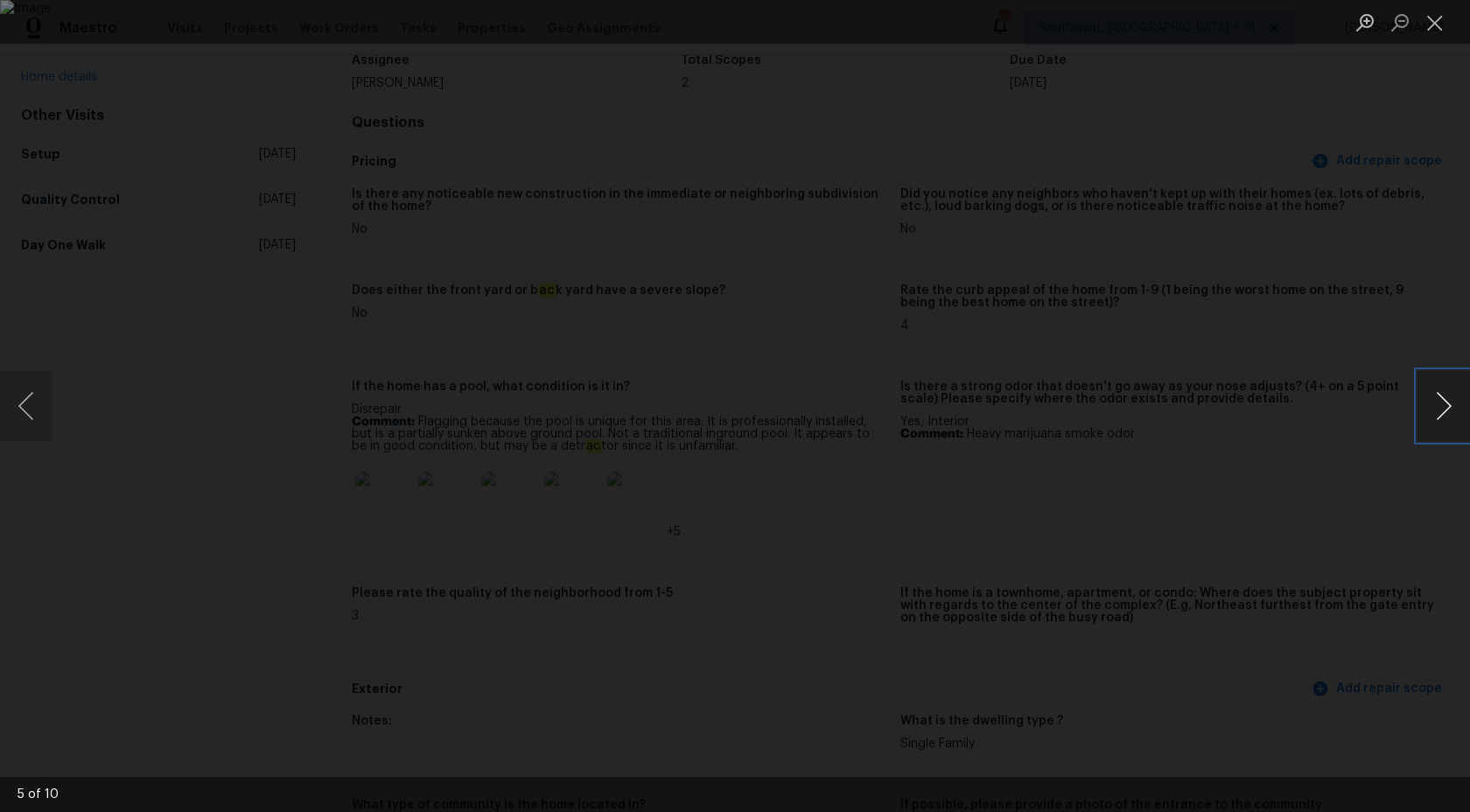
click at [1438, 386] on button "Next image" at bounding box center [1444, 406] width 52 height 70
click at [1438, 387] on button "Next image" at bounding box center [1444, 406] width 52 height 70
click at [1429, 24] on button "Close lightbox" at bounding box center [1435, 22] width 35 height 31
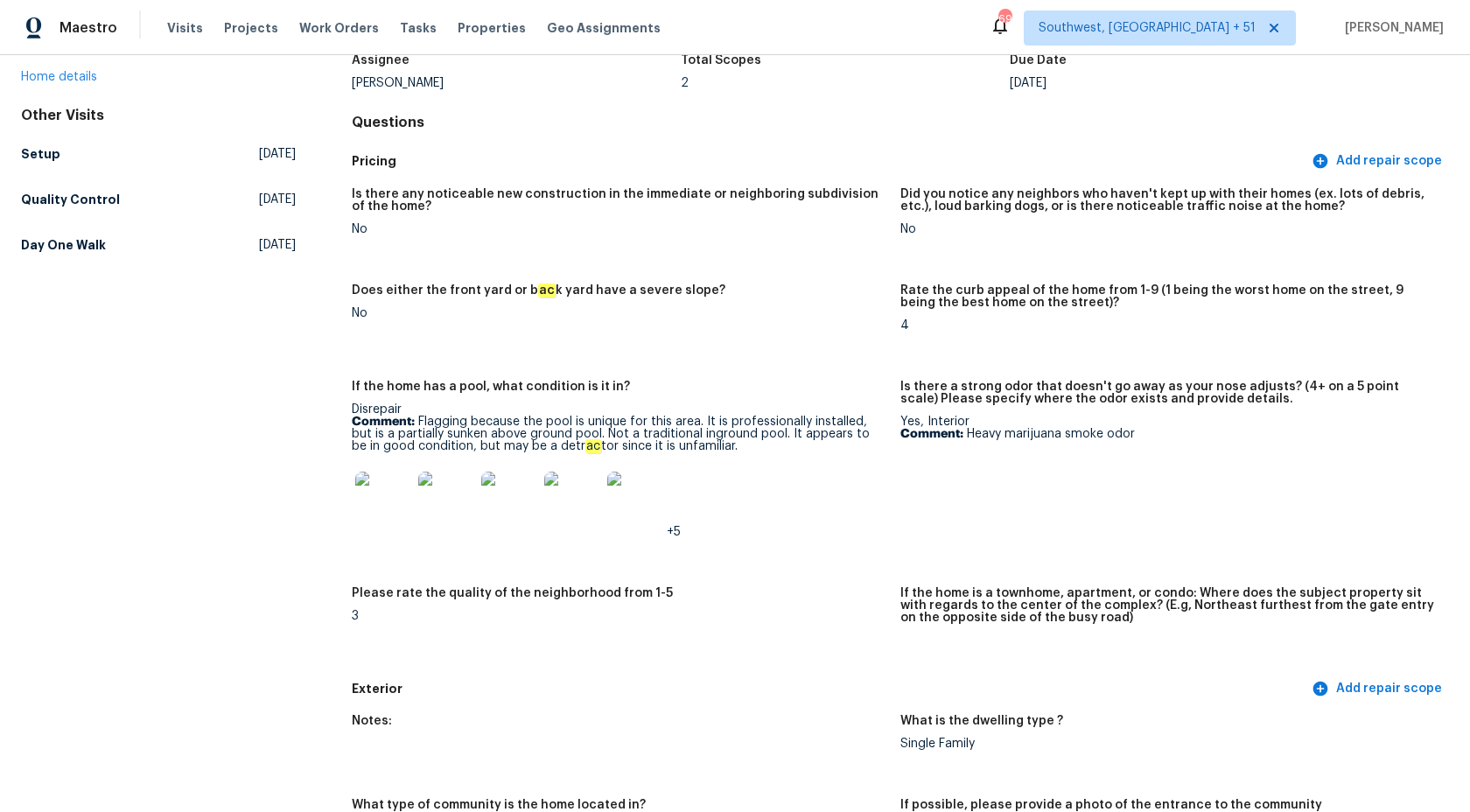
click at [1391, 290] on h5 "Rate the curb appeal of the home from 1-9 (1 being the worst home on the street…" at bounding box center [1168, 296] width 534 height 24
click at [630, 502] on img at bounding box center [636, 500] width 56 height 56
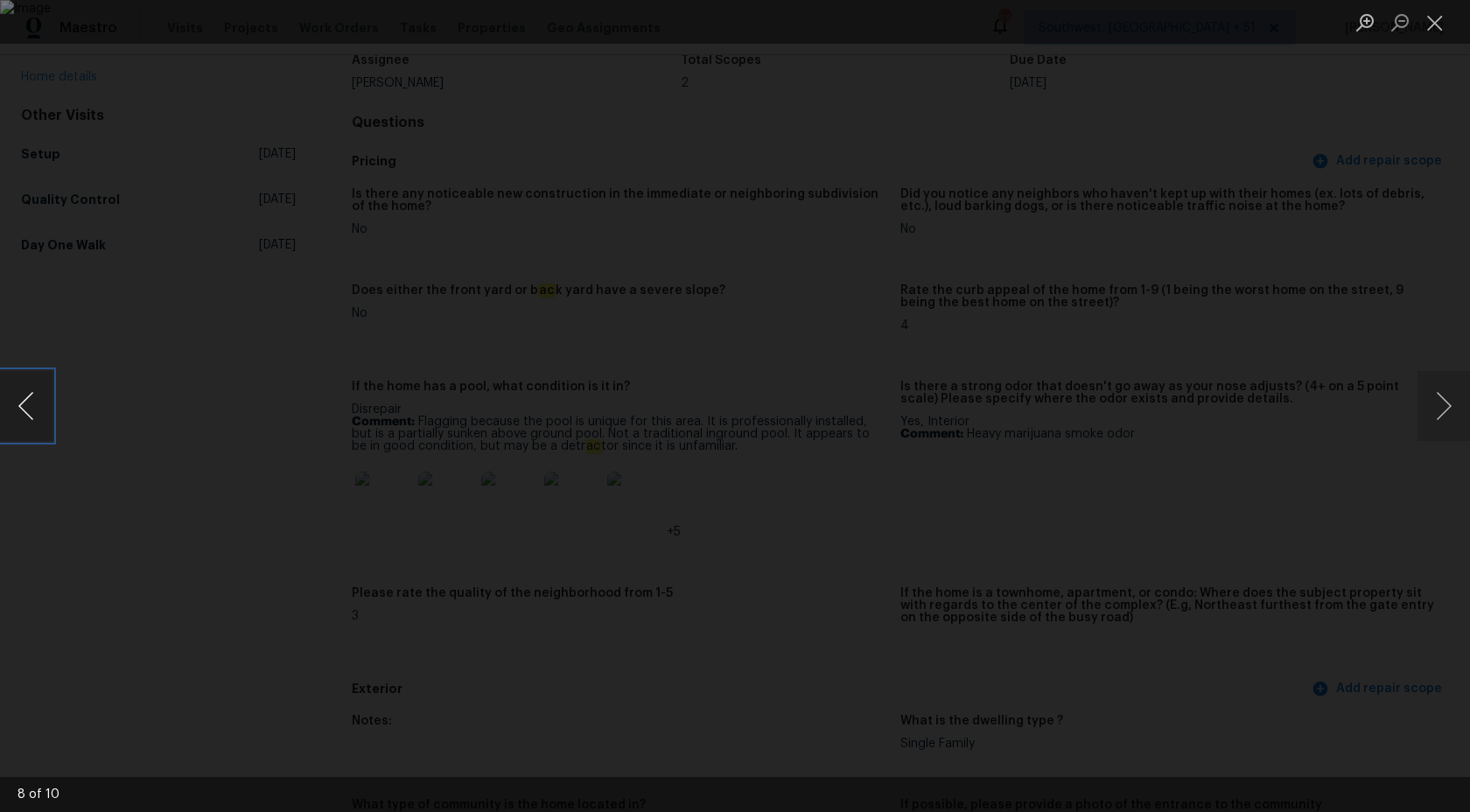
click at [31, 407] on button "Previous image" at bounding box center [26, 406] width 52 height 70
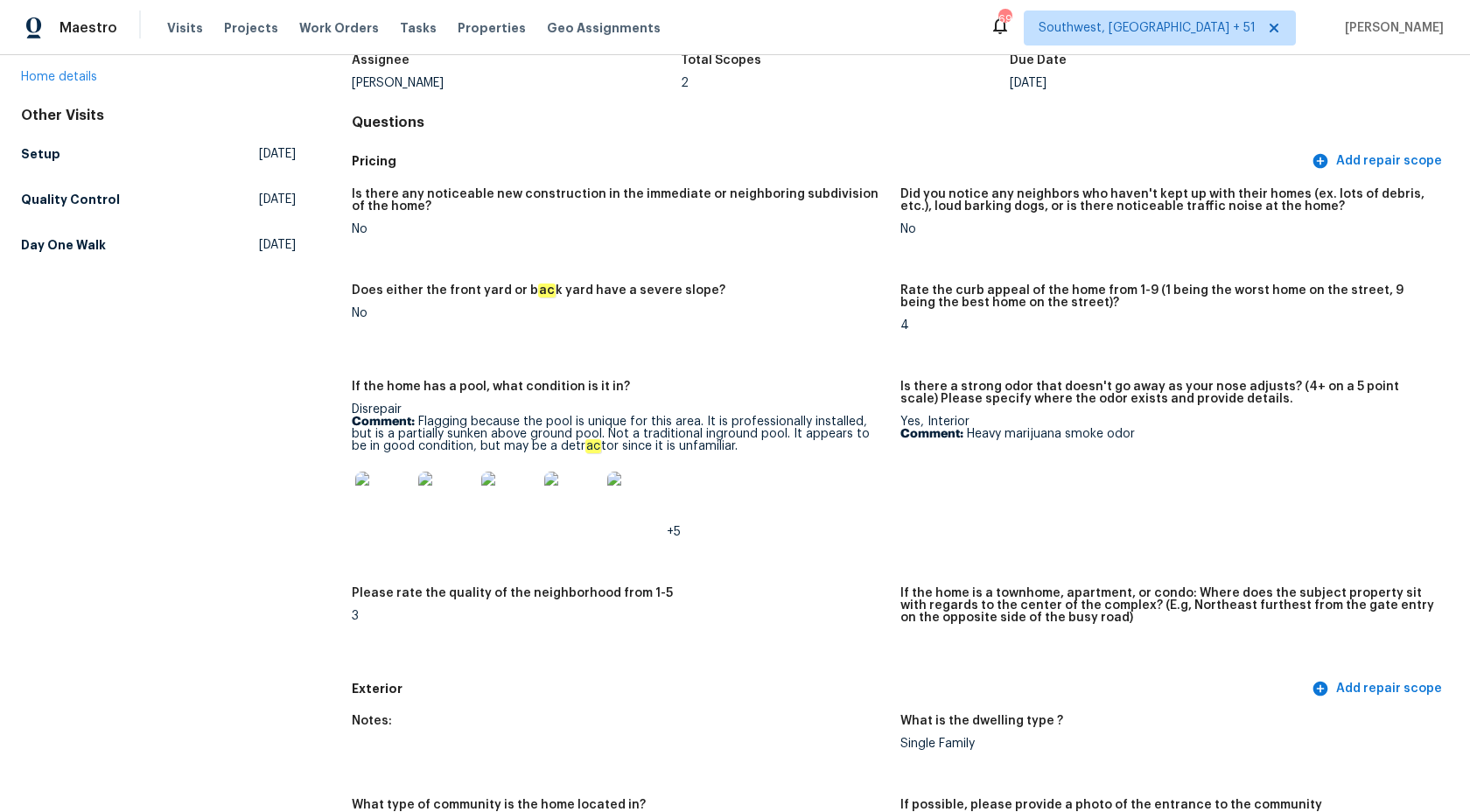
scroll to position [0, 0]
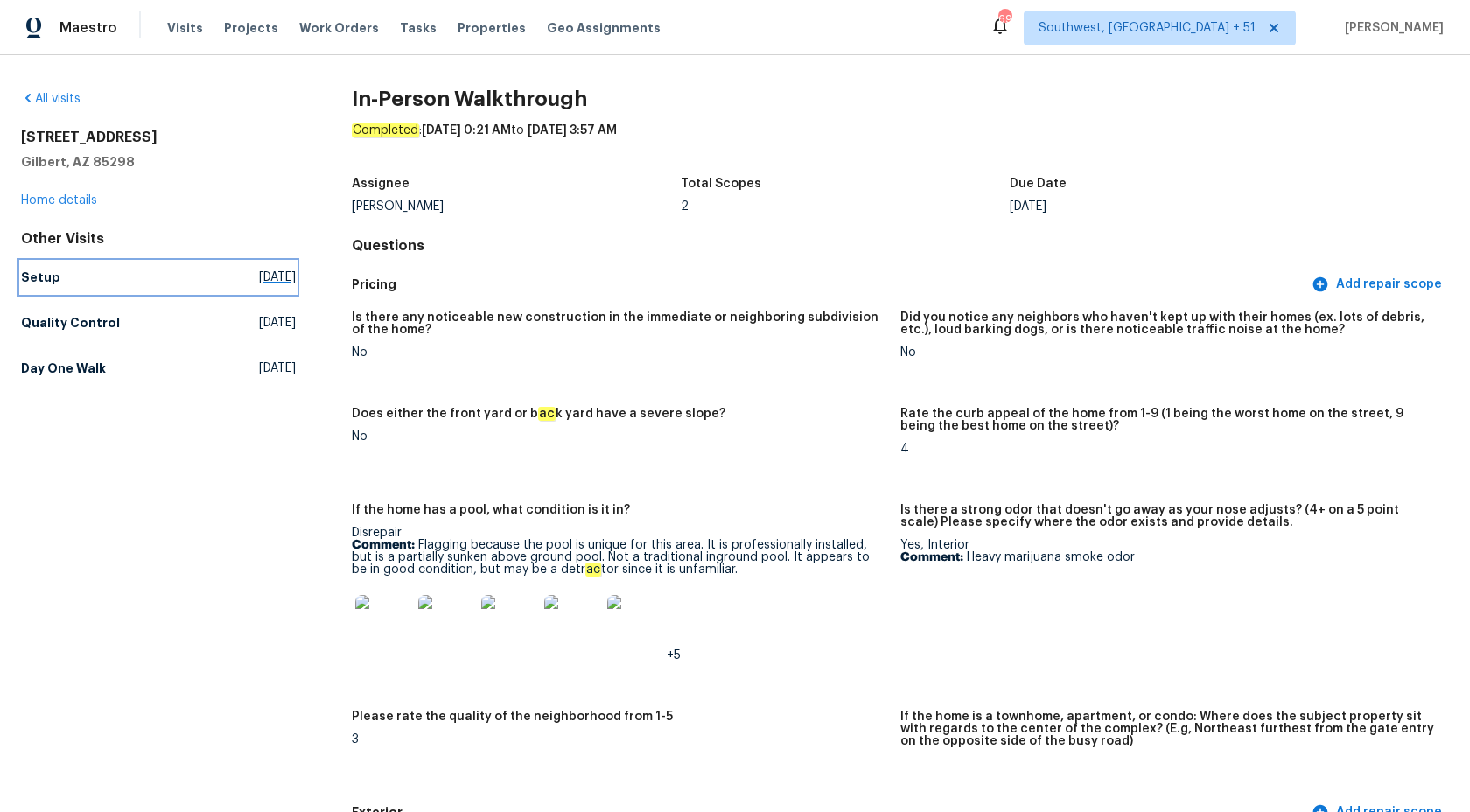
click at [50, 274] on h5 "Setup" at bounding box center [41, 278] width 40 height 17
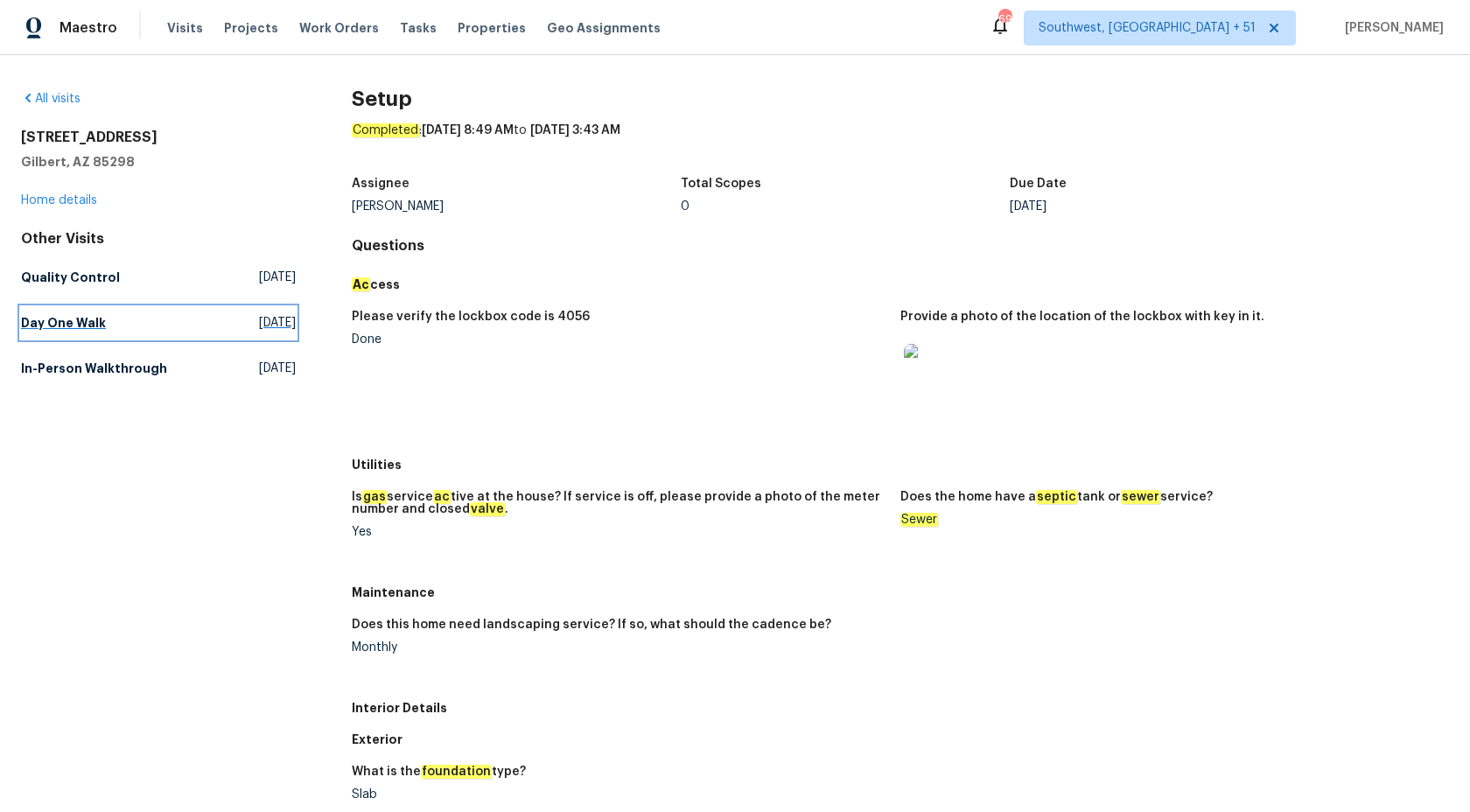
click at [57, 311] on link "Day One Walk [DATE]" at bounding box center [158, 322] width 275 height 32
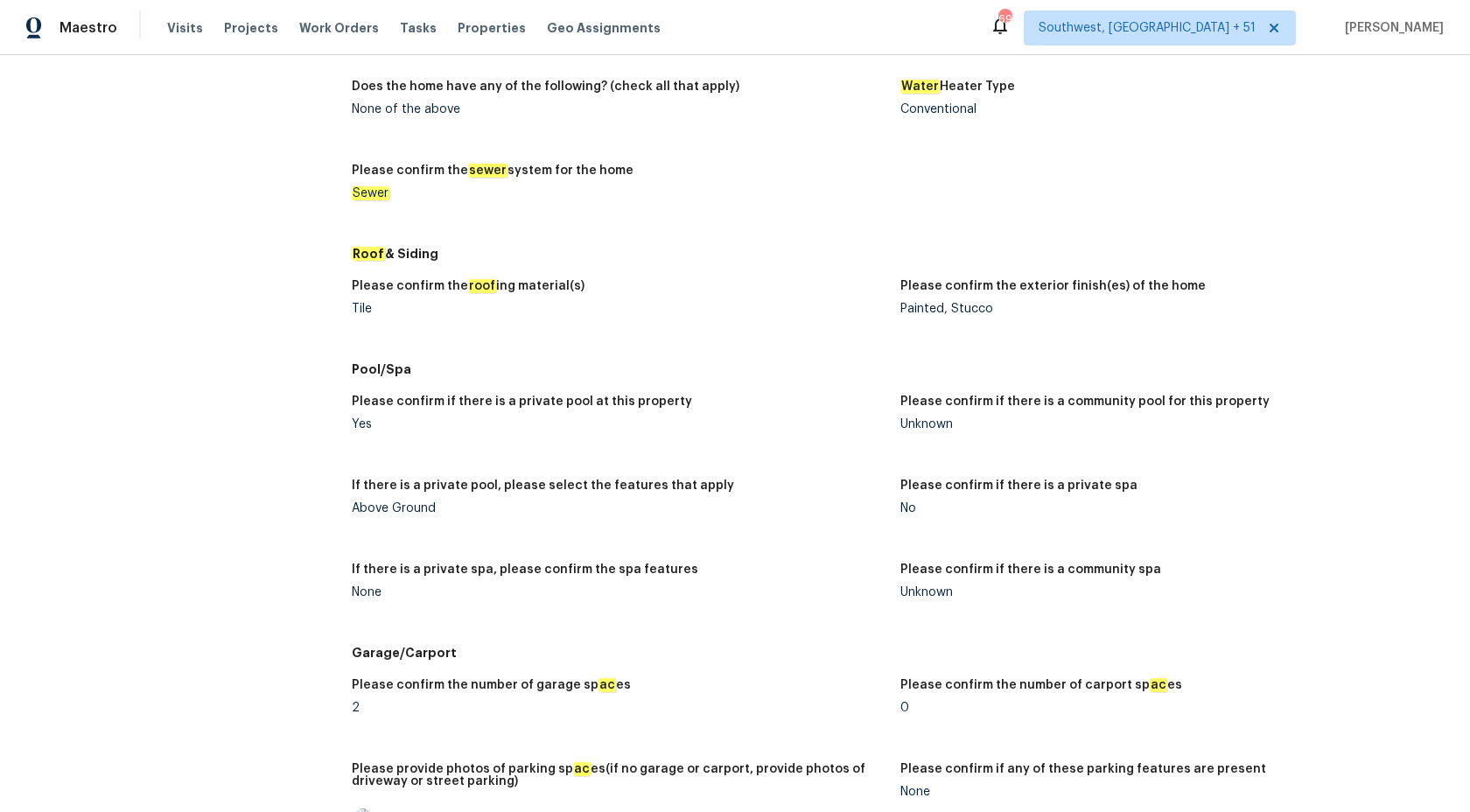
scroll to position [1681, 0]
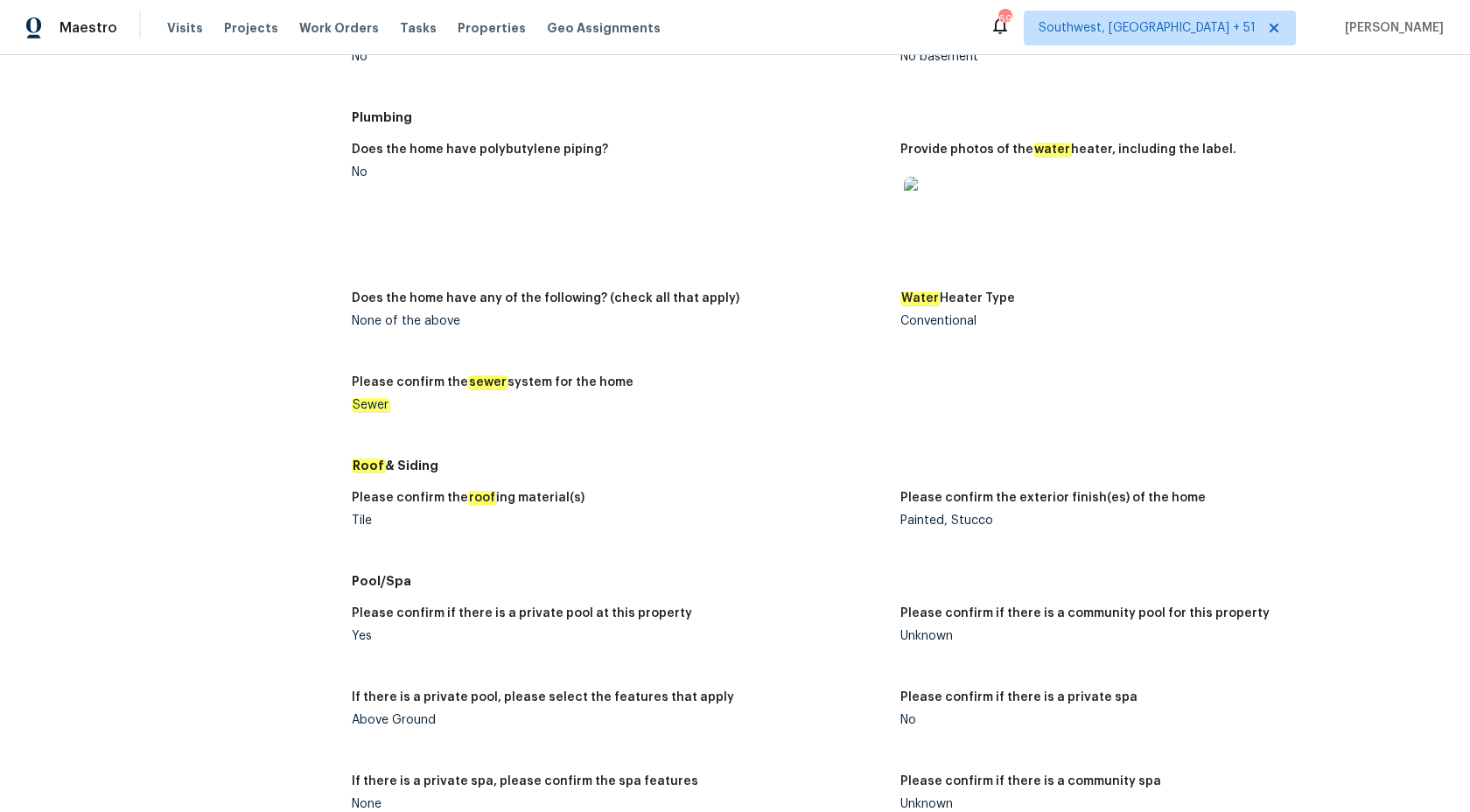
click at [922, 210] on img at bounding box center [932, 204] width 56 height 56
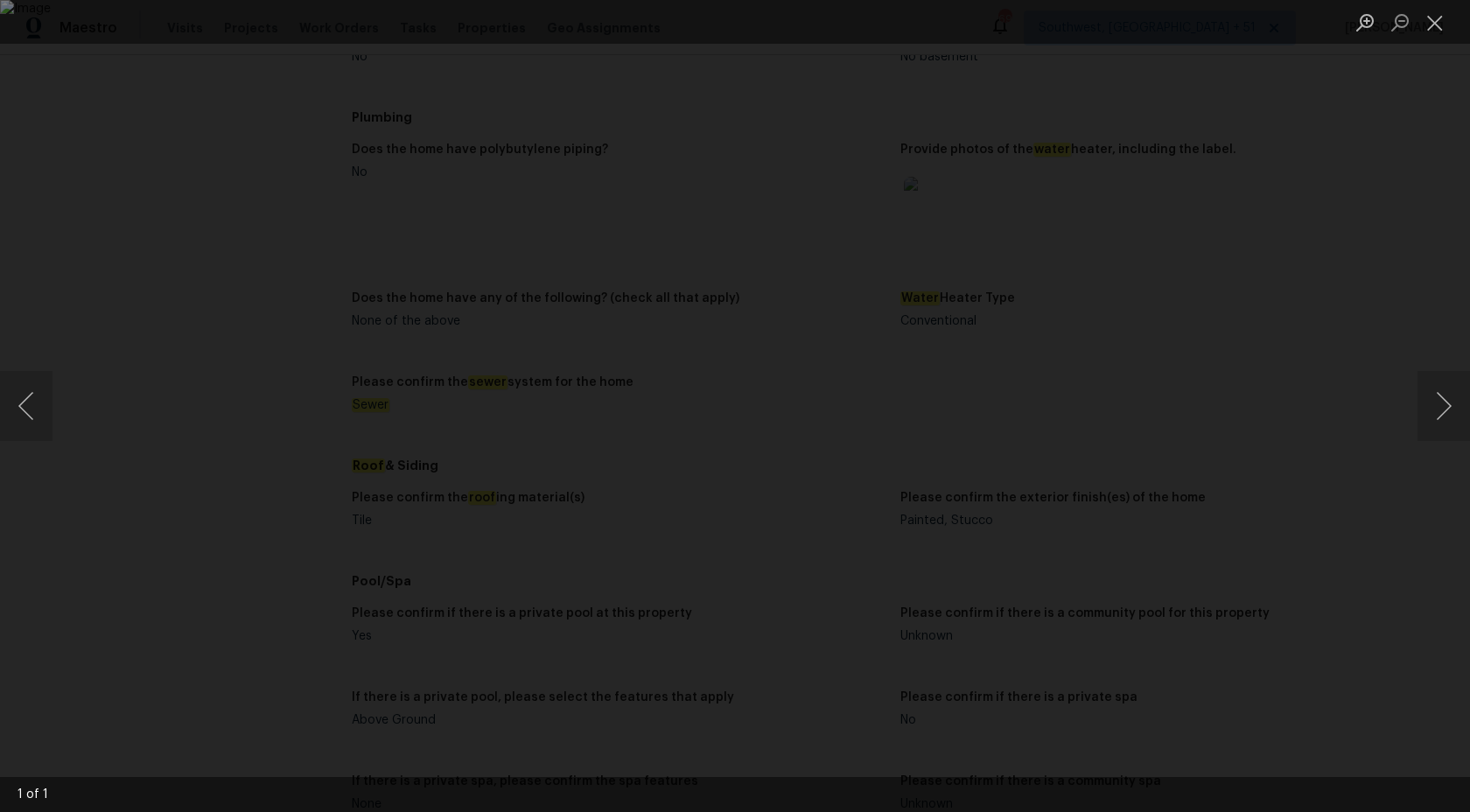
click at [259, 234] on div "Lightbox" at bounding box center [735, 406] width 1470 height 812
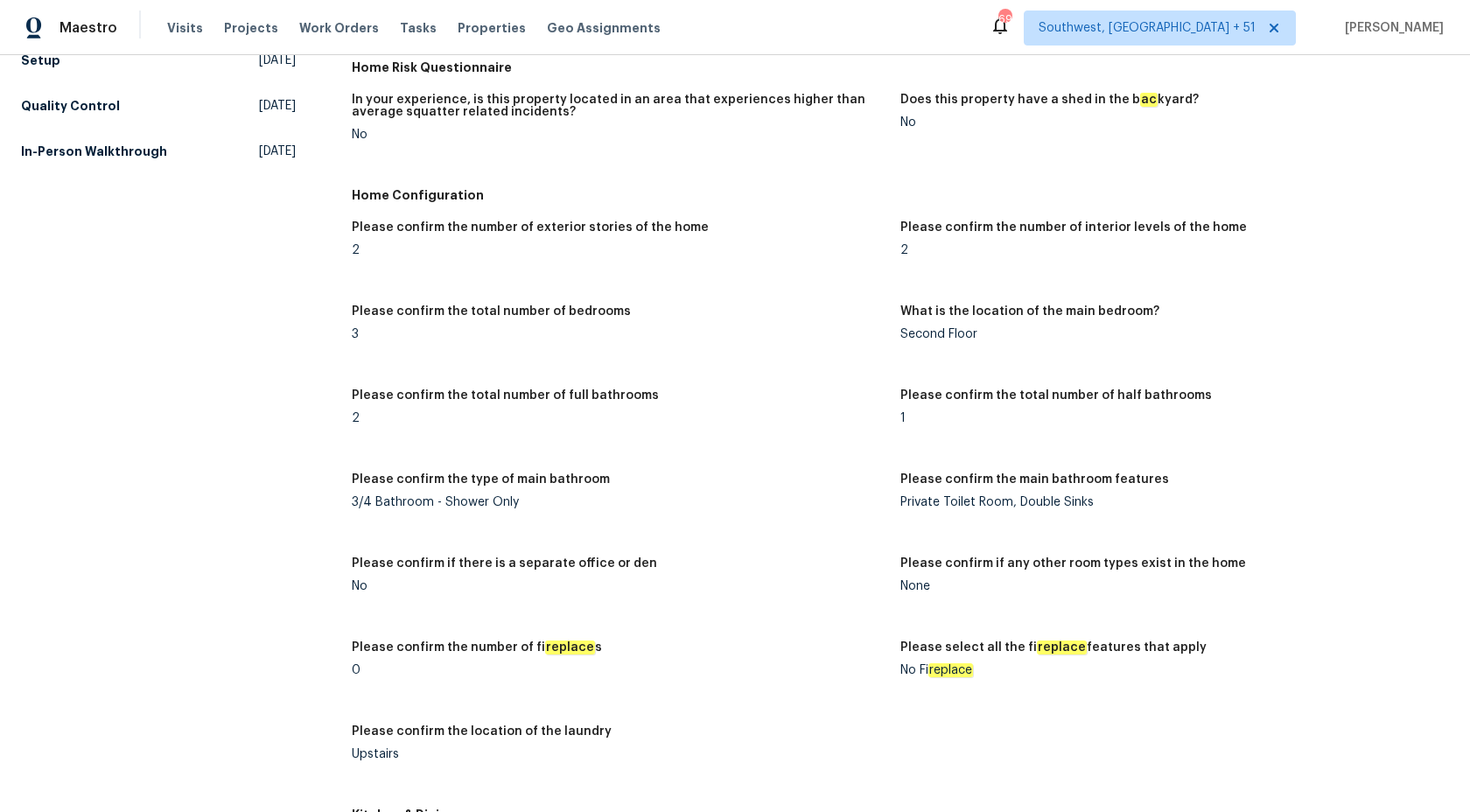
scroll to position [0, 0]
